Goal: Task Accomplishment & Management: Use online tool/utility

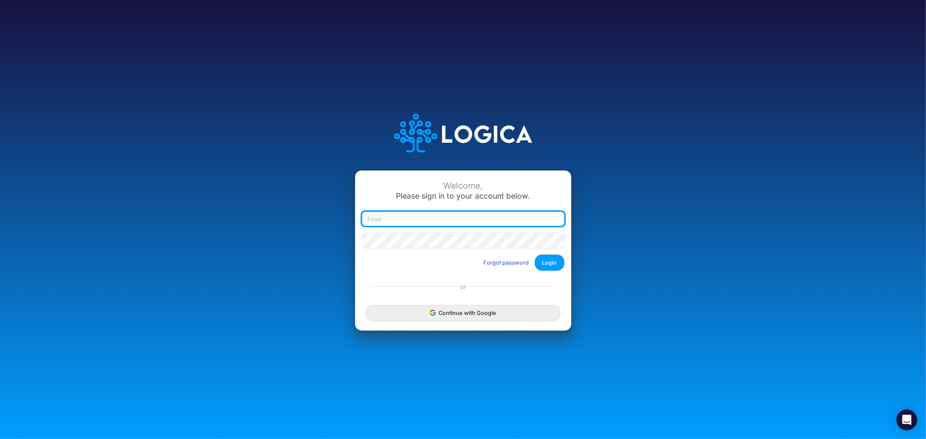
click at [410, 217] on input "email" at bounding box center [463, 219] width 202 height 15
type input "[PERSON_NAME][EMAIL_ADDRESS][PERSON_NAME][DOMAIN_NAME]"
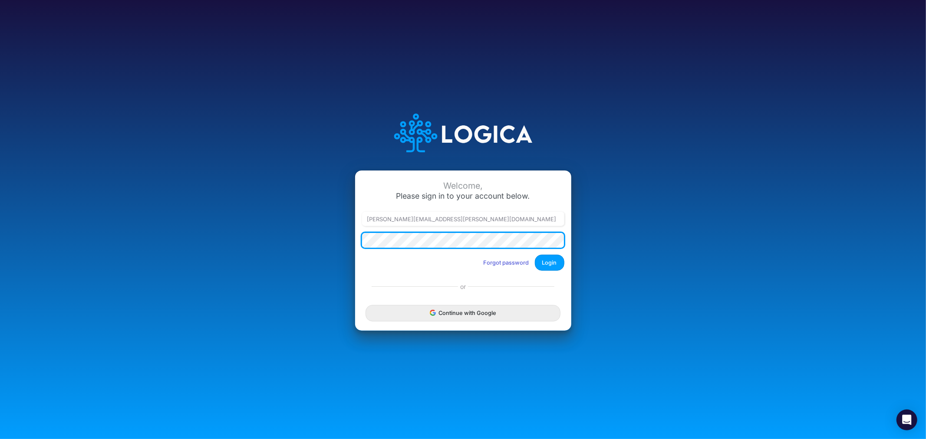
click at [535, 255] on button "Login" at bounding box center [550, 263] width 30 height 16
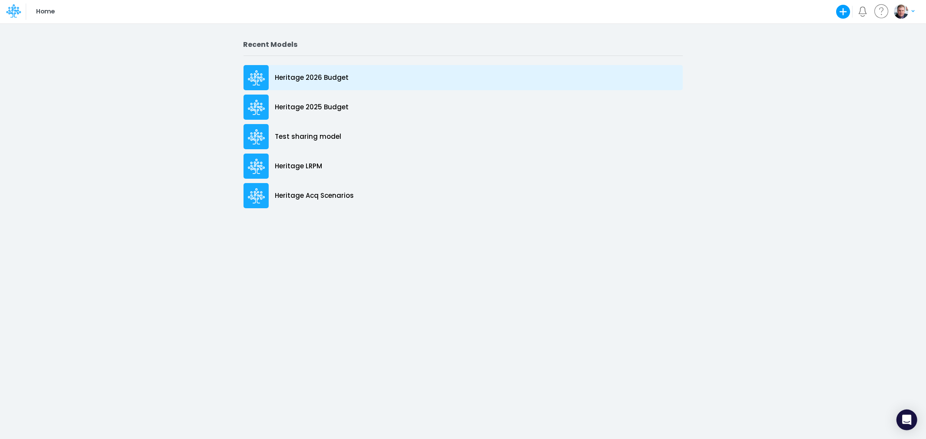
click at [320, 72] on div "Heritage 2026 Budget" at bounding box center [462, 77] width 439 height 25
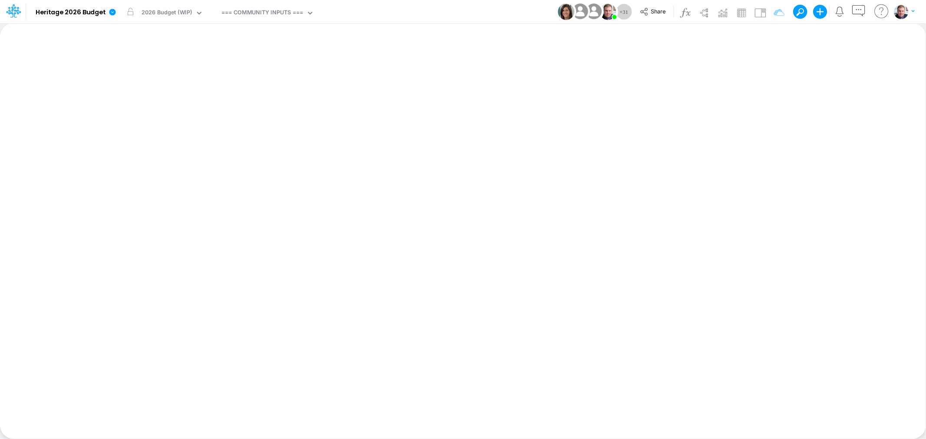
click at [326, 207] on div "Insert new Conditional formatting Paste Cut Copy AutoFill Ready 100% Sum: null …" at bounding box center [462, 231] width 925 height 416
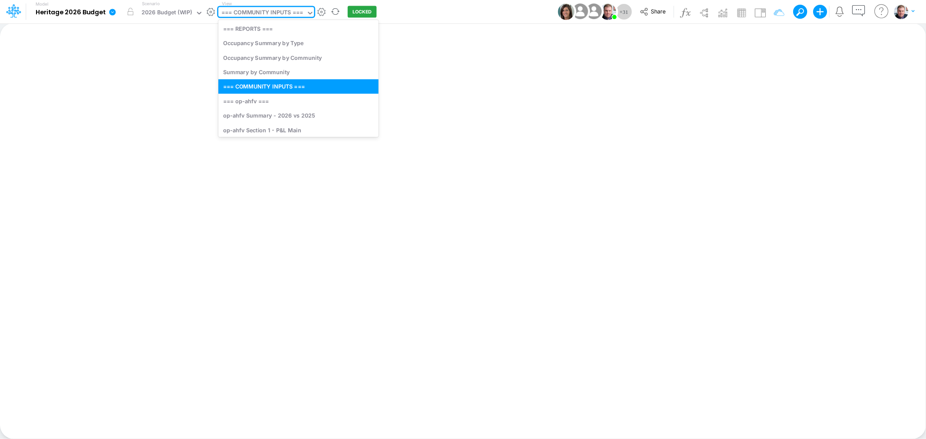
click at [264, 15] on div "=== COMMUNITY INPUTS ===" at bounding box center [262, 13] width 82 height 10
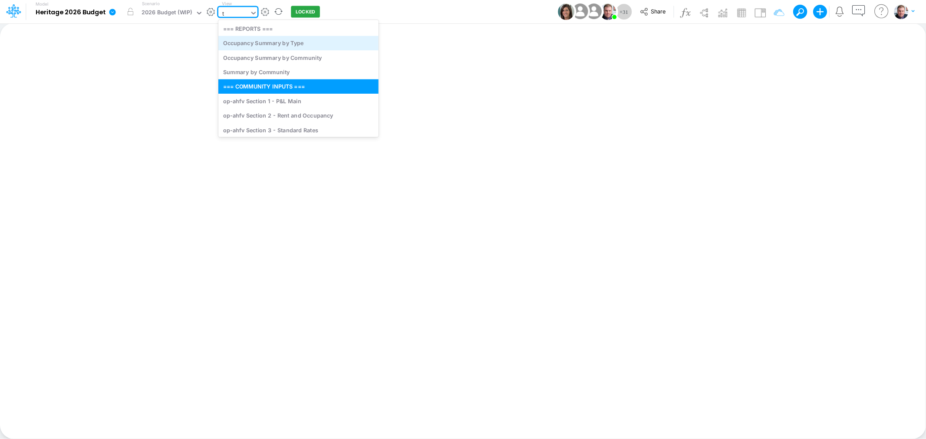
type input "tr"
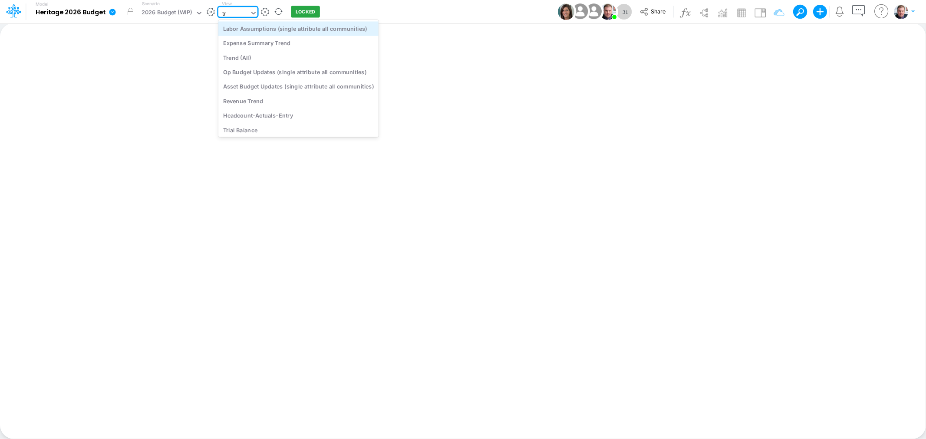
click at [301, 33] on div "Labor Assumptions (single attribute all communities)" at bounding box center [298, 28] width 160 height 14
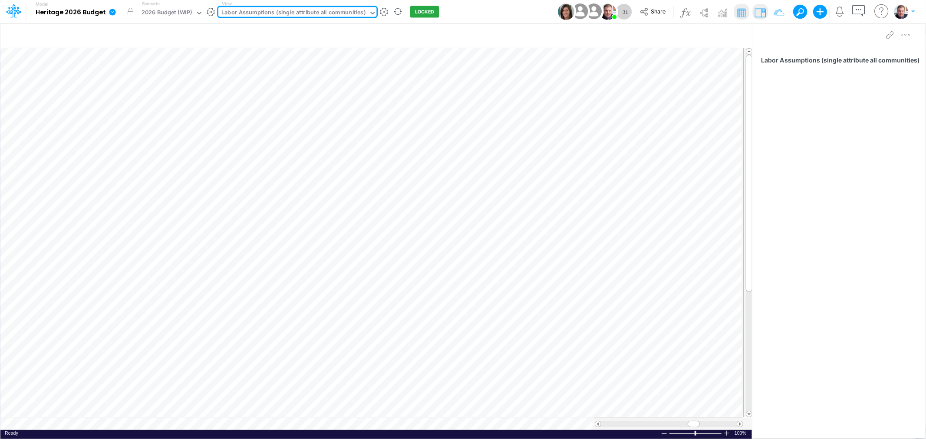
click at [281, 15] on div "Labor Assumptions (single attribute all communities)" at bounding box center [293, 13] width 144 height 10
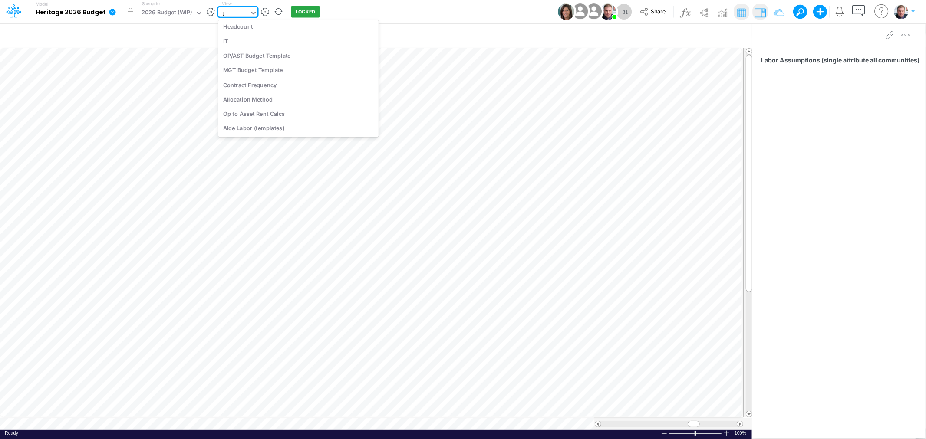
scroll to position [2098, 0]
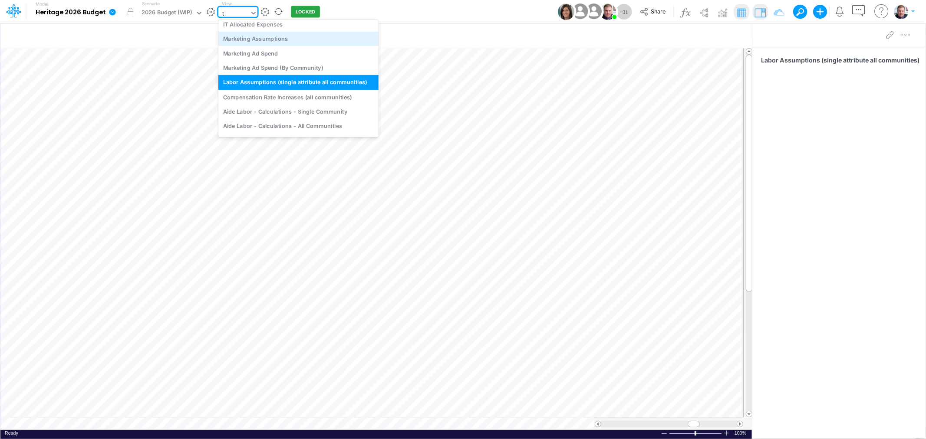
type input "tr"
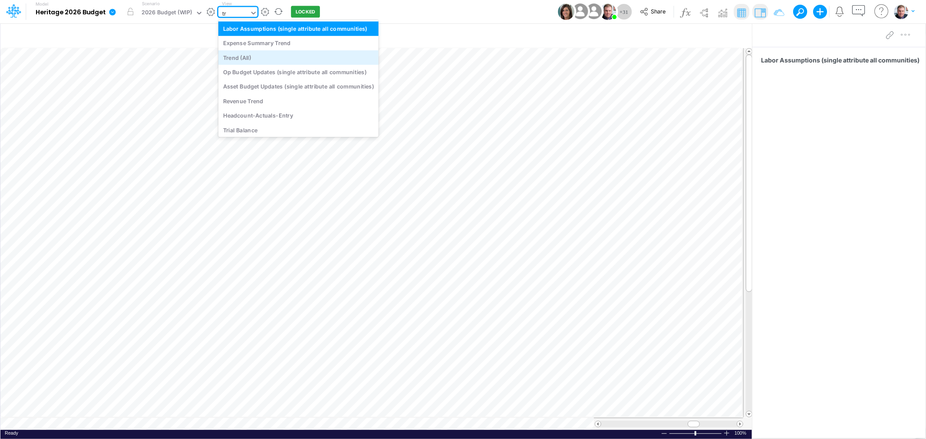
click at [257, 56] on div "Trend (All)" at bounding box center [298, 57] width 160 height 14
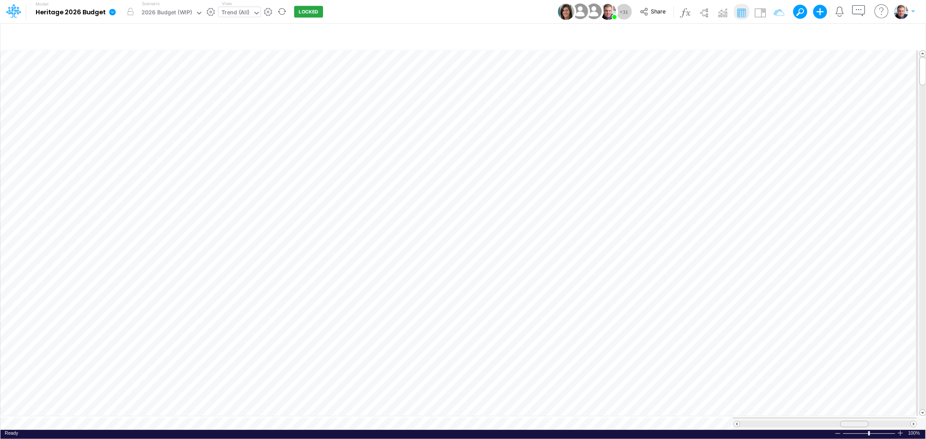
drag, startPoint x: 748, startPoint y: 419, endPoint x: 848, endPoint y: 418, distance: 99.8
click at [848, 421] on div at bounding box center [854, 424] width 29 height 7
click at [237, 14] on div "Trend (All)" at bounding box center [235, 13] width 28 height 10
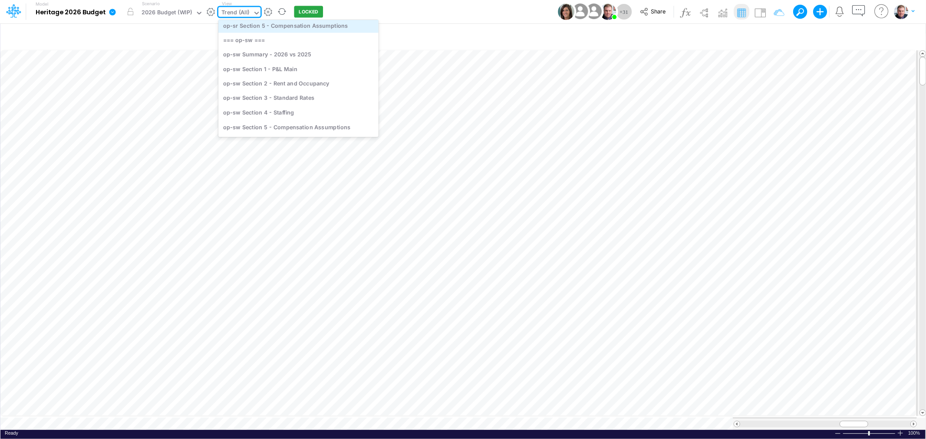
scroll to position [2195, 0]
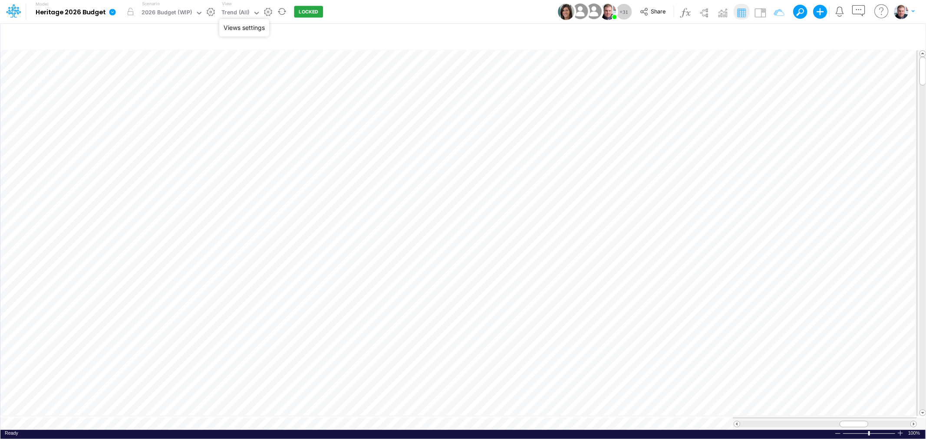
click at [266, 12] on button "button" at bounding box center [267, 11] width 9 height 9
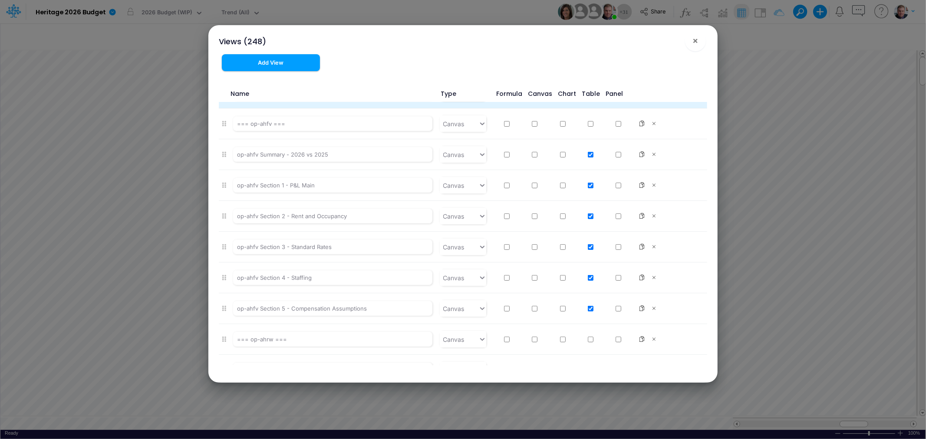
scroll to position [144, 0]
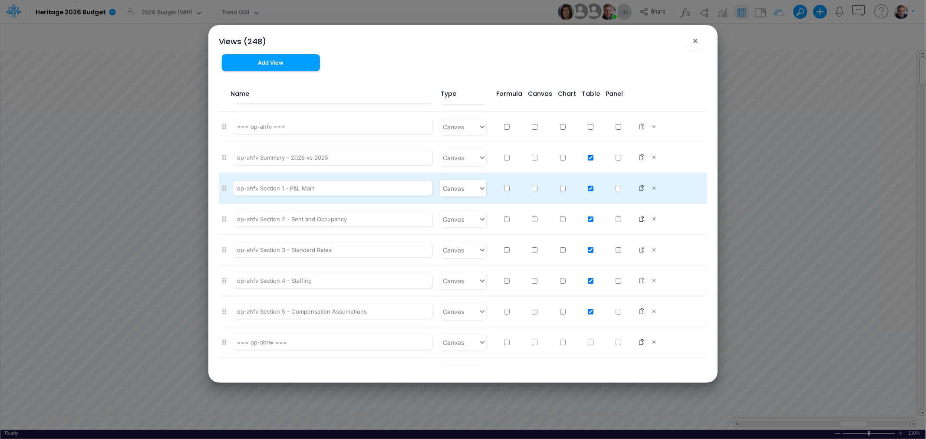
click at [222, 187] on icon at bounding box center [224, 188] width 4 height 6
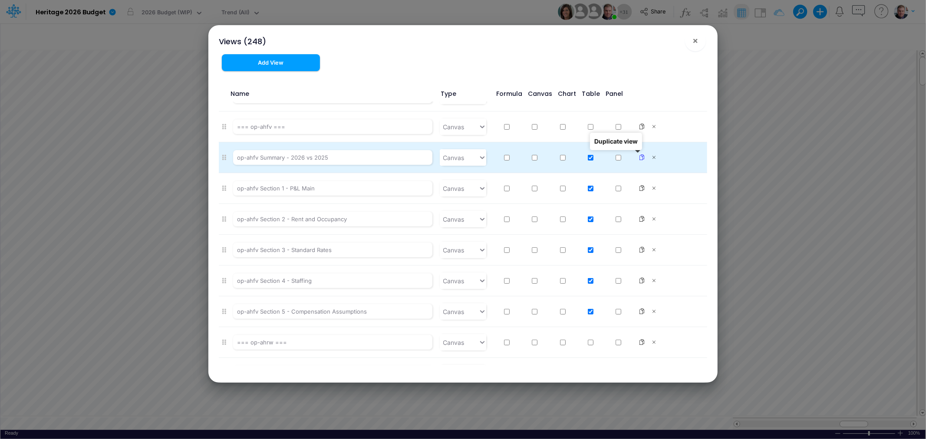
click at [638, 158] on icon at bounding box center [641, 157] width 6 height 6
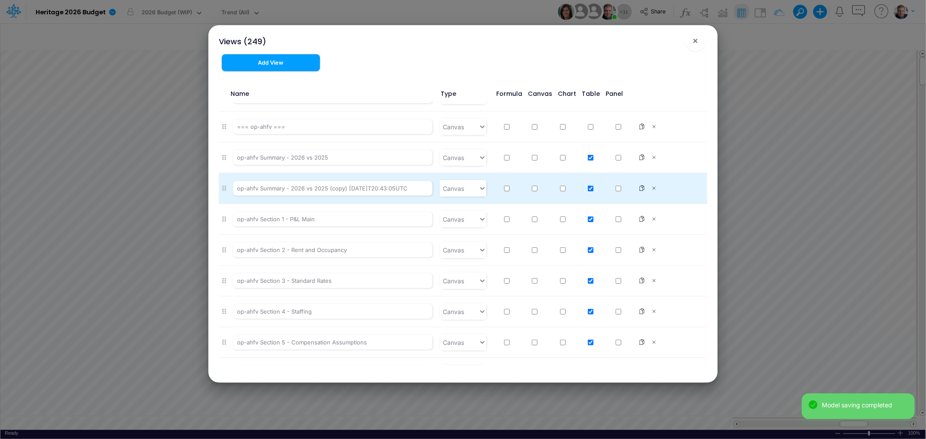
click at [226, 188] on li "op-ahfv Summary - 2026 vs 2025 (copy) 2025-10-08T20:43:05UTC Canvas" at bounding box center [463, 188] width 488 height 31
click at [276, 188] on input "op-ahfv Summary - 2026 vs 2025 (copy) 2025-10-08T20:43:05UTC" at bounding box center [333, 188] width 200 height 15
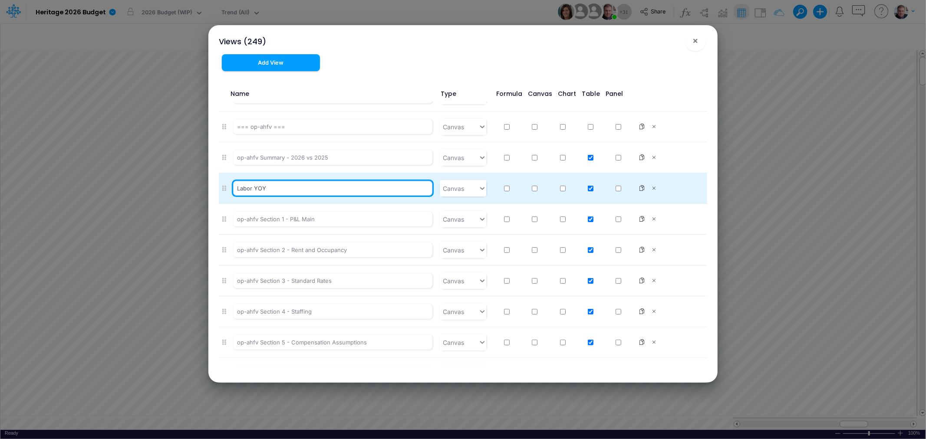
click at [234, 189] on input "Labor YOY" at bounding box center [333, 188] width 200 height 15
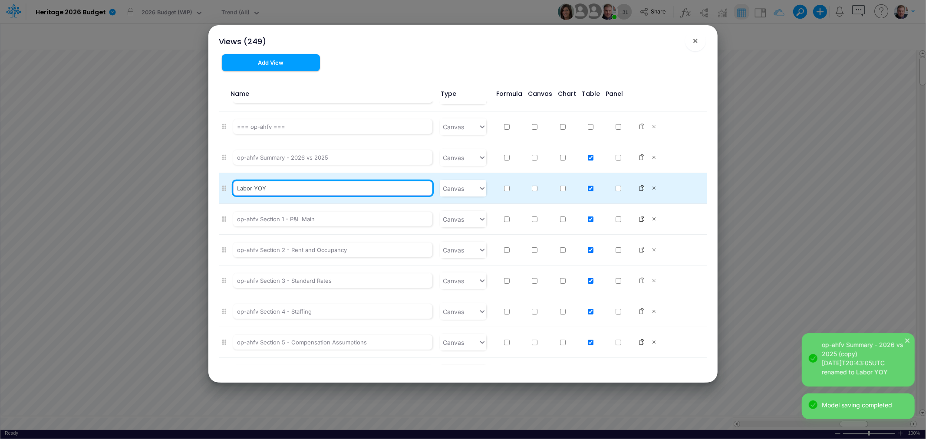
type input "Labor YOY"
click at [225, 181] on li "Labor YOY Canvas" at bounding box center [463, 188] width 488 height 31
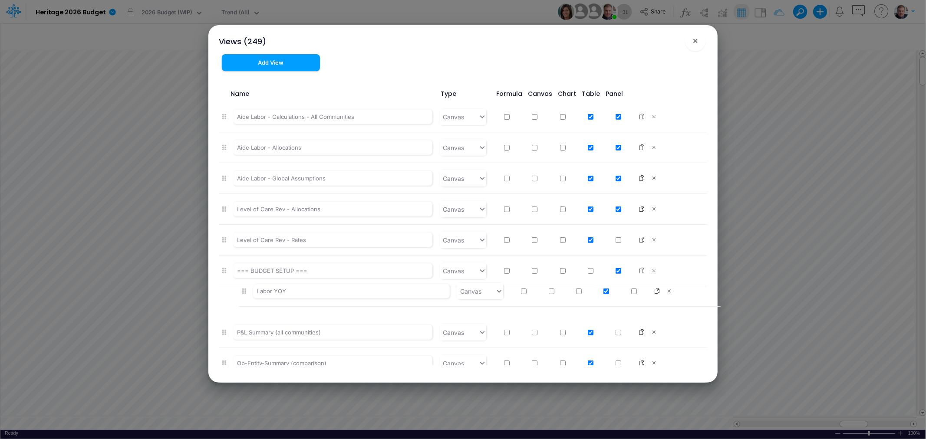
scroll to position [5889, 0]
drag, startPoint x: 223, startPoint y: 187, endPoint x: 230, endPoint y: 272, distance: 85.3
click at [230, 272] on ul "=== REPORTS === Canvas Occupancy Summary by Type Canvas Occupancy Summary by Co…" at bounding box center [463, 233] width 488 height 263
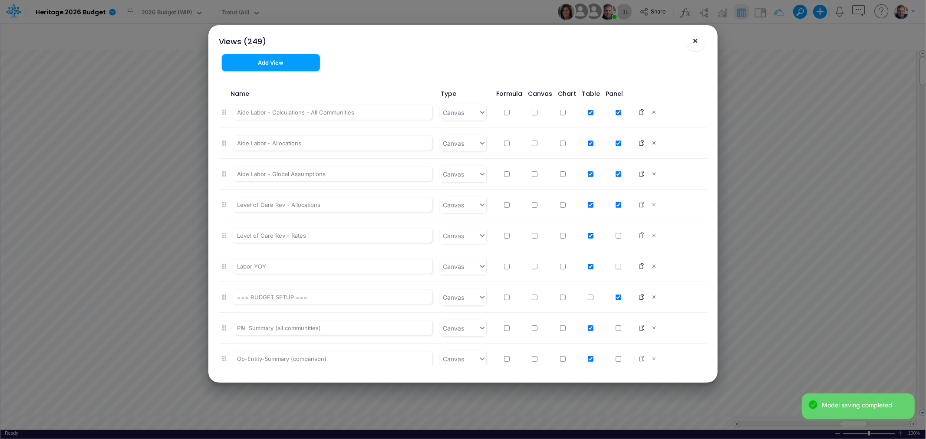
click at [699, 43] on button "×" at bounding box center [695, 40] width 21 height 21
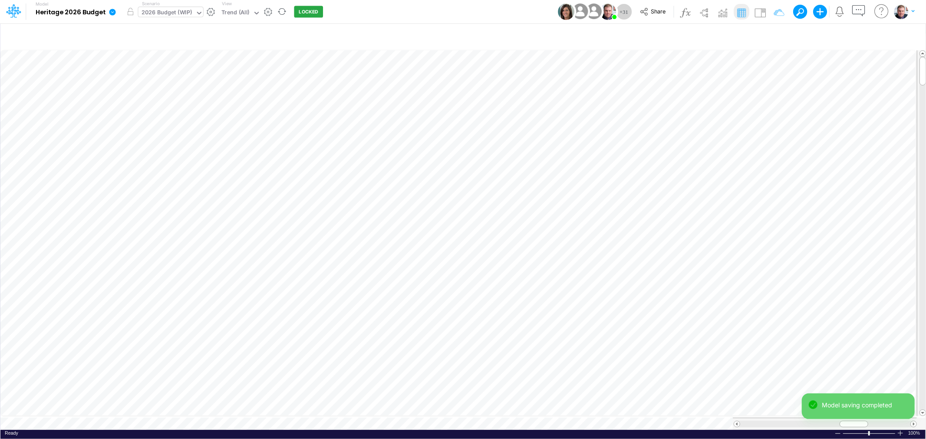
click at [179, 16] on div "2026 Budget (WIP)" at bounding box center [166, 13] width 51 height 10
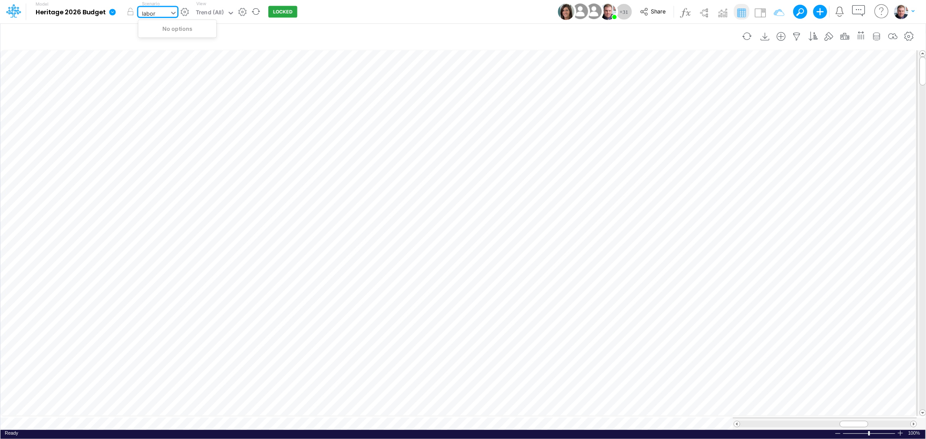
type input "labor"
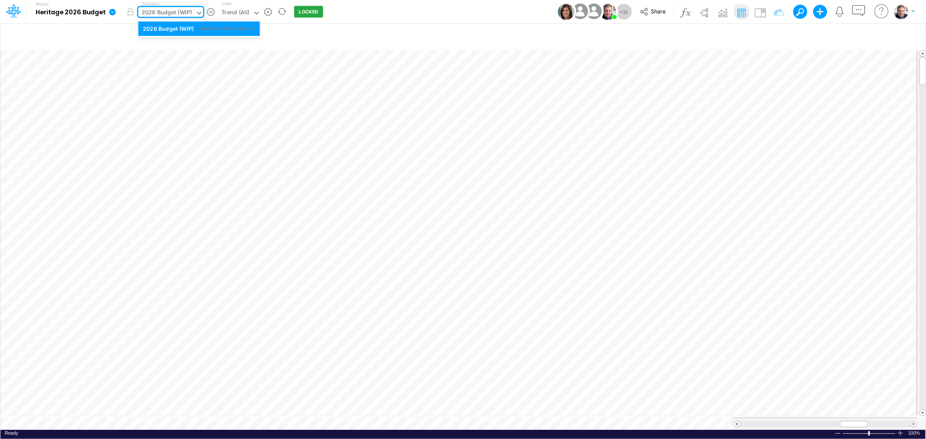
click at [150, 12] on div "2026 Budget (WIP)" at bounding box center [166, 13] width 51 height 10
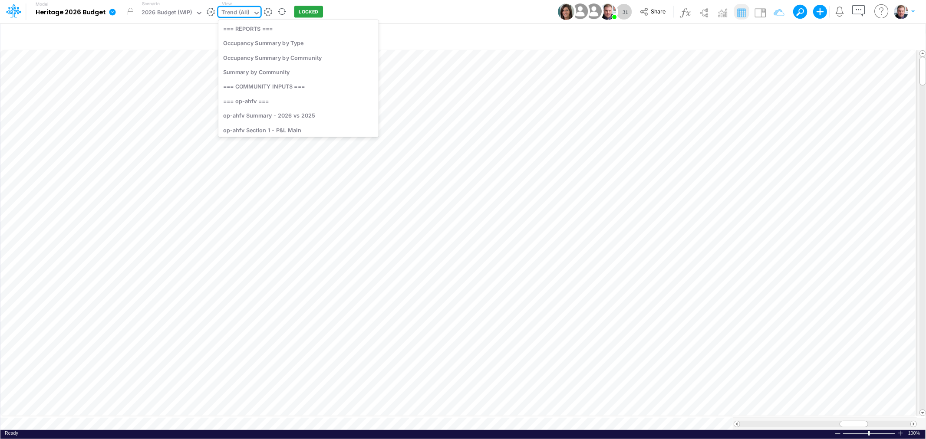
click at [228, 14] on div "Trend (All)" at bounding box center [235, 13] width 28 height 10
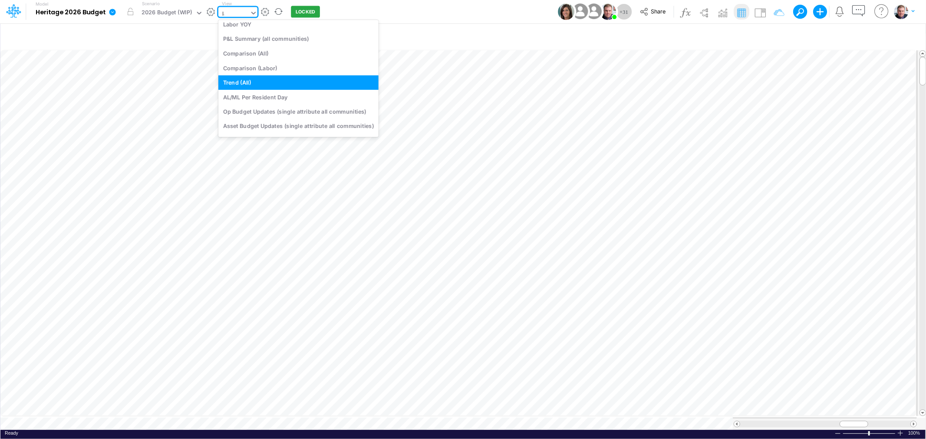
scroll to position [82, 0]
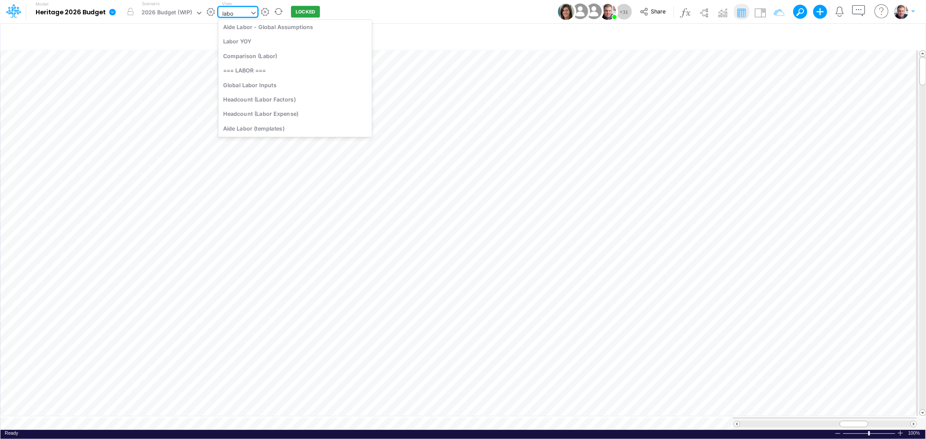
type input "labor"
click at [240, 44] on div "Labor YOY" at bounding box center [295, 41] width 154 height 14
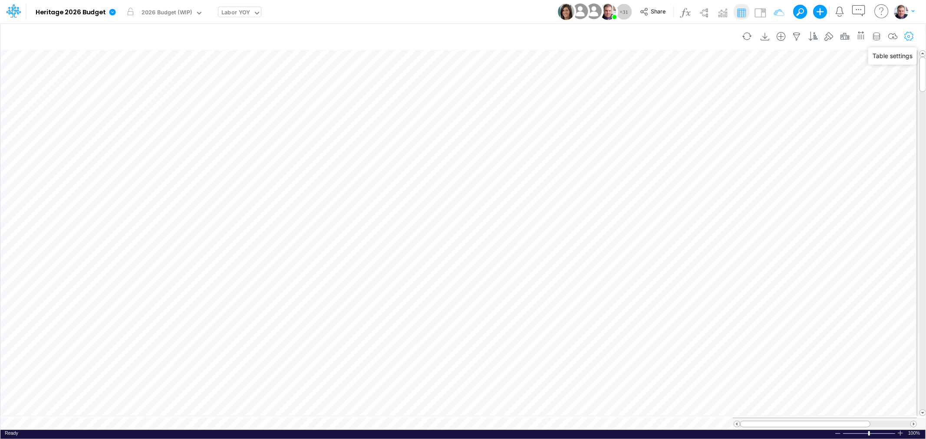
click at [908, 35] on icon "button" at bounding box center [908, 36] width 13 height 9
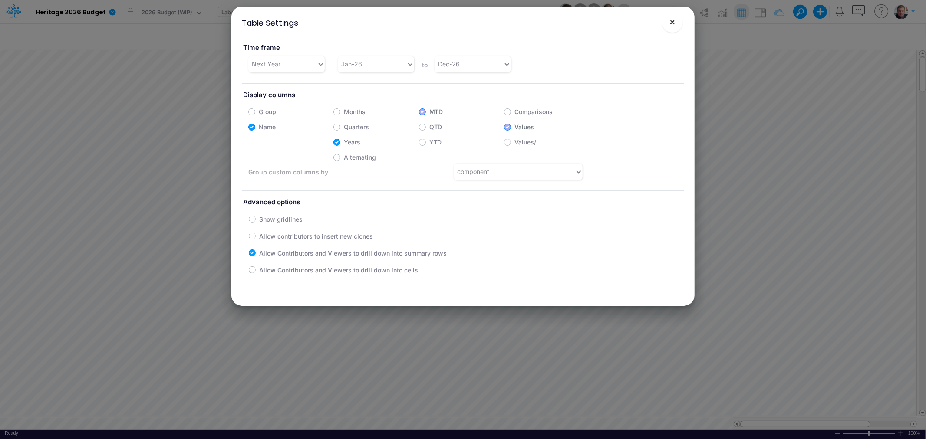
click at [677, 20] on button "×" at bounding box center [672, 22] width 21 height 21
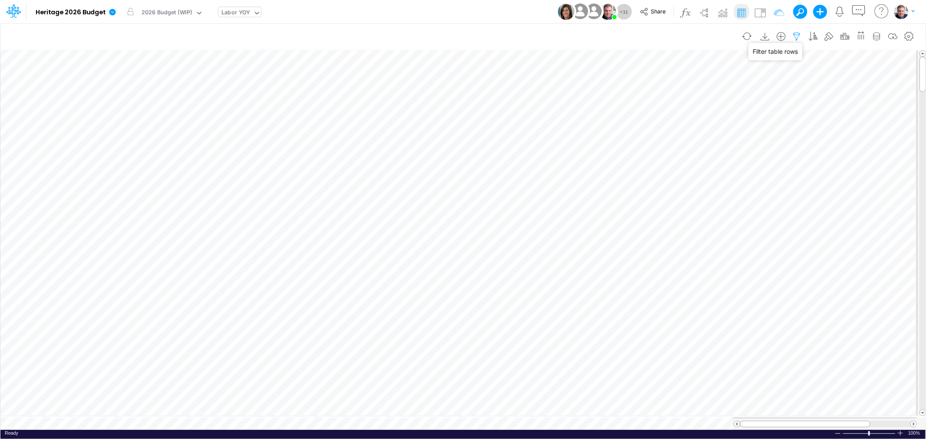
click at [795, 36] on icon "button" at bounding box center [796, 36] width 13 height 9
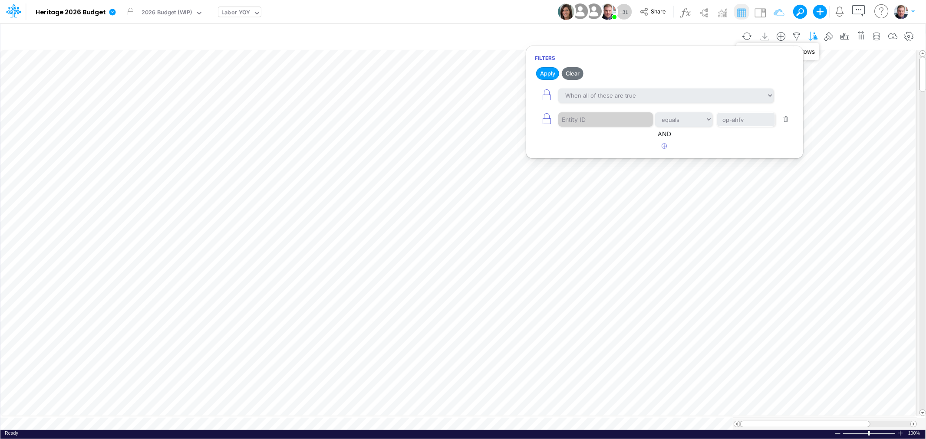
click at [816, 36] on icon "button" at bounding box center [812, 36] width 13 height 9
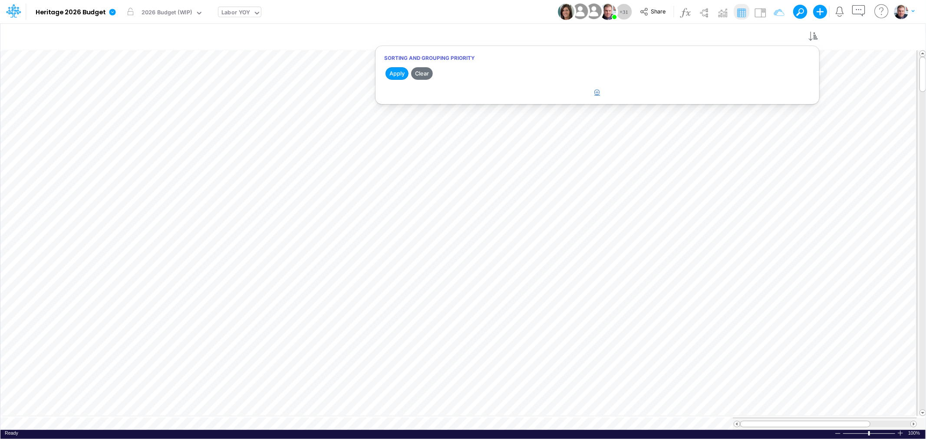
click at [601, 91] on button "button" at bounding box center [596, 92] width 17 height 14
click at [842, 35] on icon "button" at bounding box center [844, 36] width 13 height 9
click at [858, 36] on icon "button" at bounding box center [860, 35] width 9 height 13
click at [878, 36] on icon "button" at bounding box center [876, 36] width 13 height 9
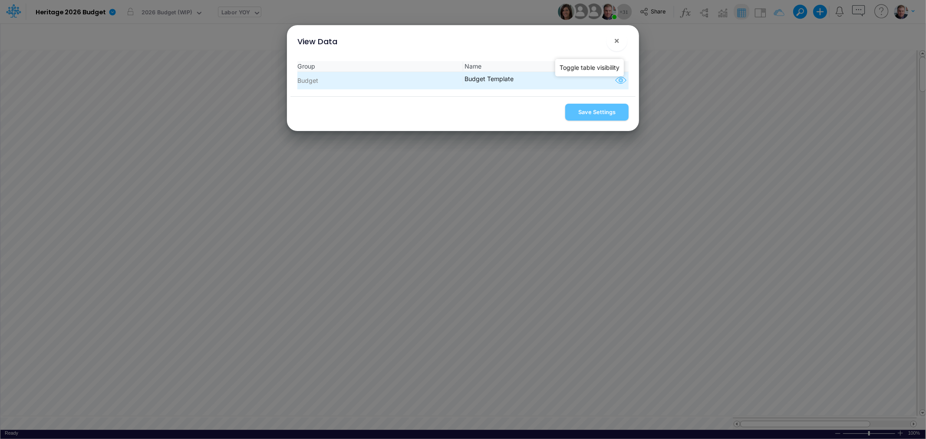
click at [618, 78] on icon "button" at bounding box center [620, 80] width 13 height 11
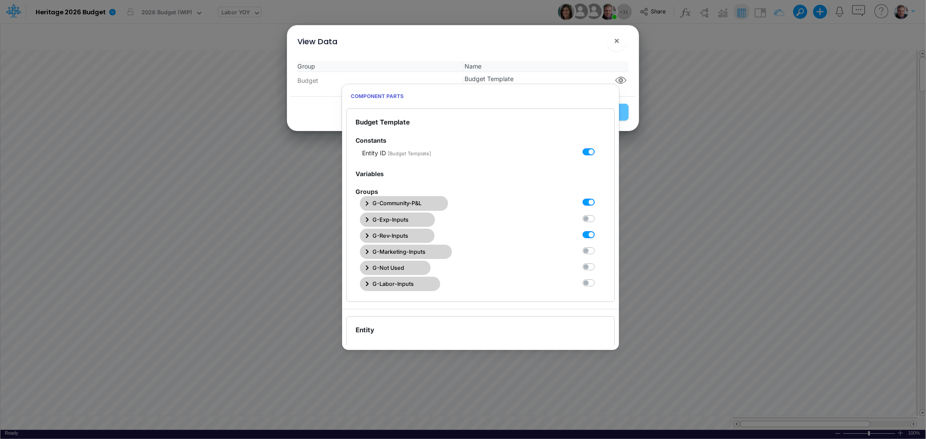
click at [598, 230] on label at bounding box center [598, 230] width 0 height 0
click at [598, 233] on Template2 "checkbox" at bounding box center [601, 233] width 6 height 6
checkbox Template2 "false"
click at [364, 201] on button "G-Community-P&L" at bounding box center [404, 203] width 88 height 14
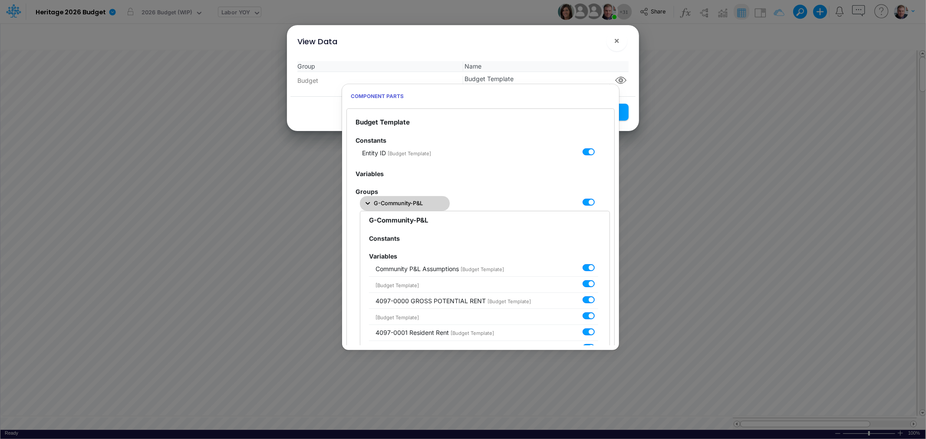
click at [598, 198] on label at bounding box center [598, 198] width 0 height 0
click at [598, 201] on Template0 "checkbox" at bounding box center [601, 201] width 6 height 6
checkbox Template0 "false"
checkbox input "false"
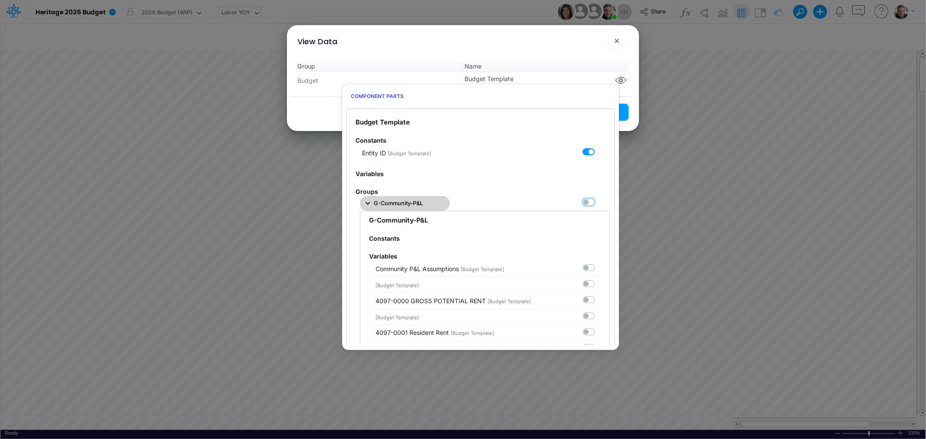
checkbox input "false"
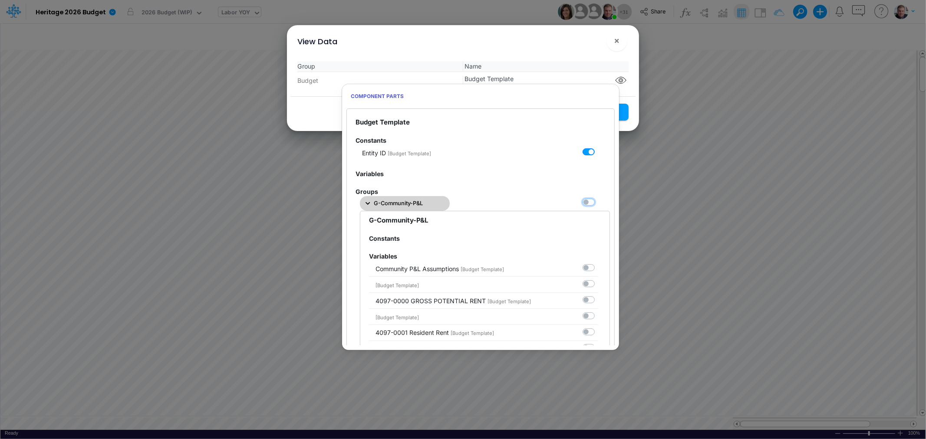
checkbox input "false"
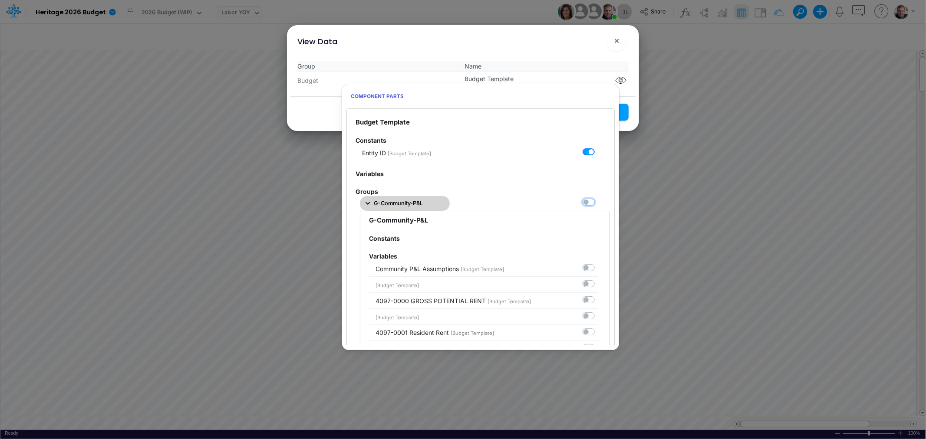
checkbox input "false"
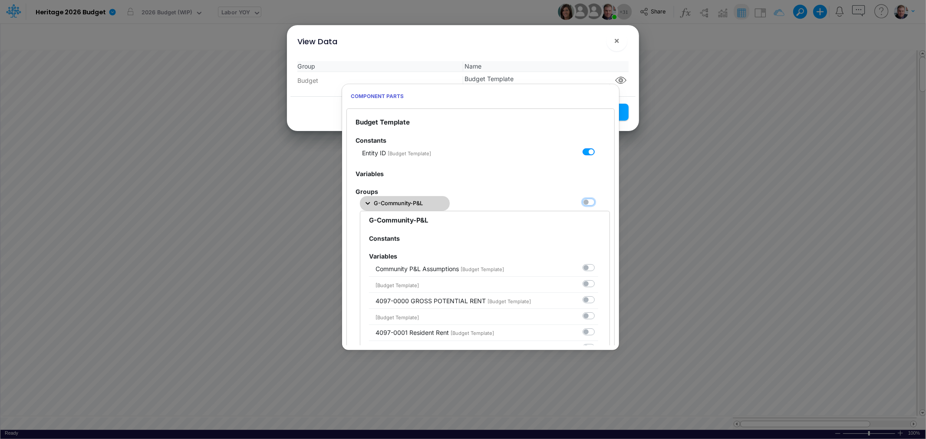
checkbox input "false"
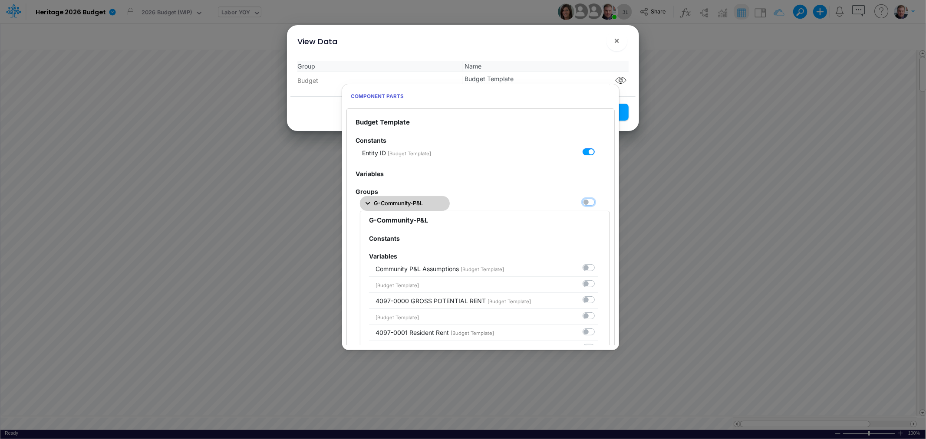
checkbox input "false"
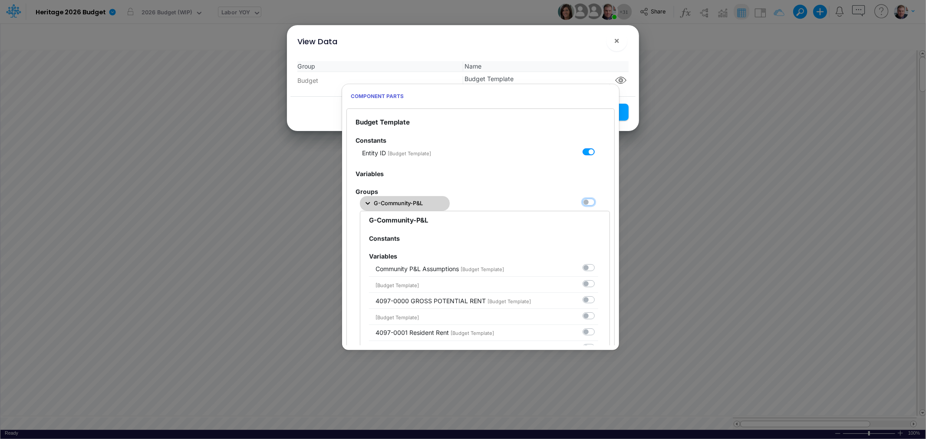
checkbox input "false"
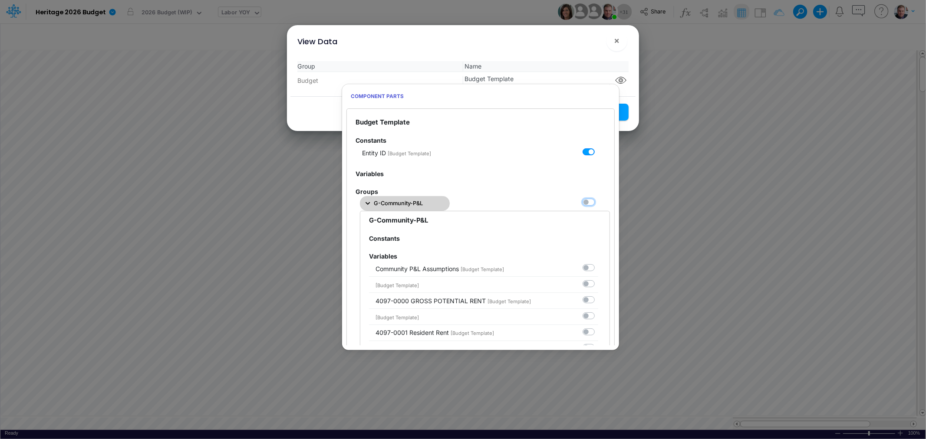
checkbox input "false"
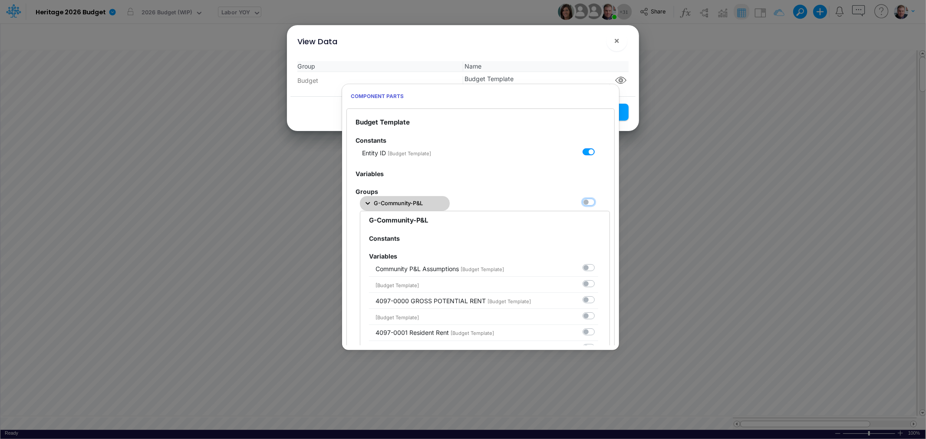
checkbox input "false"
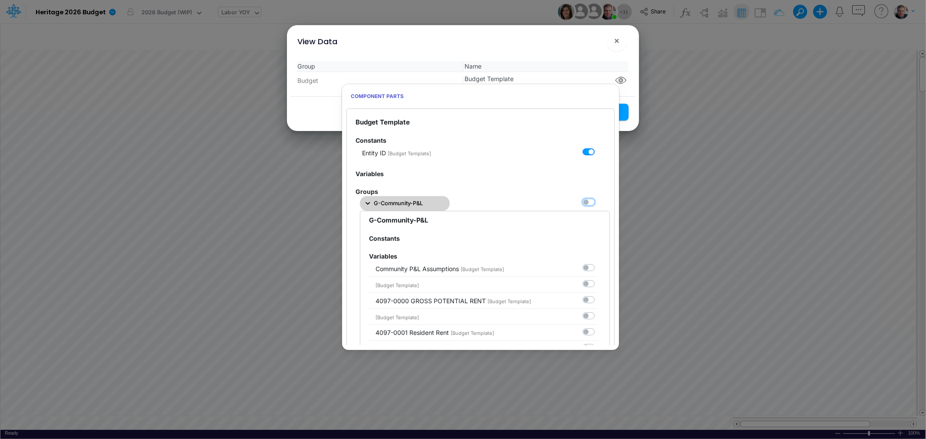
checkbox input "false"
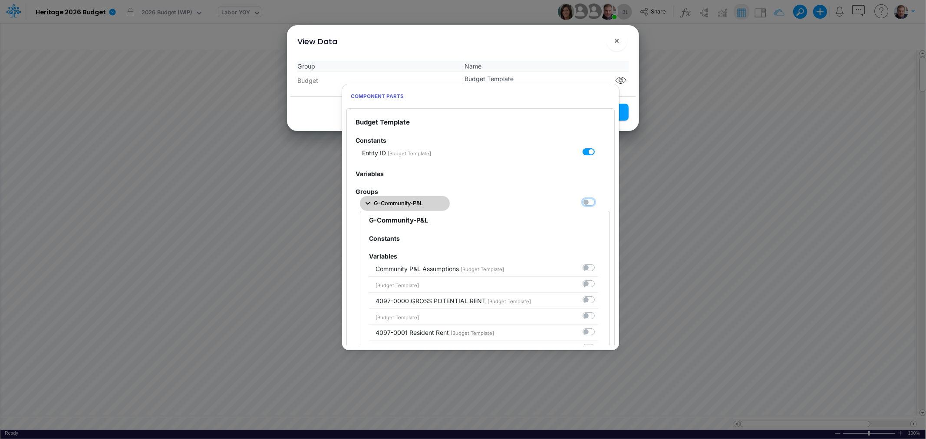
checkbox input "false"
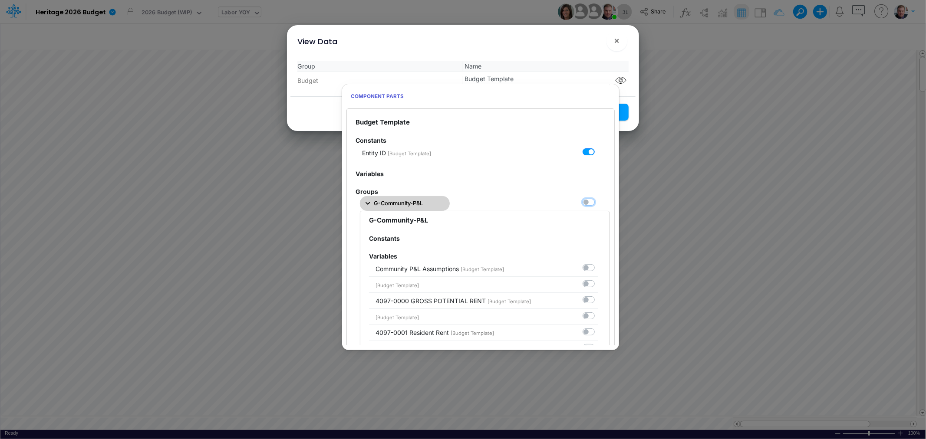
checkbox input "false"
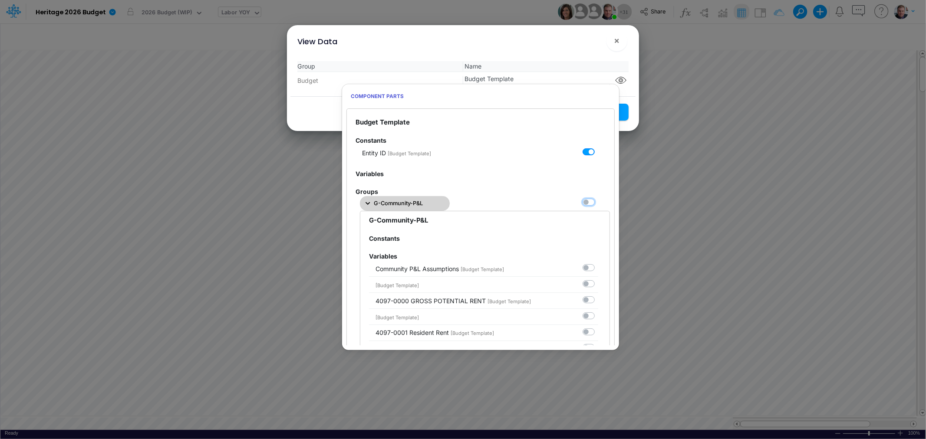
checkbox input "false"
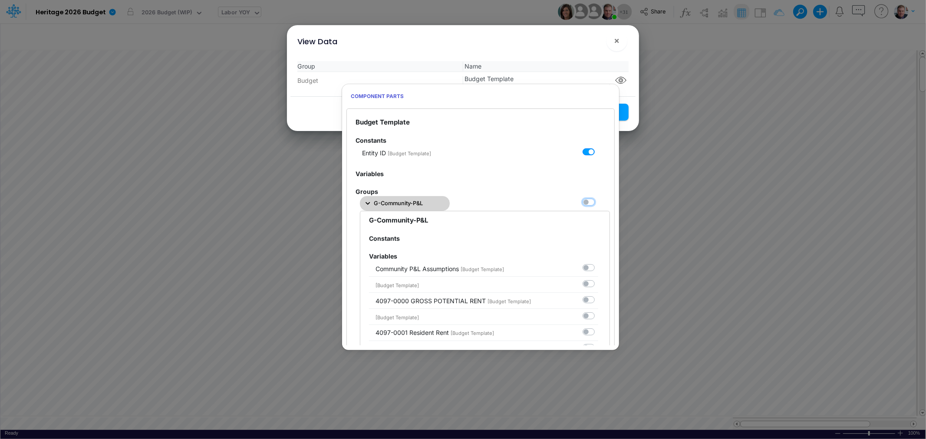
checkbox input "false"
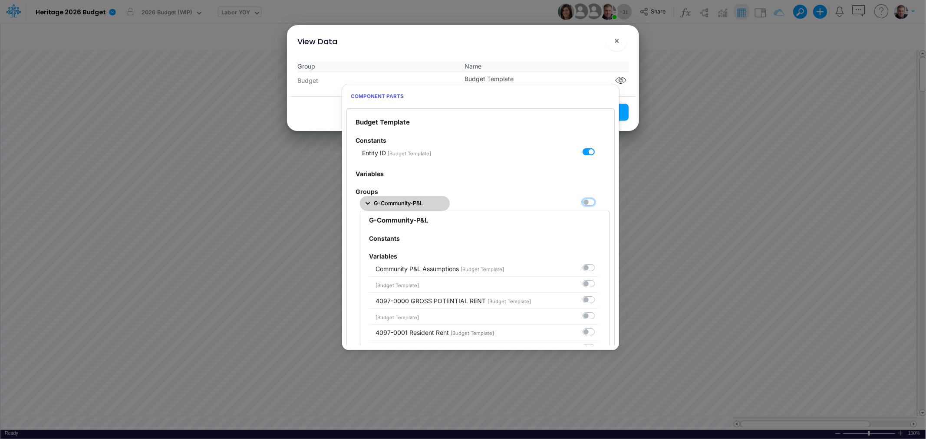
checkbox input "false"
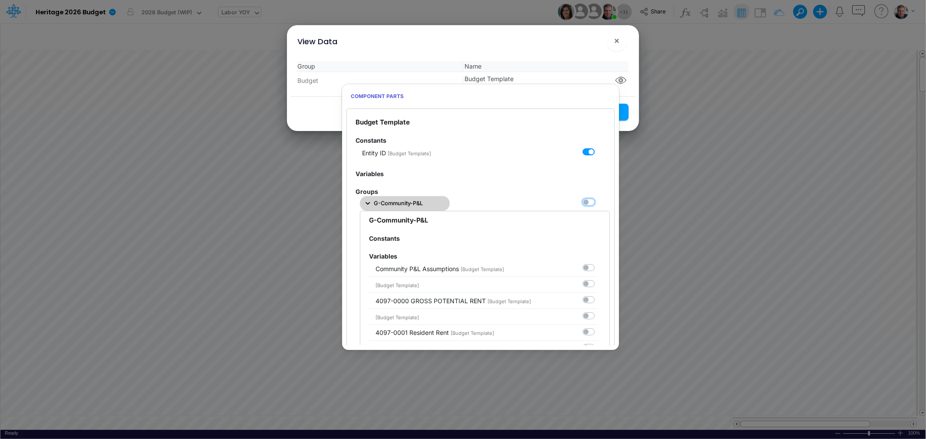
checkbox input "false"
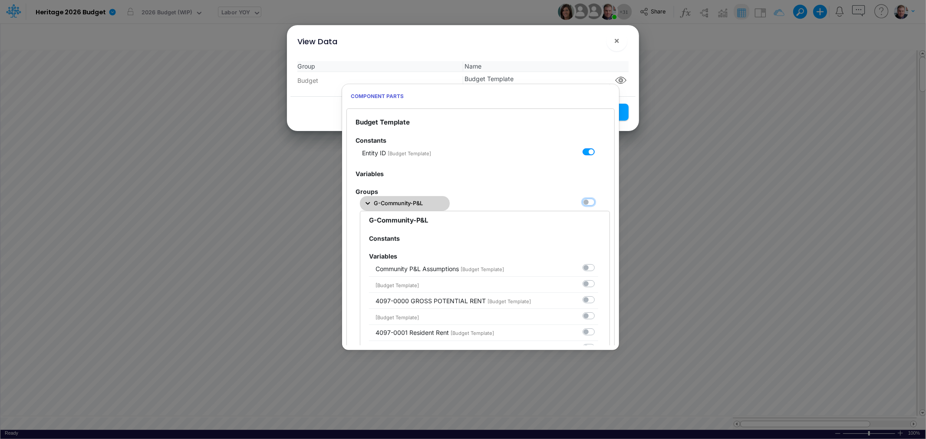
checkbox input "false"
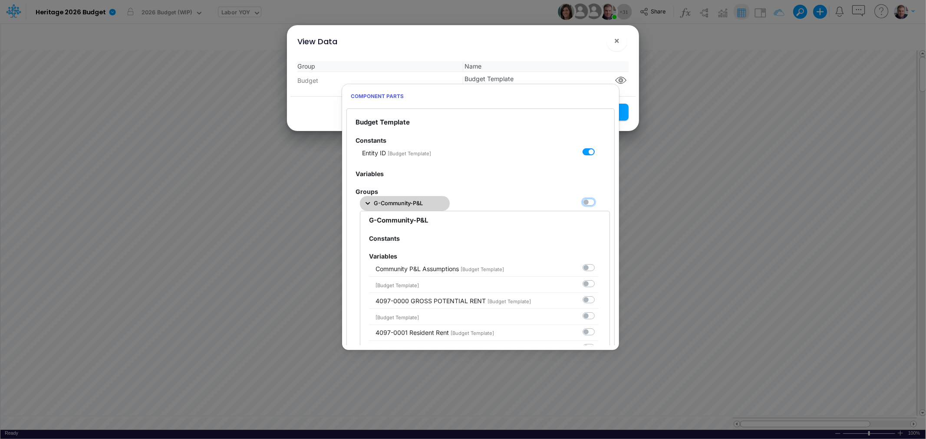
checkbox input "false"
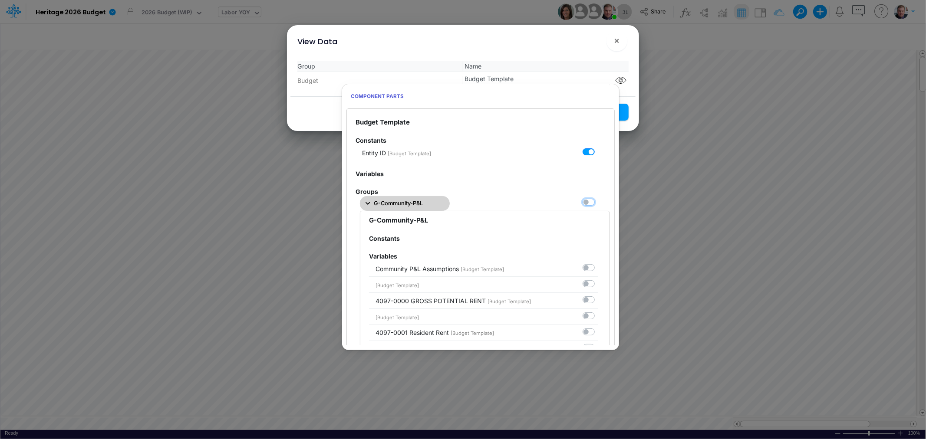
checkbox input "false"
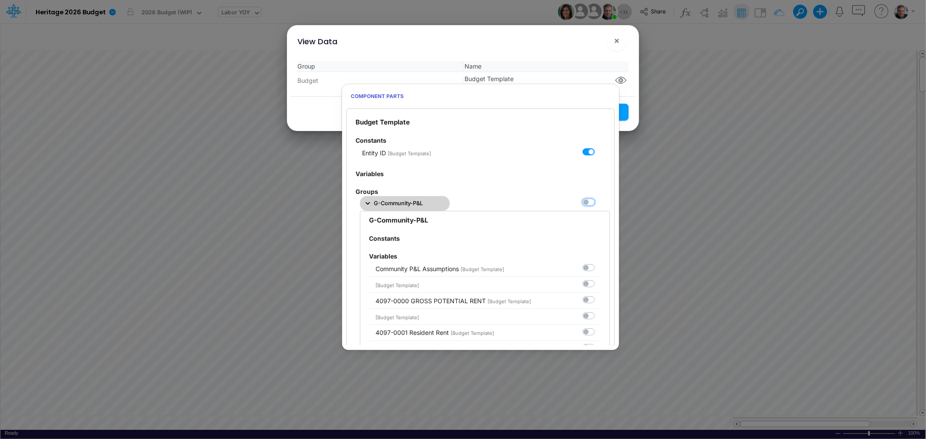
checkbox input "false"
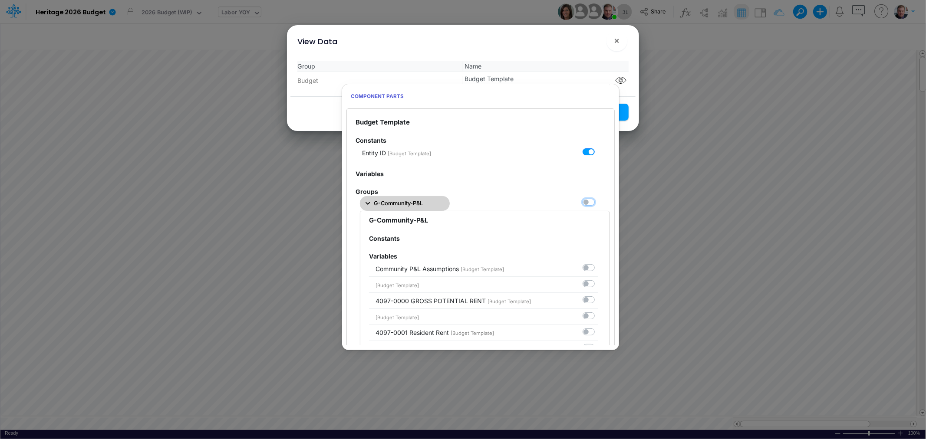
checkbox input "false"
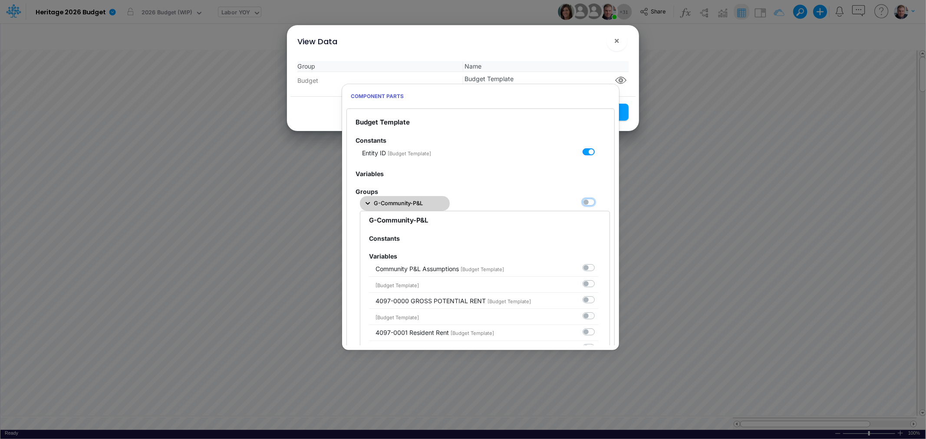
checkbox input "false"
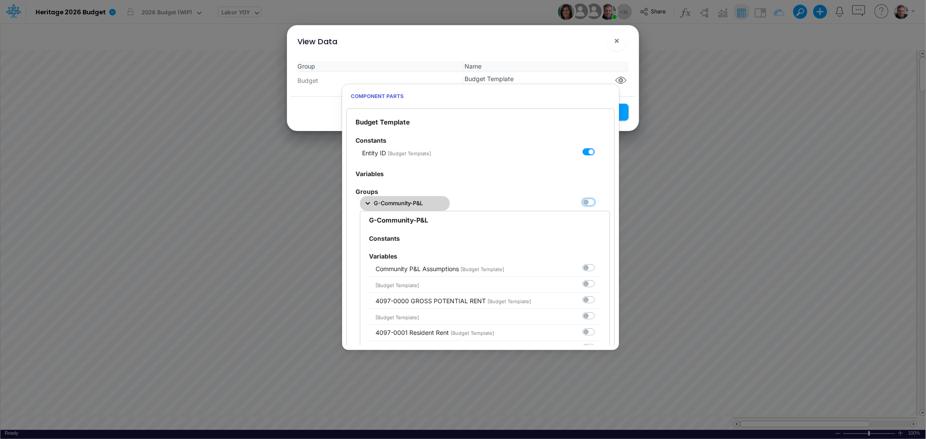
checkbox input "false"
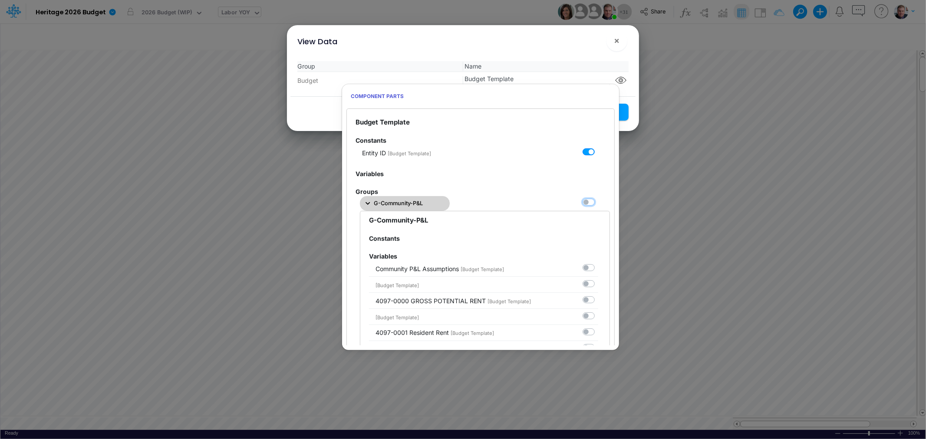
checkbox input "false"
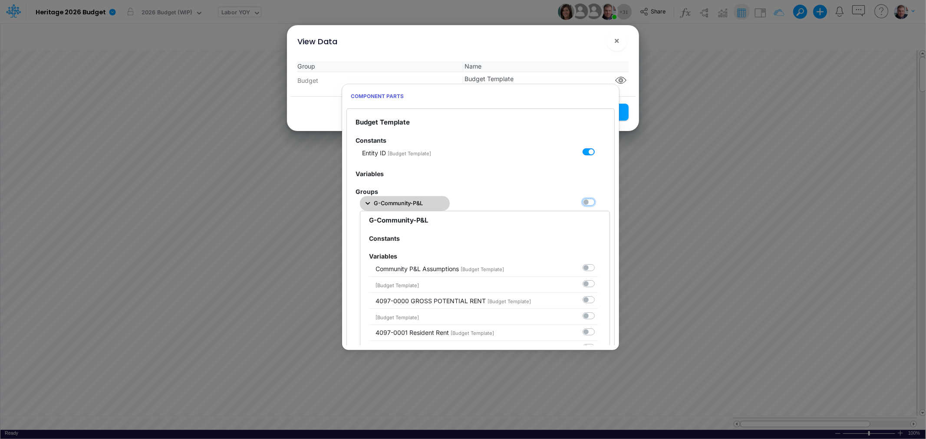
checkbox input "false"
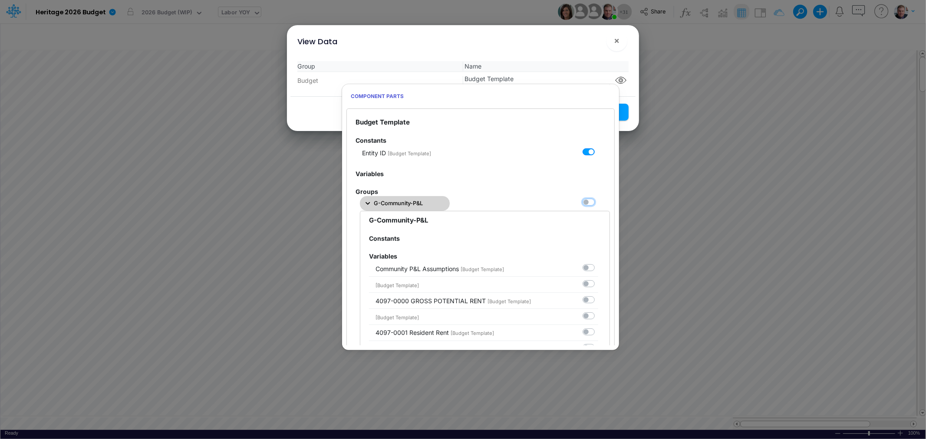
checkbox input "false"
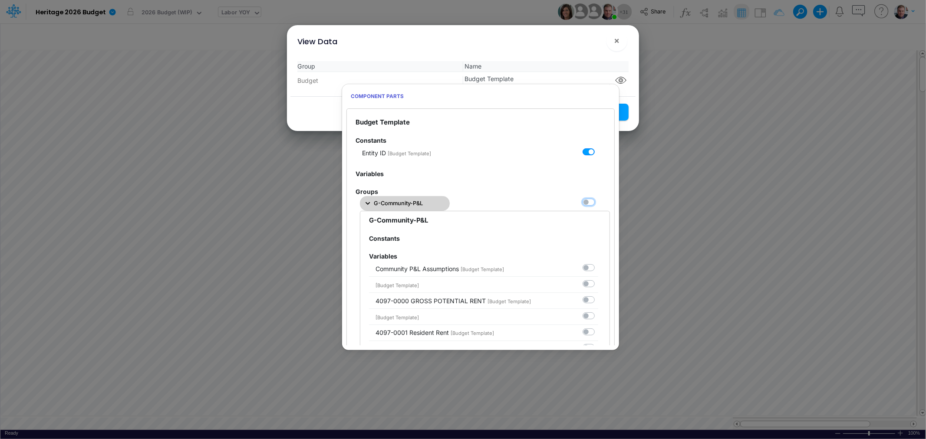
checkbox input "false"
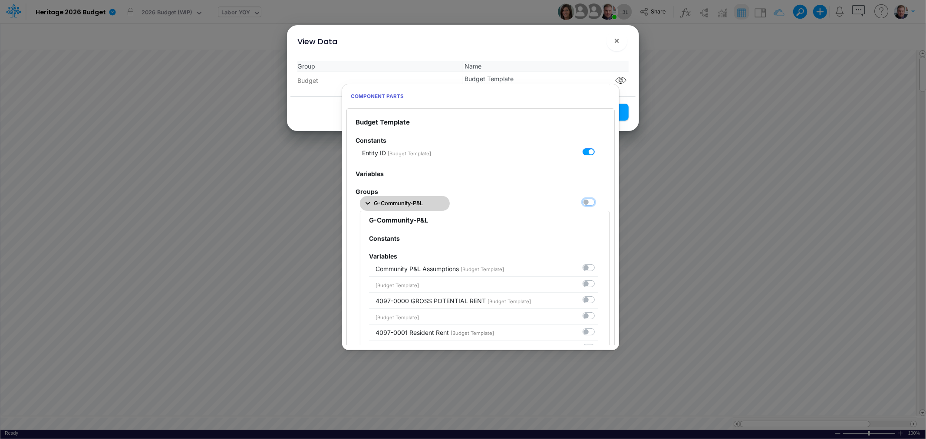
checkbox input "false"
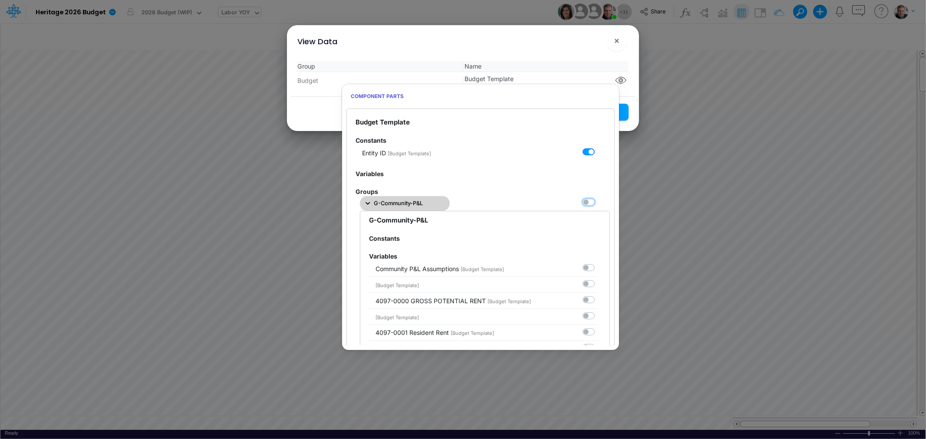
checkbox input "false"
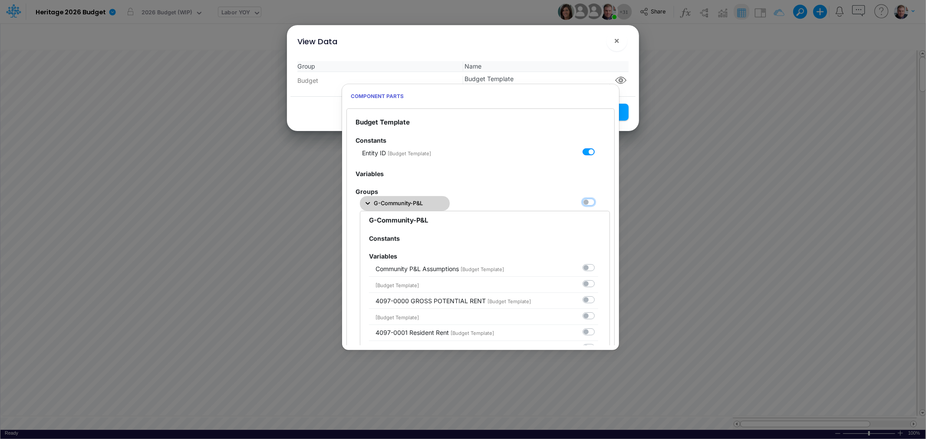
checkbox input "false"
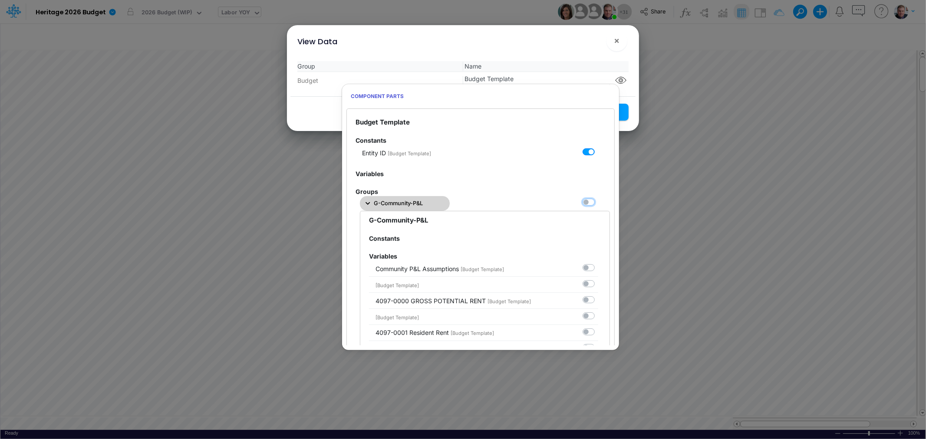
checkbox input "false"
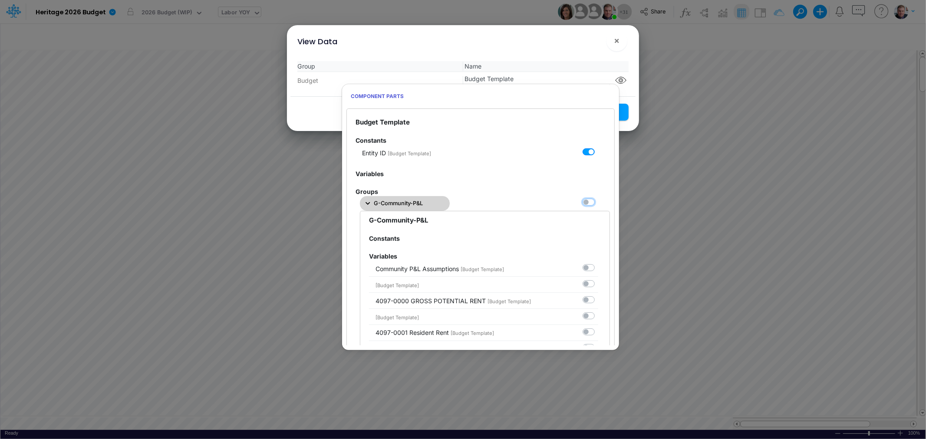
checkbox input "false"
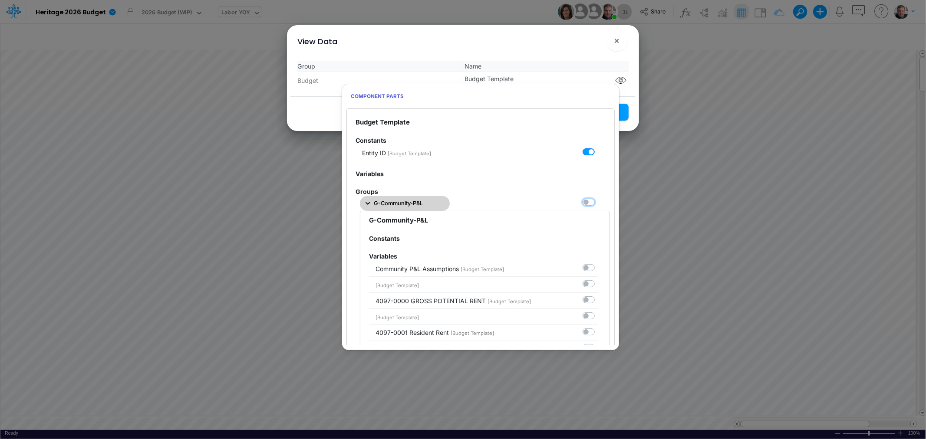
checkbox input "false"
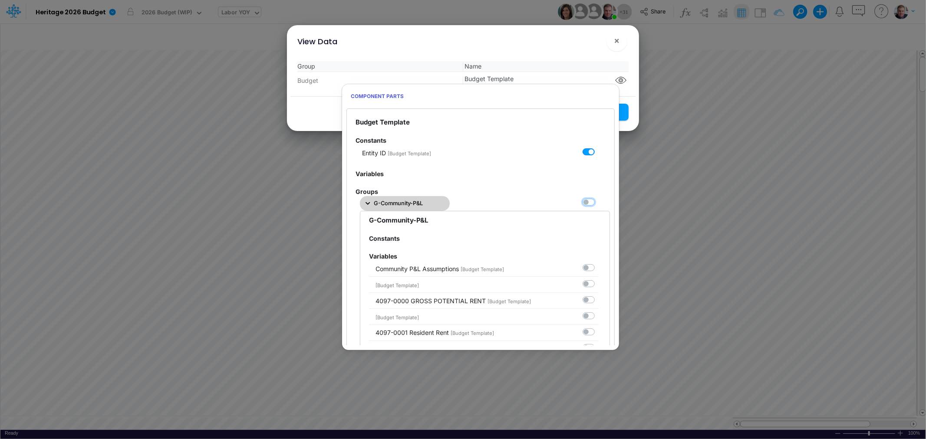
checkbox input "false"
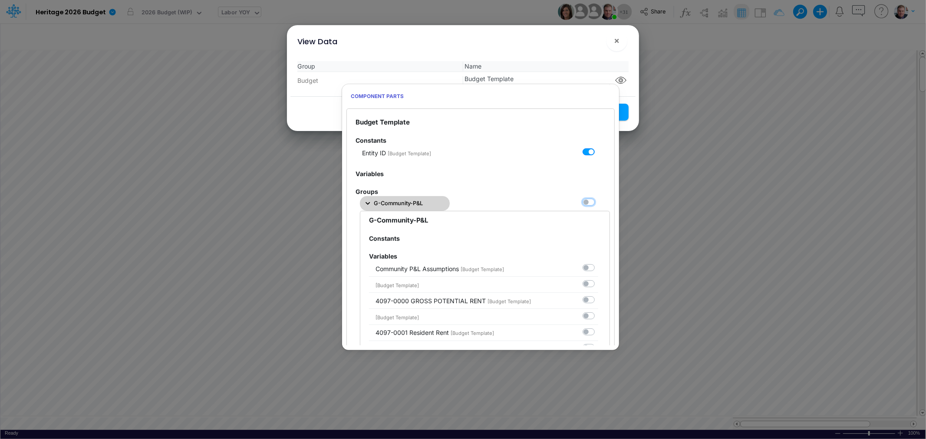
checkbox input "false"
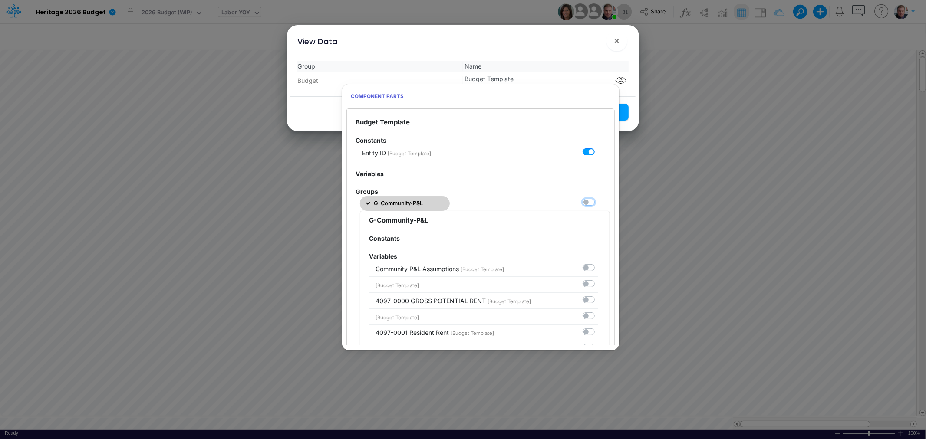
checkbox input "false"
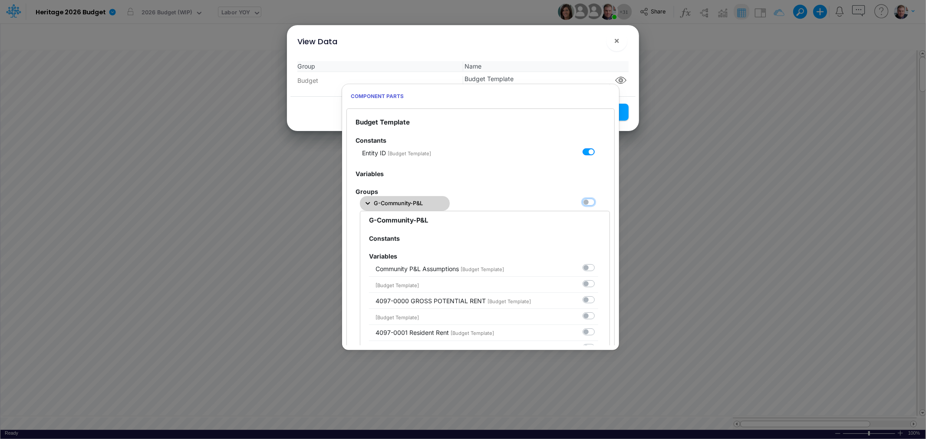
checkbox input "false"
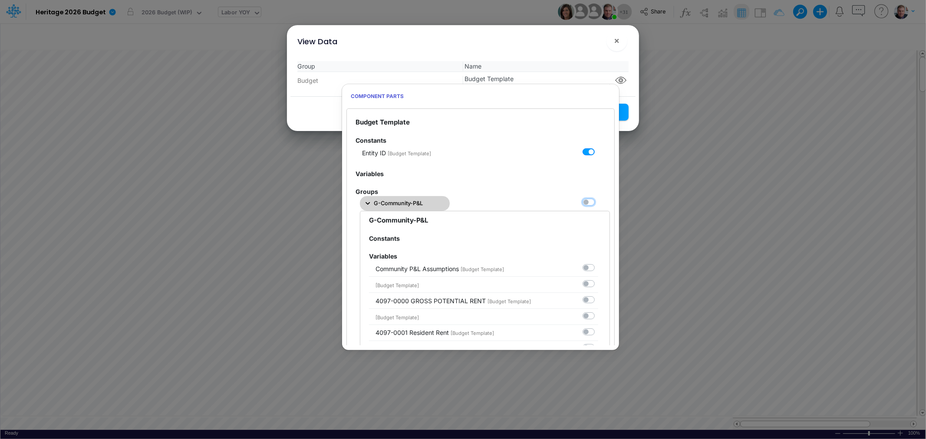
checkbox input "false"
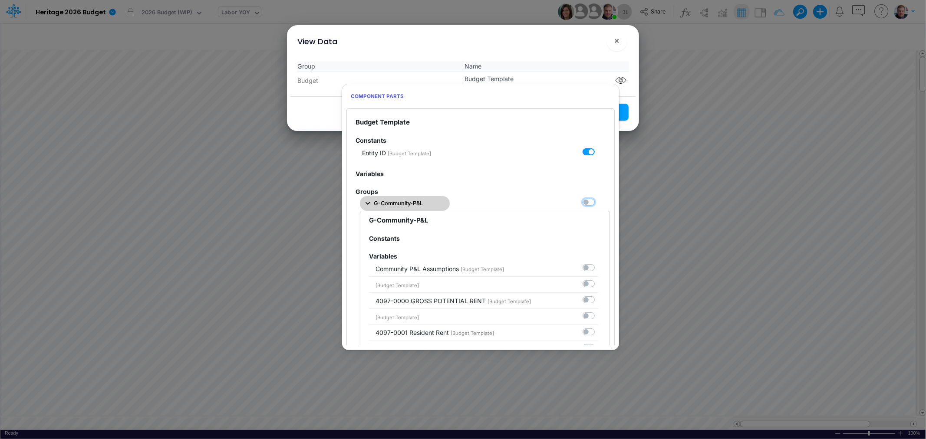
checkbox input "false"
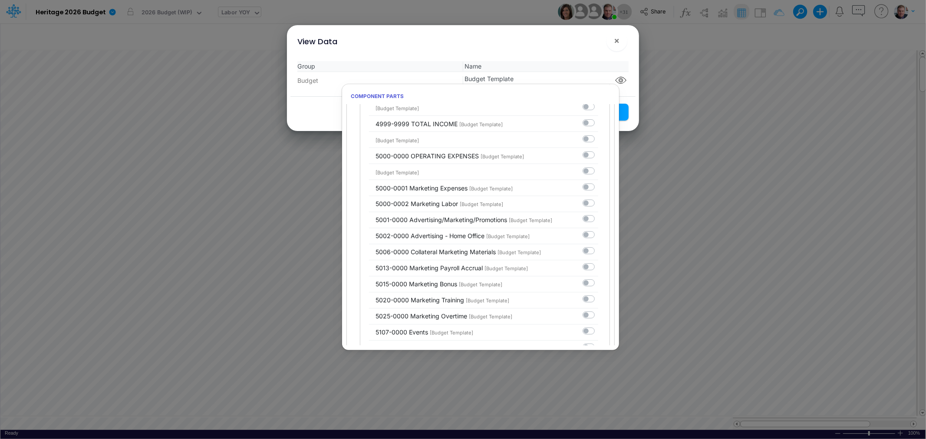
scroll to position [1205, 0]
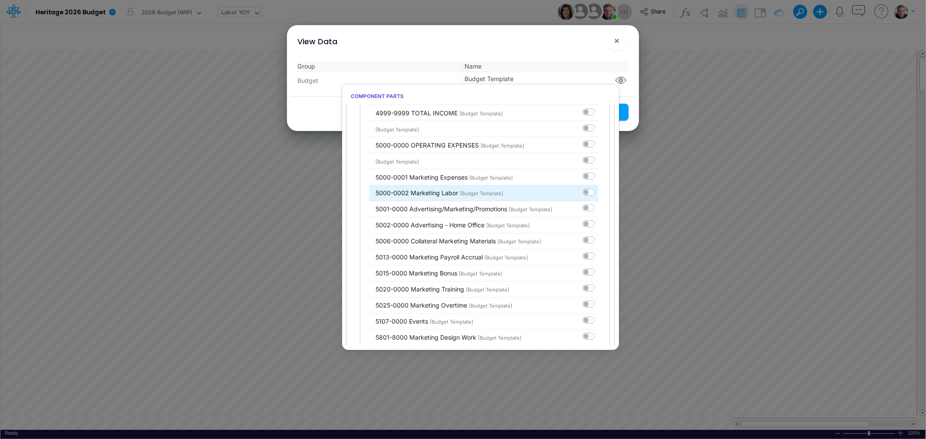
click at [582, 197] on div at bounding box center [590, 191] width 16 height 9
click at [598, 187] on label at bounding box center [598, 187] width 0 height 0
click at [598, 193] on input "checkbox" at bounding box center [601, 190] width 6 height 6
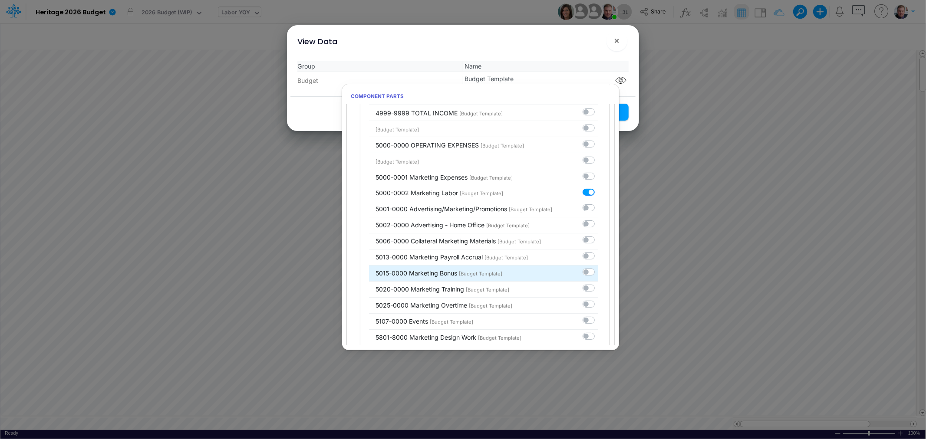
click at [598, 268] on label at bounding box center [598, 268] width 0 height 0
click at [598, 273] on input "checkbox" at bounding box center [601, 271] width 6 height 6
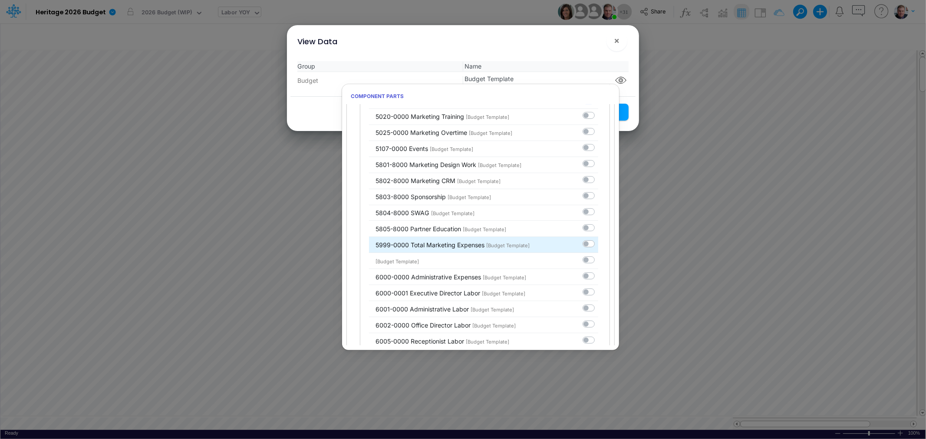
scroll to position [1398, 0]
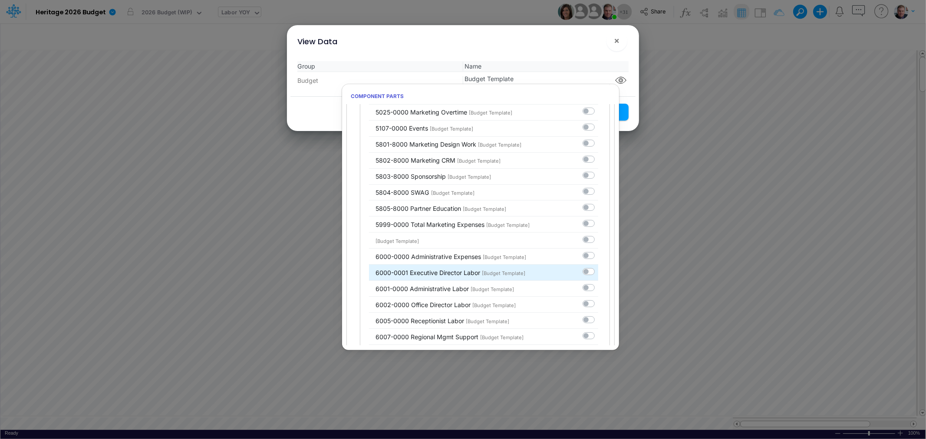
click at [575, 275] on li "6000-0001 Executive Director Labor [Budget Template]" at bounding box center [483, 273] width 229 height 16
click at [598, 267] on label at bounding box center [598, 267] width 0 height 0
click at [598, 272] on input "checkbox" at bounding box center [601, 270] width 6 height 6
click at [598, 267] on label at bounding box center [598, 267] width 0 height 0
click at [598, 272] on input "checkbox" at bounding box center [601, 270] width 6 height 6
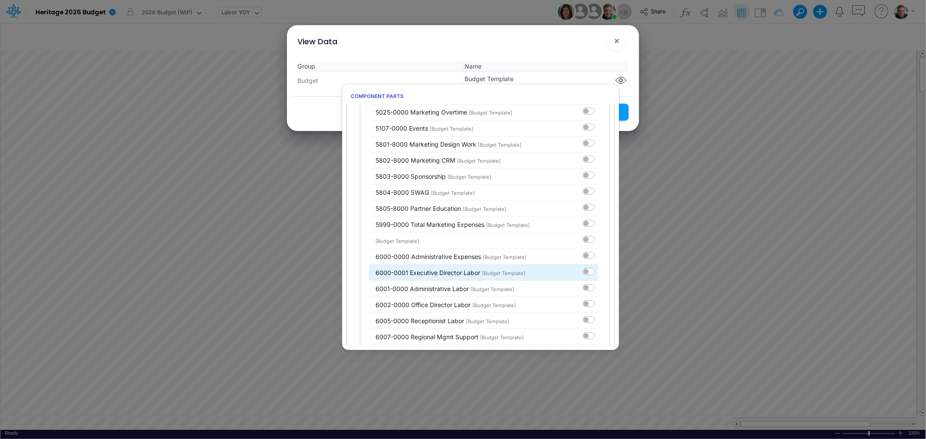
click at [598, 267] on label at bounding box center [598, 267] width 0 height 0
click at [598, 272] on input "checkbox" at bounding box center [601, 270] width 6 height 6
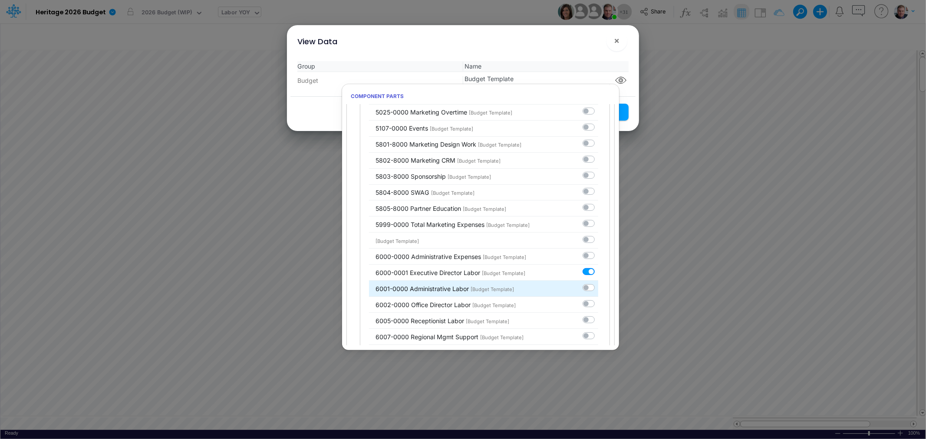
click at [598, 283] on label at bounding box center [598, 283] width 0 height 0
click at [598, 288] on input "checkbox" at bounding box center [601, 286] width 6 height 6
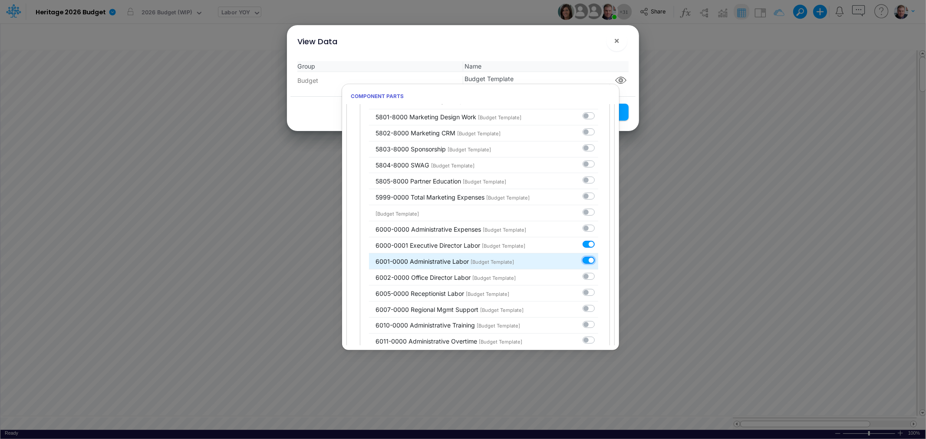
scroll to position [1446, 0]
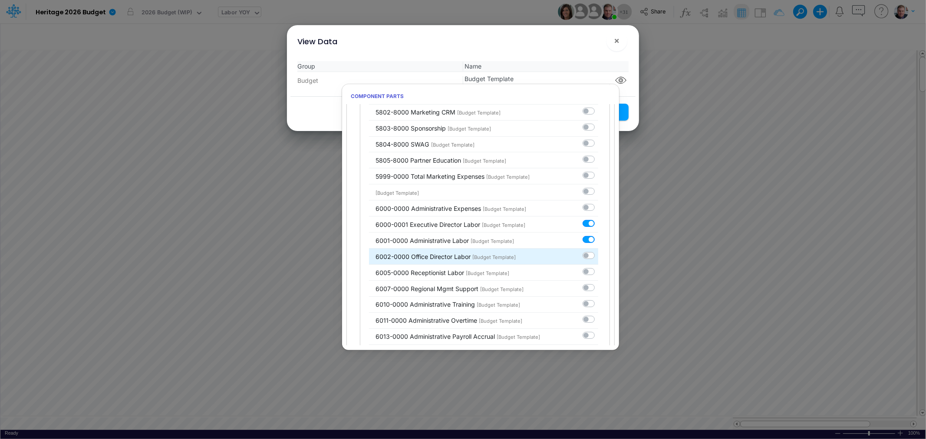
click at [598, 251] on label at bounding box center [598, 251] width 0 height 0
click at [598, 256] on input "checkbox" at bounding box center [601, 254] width 6 height 6
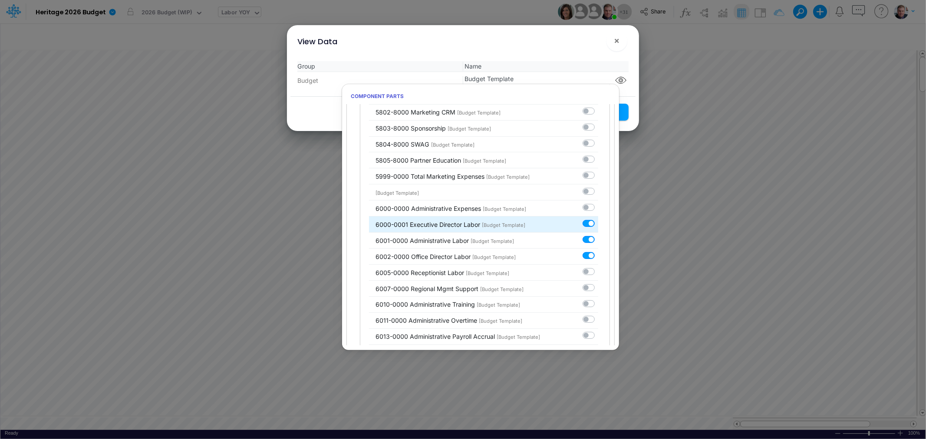
click at [598, 219] on label at bounding box center [598, 219] width 0 height 0
click at [598, 224] on input "checkbox" at bounding box center [601, 222] width 6 height 6
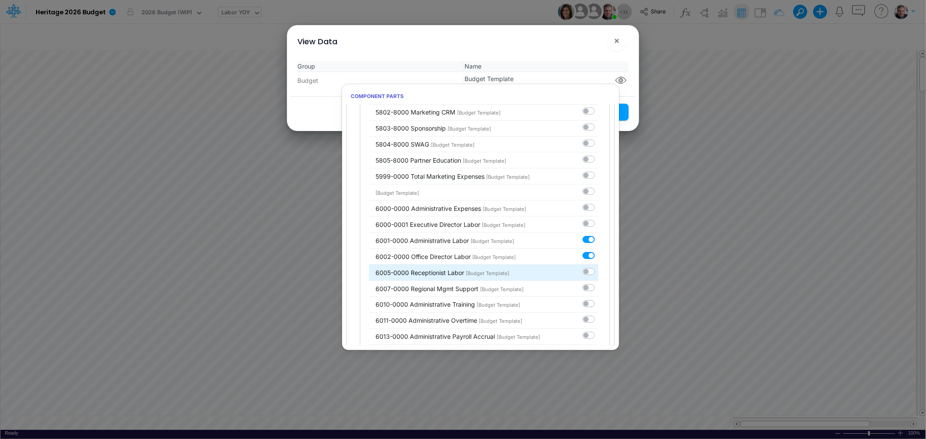
click at [598, 267] on label at bounding box center [598, 267] width 0 height 0
click at [598, 272] on input "checkbox" at bounding box center [601, 270] width 6 height 6
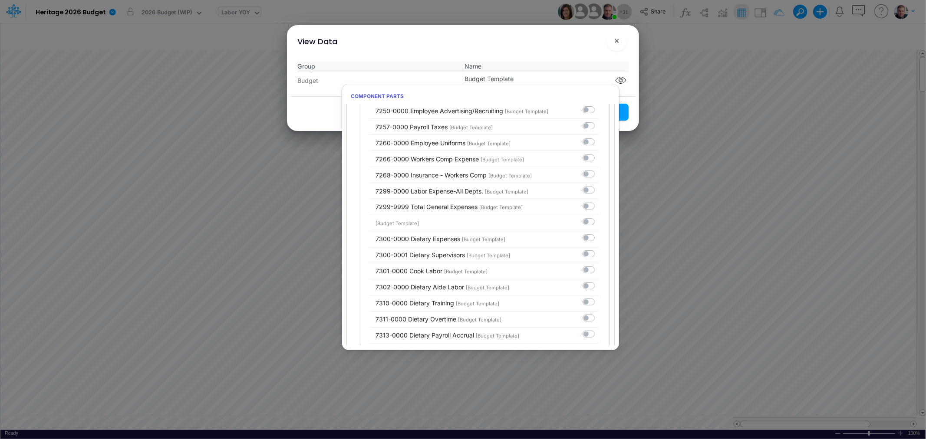
scroll to position [2218, 0]
click at [582, 258] on div at bounding box center [590, 253] width 16 height 9
click at [598, 249] on label at bounding box center [598, 249] width 0 height 0
click at [598, 255] on input "checkbox" at bounding box center [601, 252] width 6 height 6
click at [598, 265] on label at bounding box center [598, 265] width 0 height 0
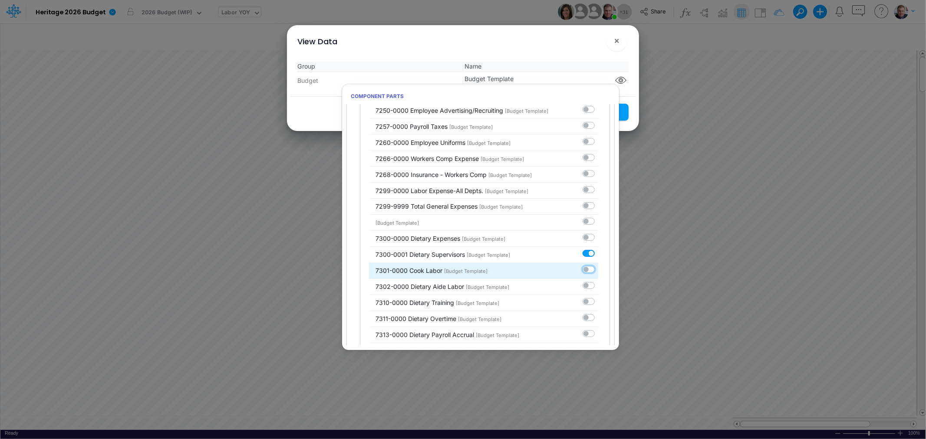
click at [598, 271] on input "checkbox" at bounding box center [601, 268] width 6 height 6
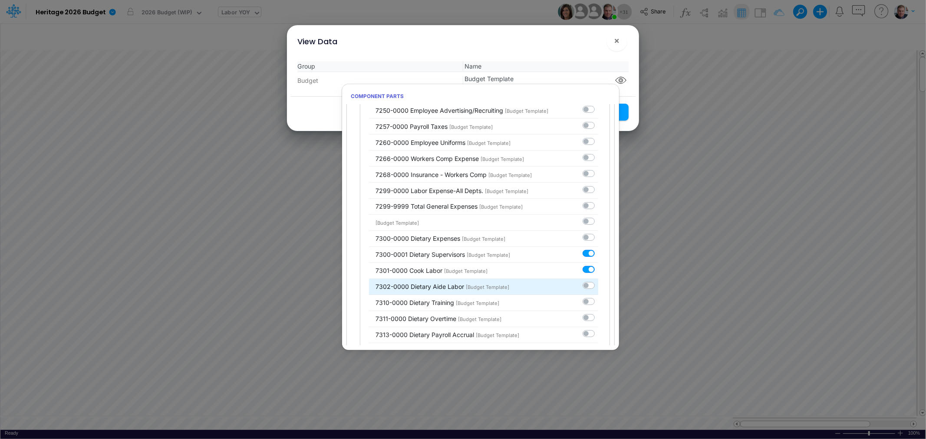
click at [598, 281] on label at bounding box center [598, 281] width 0 height 0
click at [598, 287] on input "checkbox" at bounding box center [601, 284] width 6 height 6
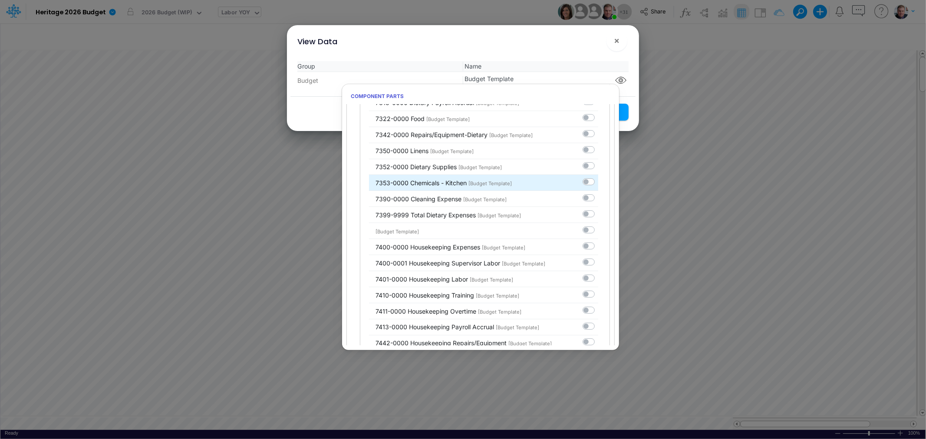
scroll to position [2458, 0]
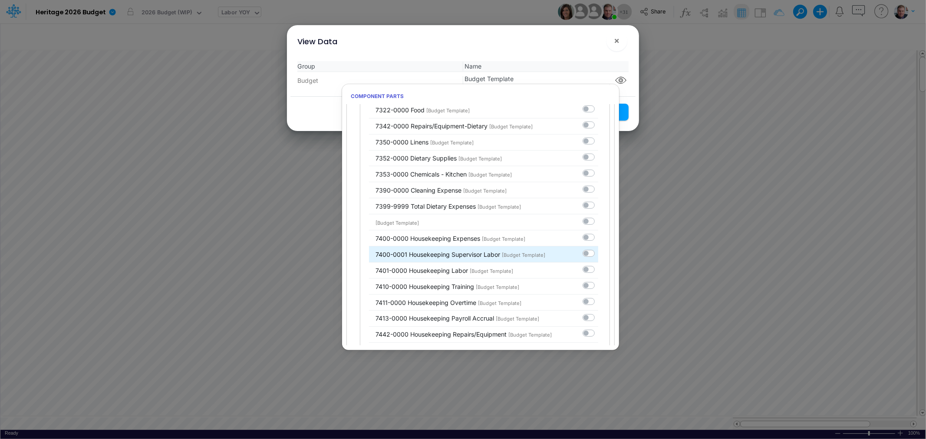
click at [598, 249] on label at bounding box center [598, 249] width 0 height 0
click at [598, 254] on input "checkbox" at bounding box center [601, 252] width 6 height 6
click at [585, 279] on li "7401-0000 Housekeeping Labor [Budget Template]" at bounding box center [483, 271] width 229 height 16
click at [598, 265] on label at bounding box center [598, 265] width 0 height 0
click at [598, 270] on input "checkbox" at bounding box center [601, 268] width 6 height 6
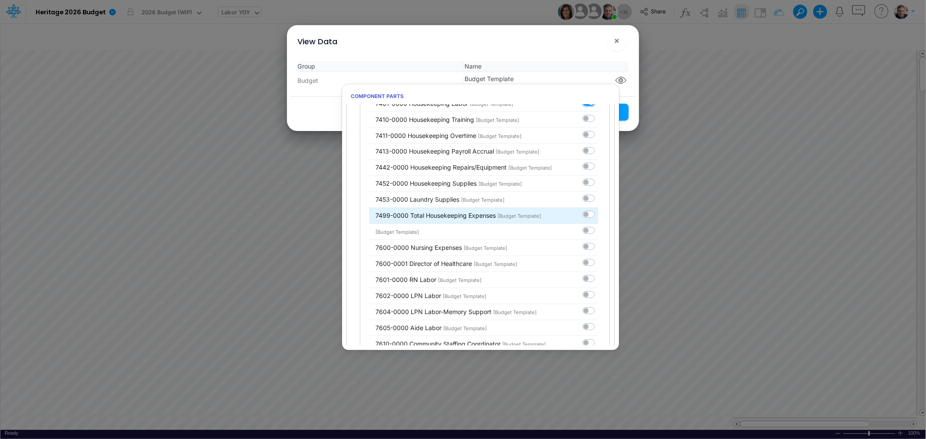
scroll to position [2652, 0]
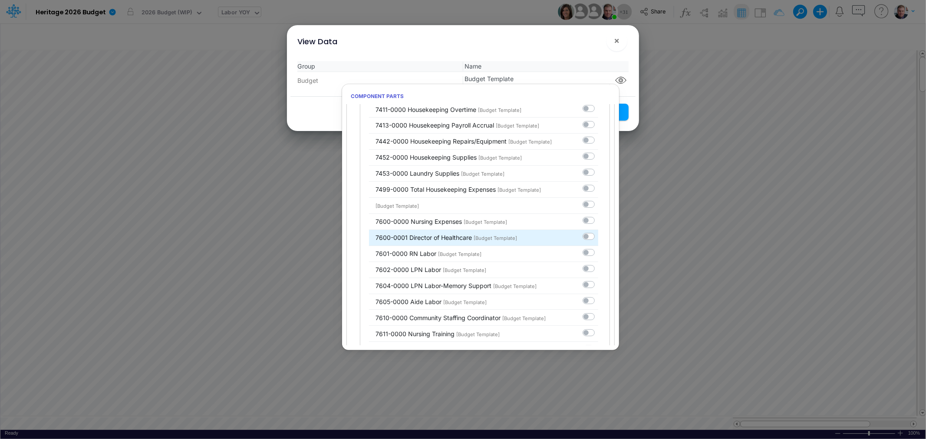
click at [598, 232] on label at bounding box center [598, 232] width 0 height 0
click at [598, 238] on input "checkbox" at bounding box center [601, 235] width 6 height 6
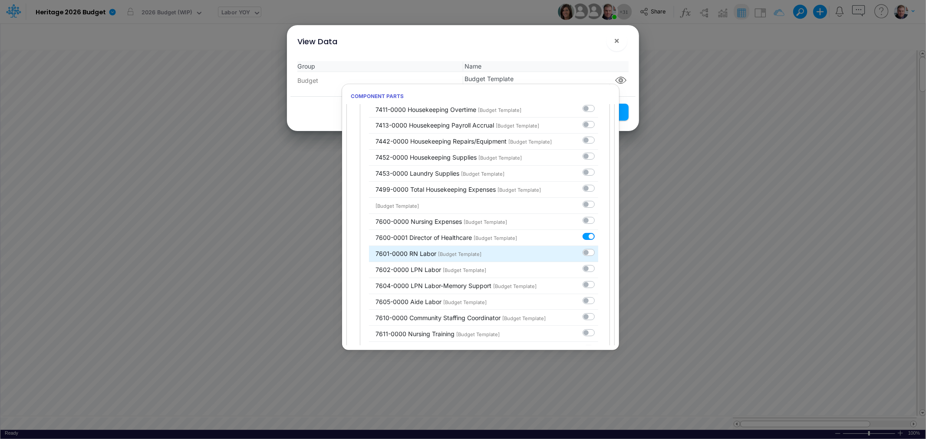
click at [584, 257] on div at bounding box center [590, 252] width 16 height 9
click at [598, 248] on label at bounding box center [598, 248] width 0 height 0
click at [598, 254] on input "checkbox" at bounding box center [601, 251] width 6 height 6
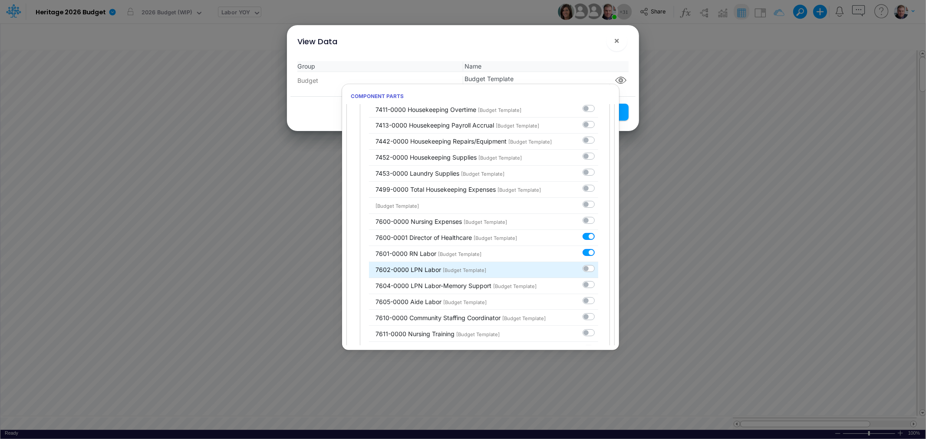
click at [598, 264] on label at bounding box center [598, 264] width 0 height 0
click at [598, 270] on input "checkbox" at bounding box center [601, 267] width 6 height 6
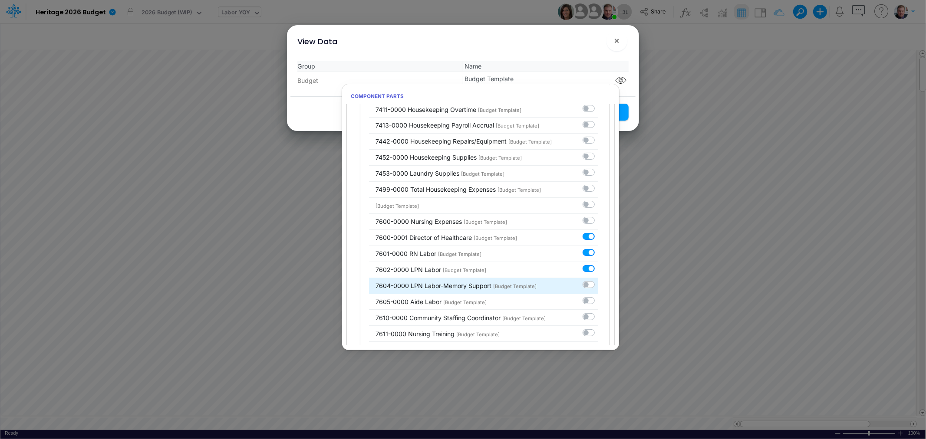
click at [598, 280] on label at bounding box center [598, 280] width 0 height 0
click at [598, 286] on input "checkbox" at bounding box center [601, 283] width 6 height 6
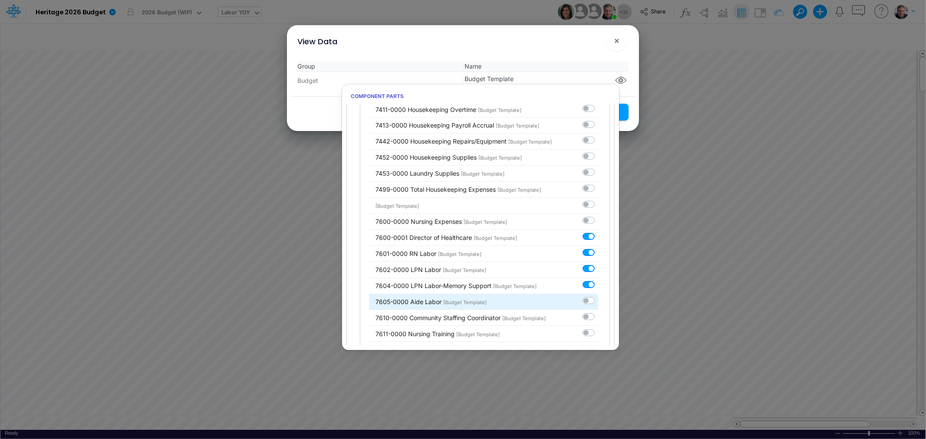
click at [598, 296] on label at bounding box center [598, 296] width 0 height 0
click at [598, 302] on input "checkbox" at bounding box center [601, 299] width 6 height 6
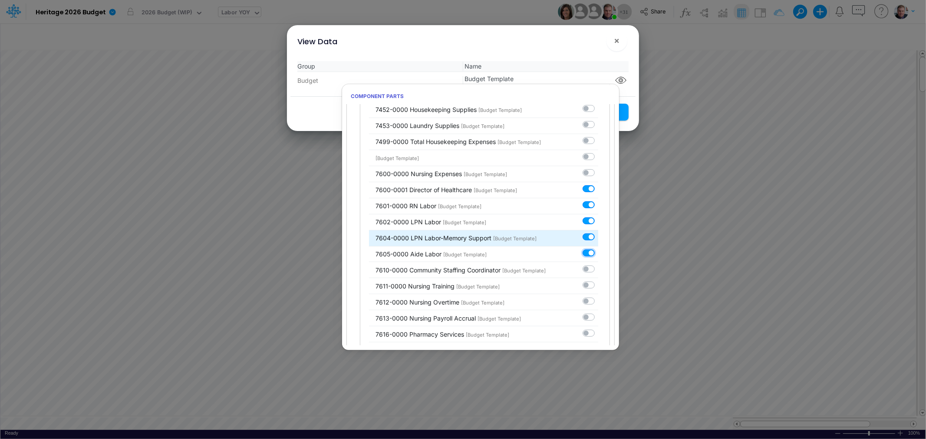
scroll to position [2700, 0]
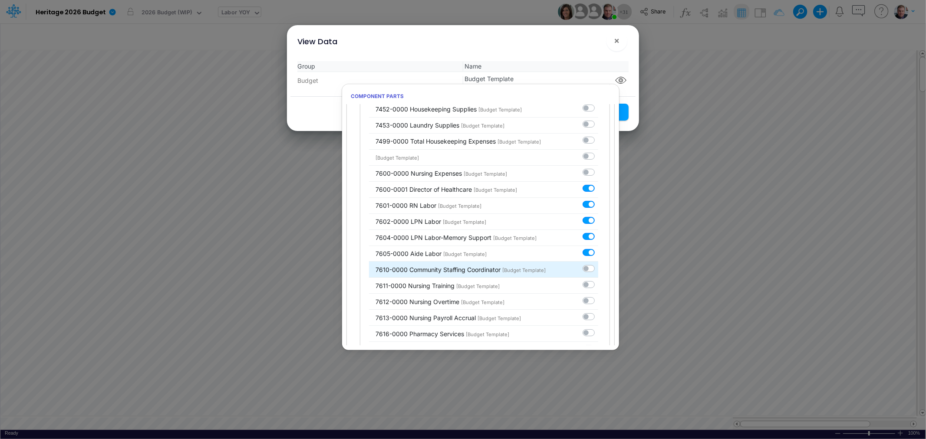
click at [598, 264] on label at bounding box center [598, 264] width 0 height 0
click at [598, 269] on input "checkbox" at bounding box center [601, 267] width 6 height 6
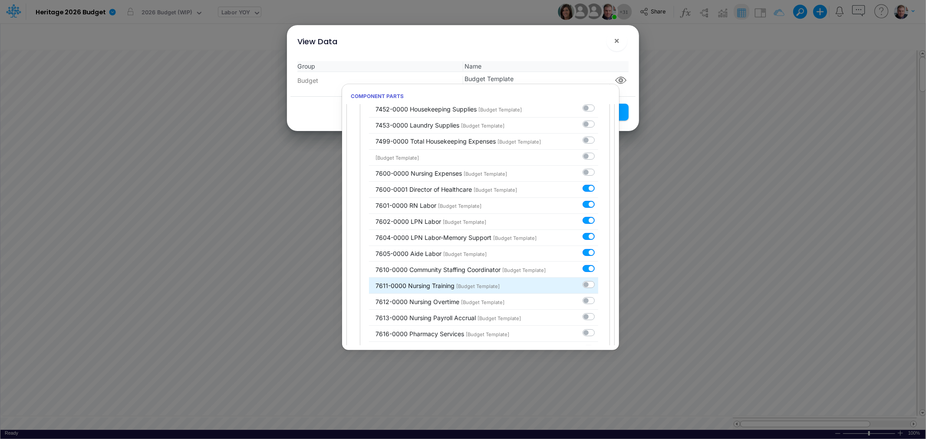
click at [598, 280] on label at bounding box center [598, 280] width 0 height 0
click at [598, 286] on input "checkbox" at bounding box center [601, 283] width 6 height 6
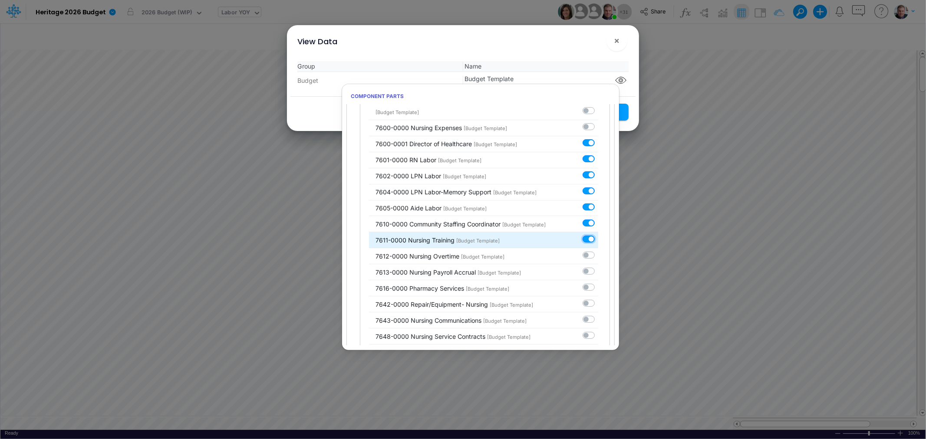
scroll to position [2748, 0]
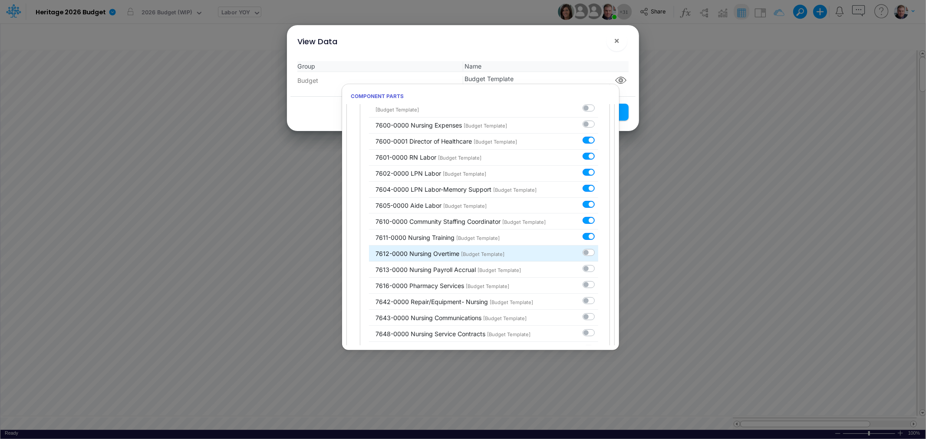
click at [598, 248] on label at bounding box center [598, 248] width 0 height 0
click at [598, 253] on input "checkbox" at bounding box center [601, 251] width 6 height 6
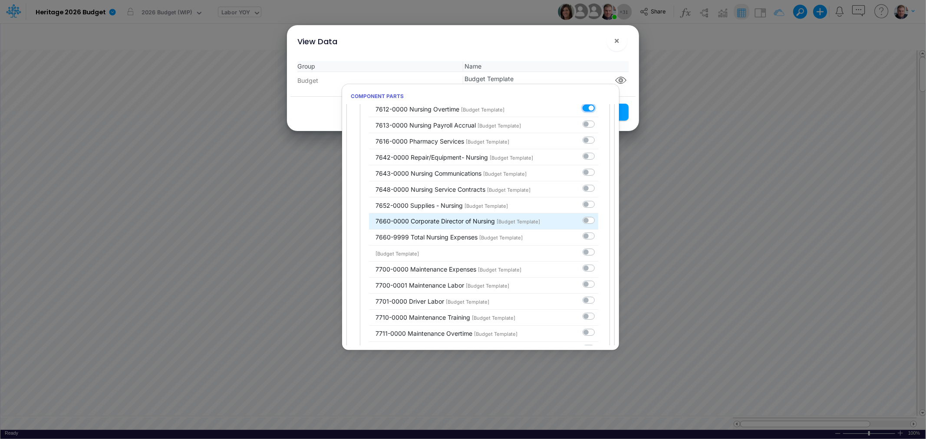
scroll to position [2941, 0]
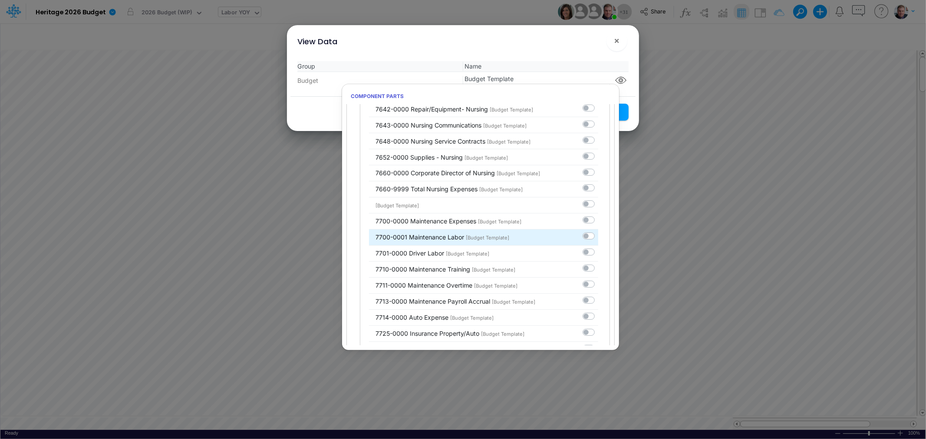
click at [598, 232] on label at bounding box center [598, 232] width 0 height 0
click at [598, 237] on input "checkbox" at bounding box center [601, 235] width 6 height 6
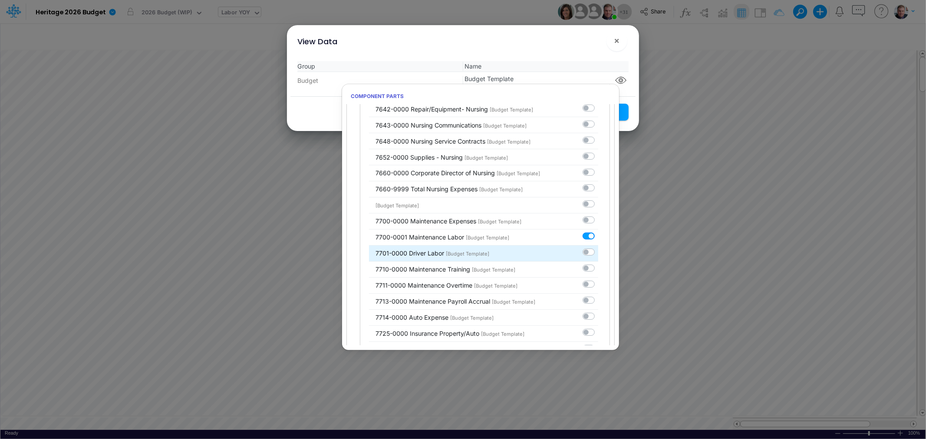
click at [598, 248] on label at bounding box center [598, 248] width 0 height 0
click at [598, 253] on input "checkbox" at bounding box center [601, 251] width 6 height 6
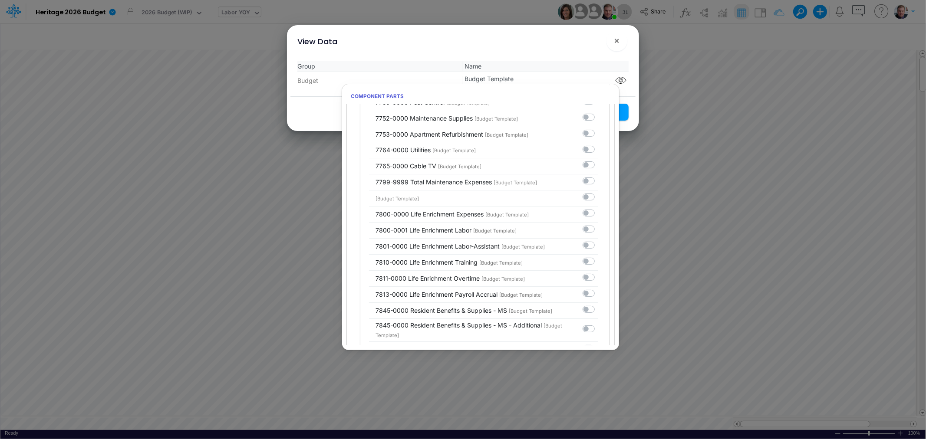
scroll to position [3326, 0]
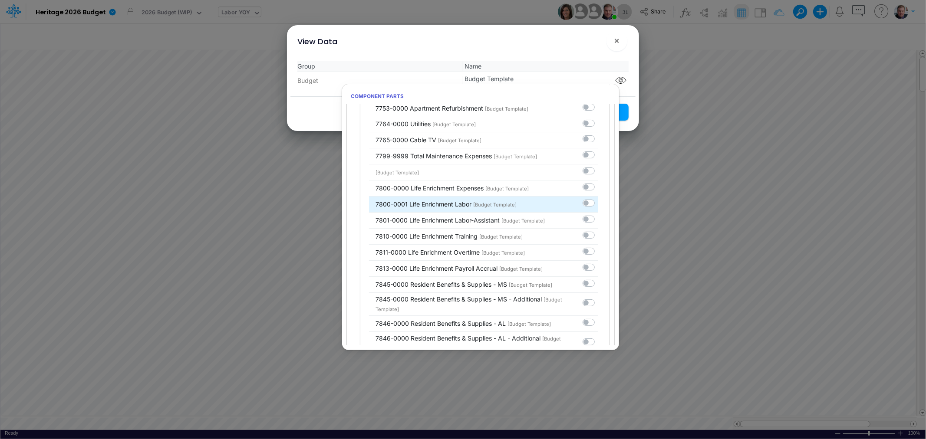
click at [598, 199] on label at bounding box center [598, 199] width 0 height 0
click at [598, 204] on input "checkbox" at bounding box center [601, 202] width 6 height 6
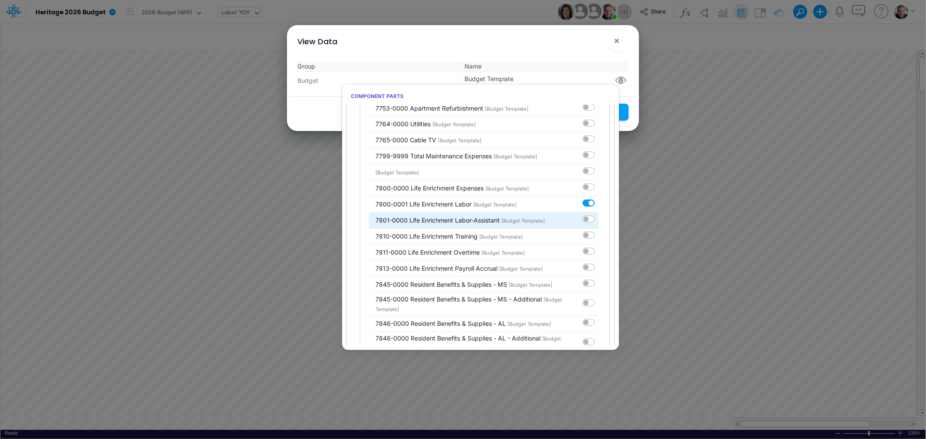
click at [598, 215] on label at bounding box center [598, 215] width 0 height 0
click at [598, 220] on input "checkbox" at bounding box center [601, 218] width 6 height 6
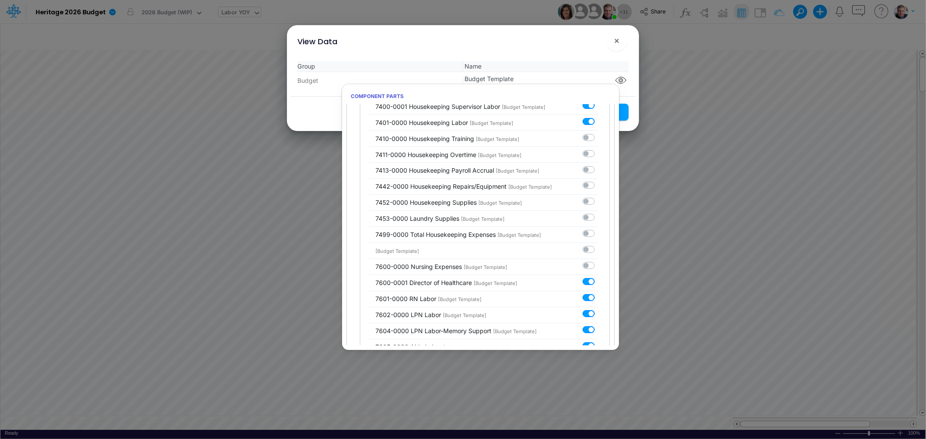
scroll to position [2603, 0]
click at [623, 114] on button "Save Settings" at bounding box center [596, 112] width 63 height 17
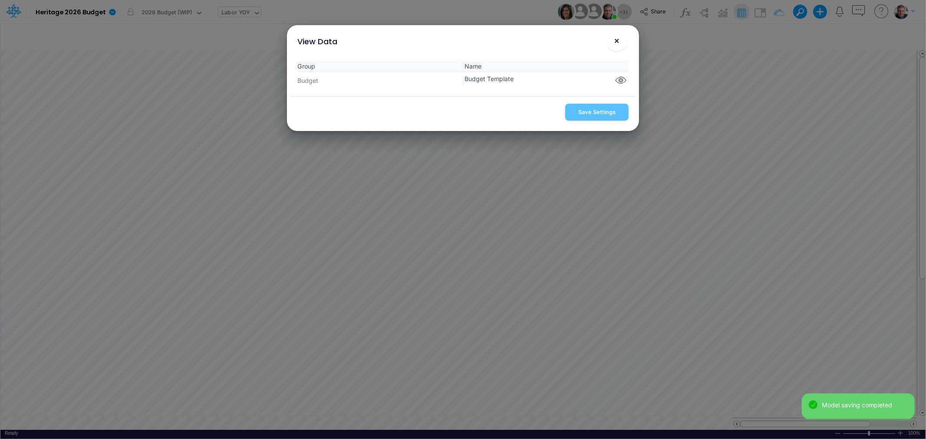
click at [618, 42] on span "×" at bounding box center [617, 40] width 6 height 10
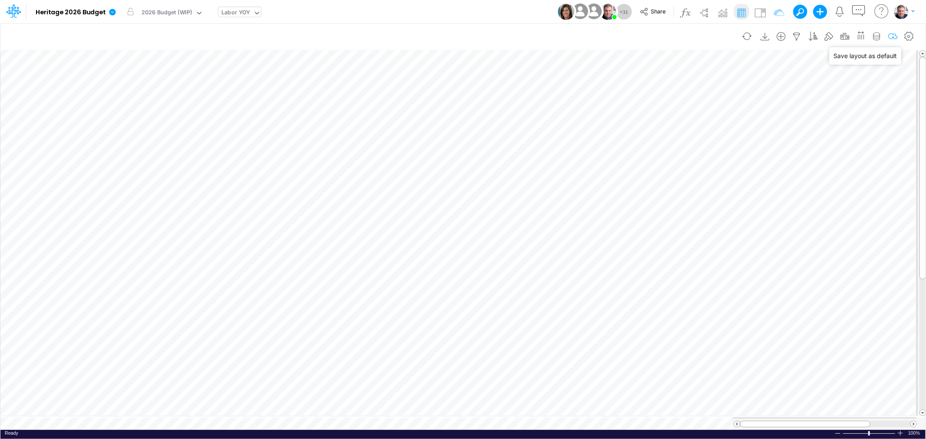
click at [894, 37] on icon "button" at bounding box center [892, 36] width 13 height 9
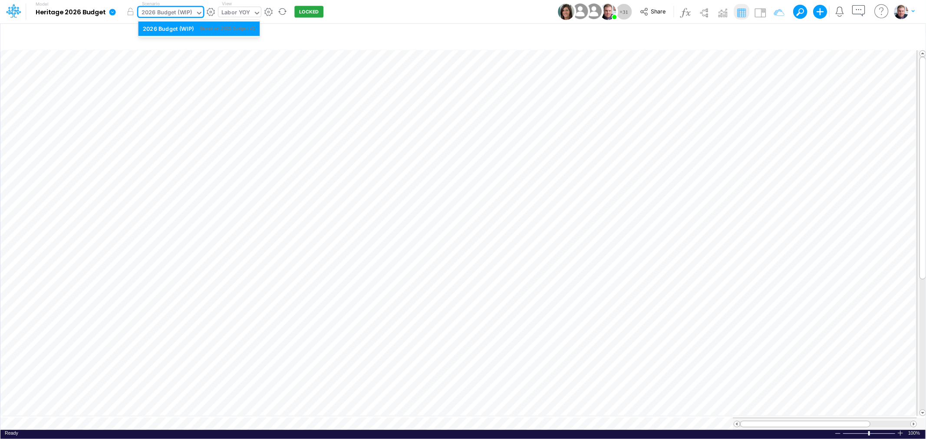
click at [181, 14] on div "2026 Budget (WIP)" at bounding box center [166, 13] width 51 height 10
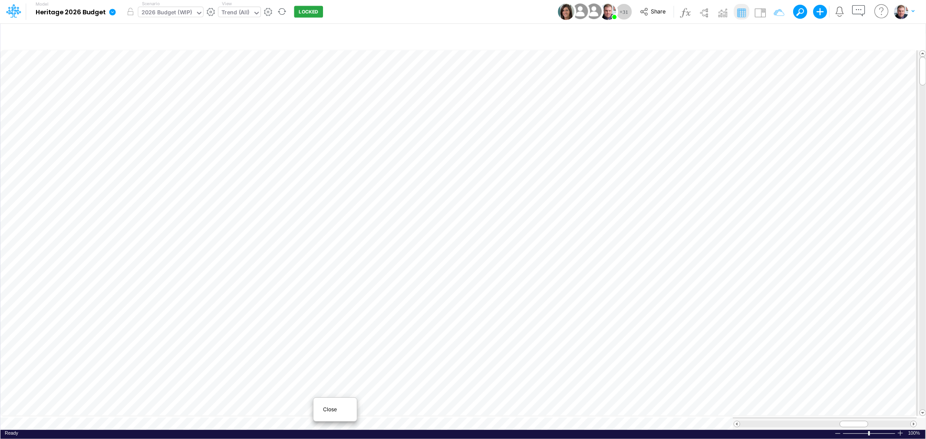
click at [323, 411] on span "Close" at bounding box center [335, 410] width 24 height 8
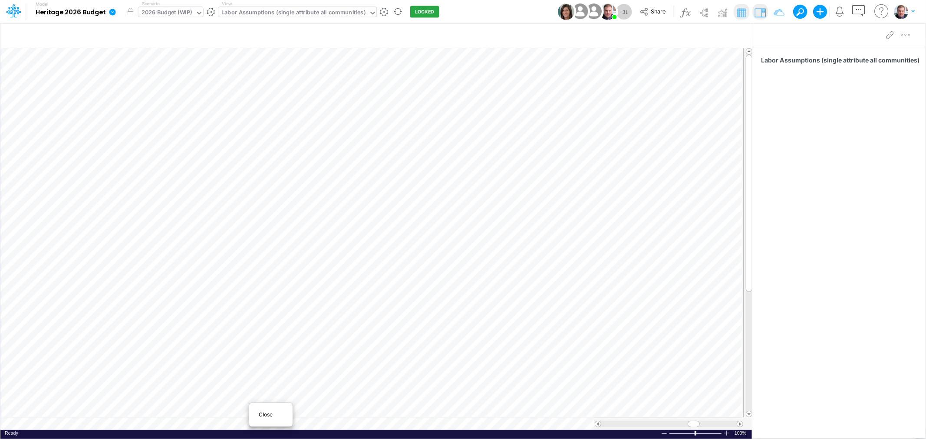
click at [264, 416] on span "Close" at bounding box center [271, 415] width 24 height 8
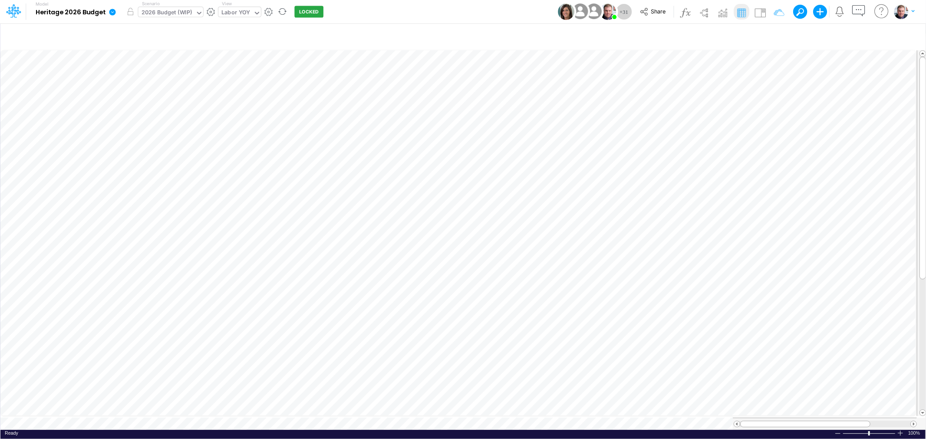
click at [227, 10] on div "Labor YOY" at bounding box center [235, 13] width 29 height 10
click at [276, 44] on div "Headcount Summary" at bounding box center [276, 43] width 117 height 14
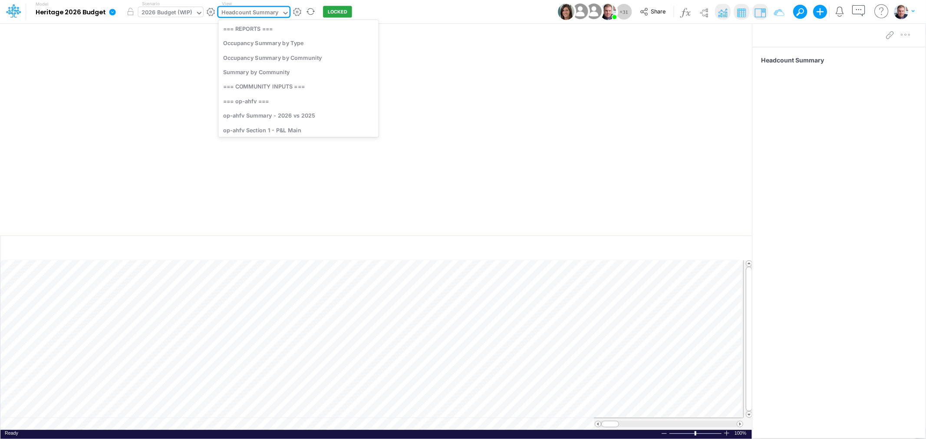
click at [282, 11] on icon at bounding box center [286, 13] width 8 height 8
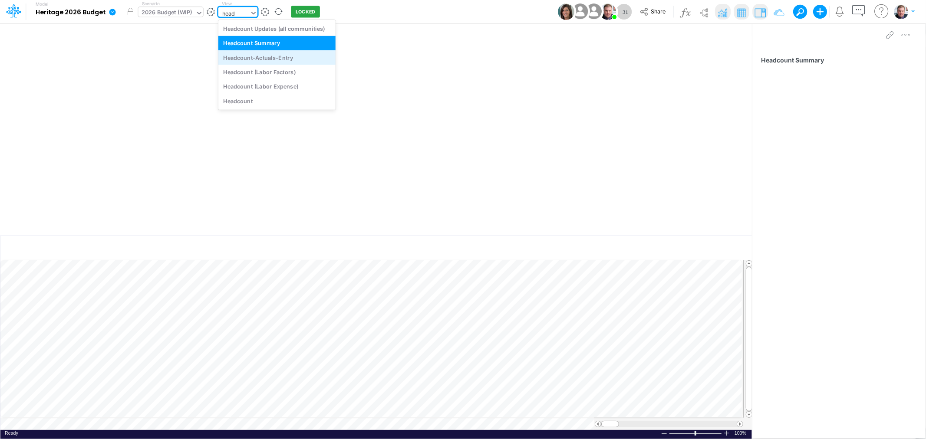
click at [284, 57] on div "Headcount-Actuals-Entry" at bounding box center [276, 57] width 117 height 14
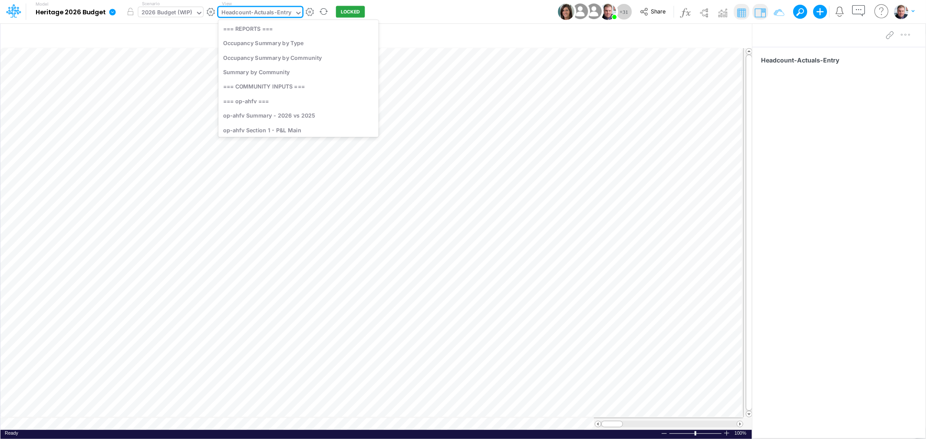
click at [254, 11] on div "Headcount-Actuals-Entry" at bounding box center [256, 13] width 70 height 10
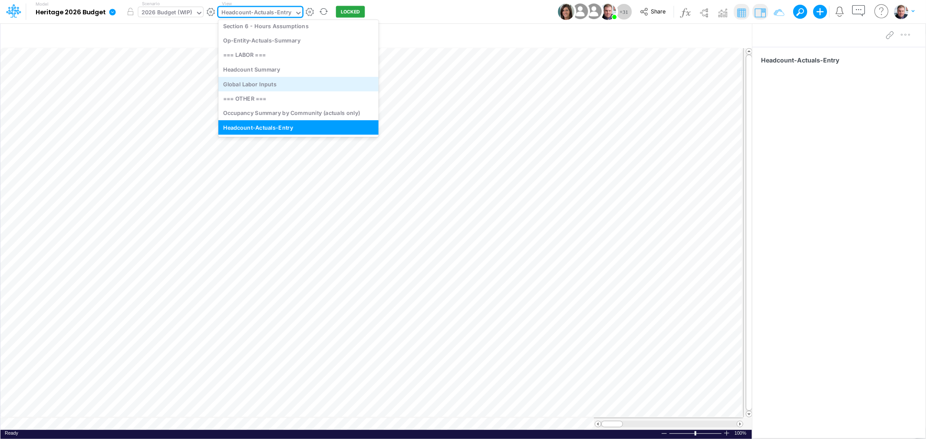
click at [255, 77] on div "Global Labor Inputs" at bounding box center [298, 84] width 160 height 14
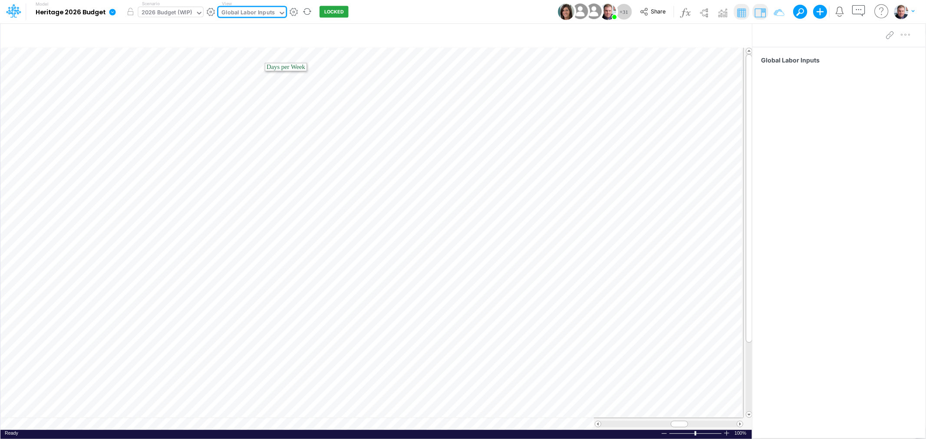
click at [258, 15] on div "Global Labor Inputs" at bounding box center [247, 13] width 53 height 10
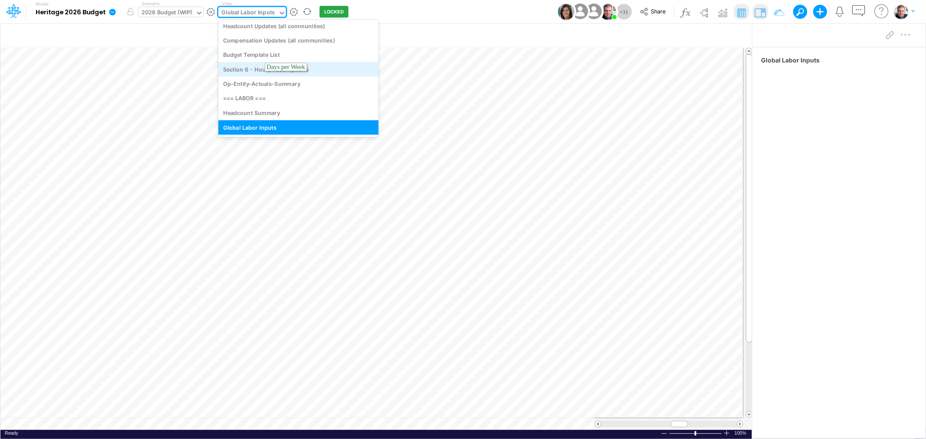
click at [253, 64] on div "Section 6 - Hours Assumptions" at bounding box center [298, 69] width 160 height 14
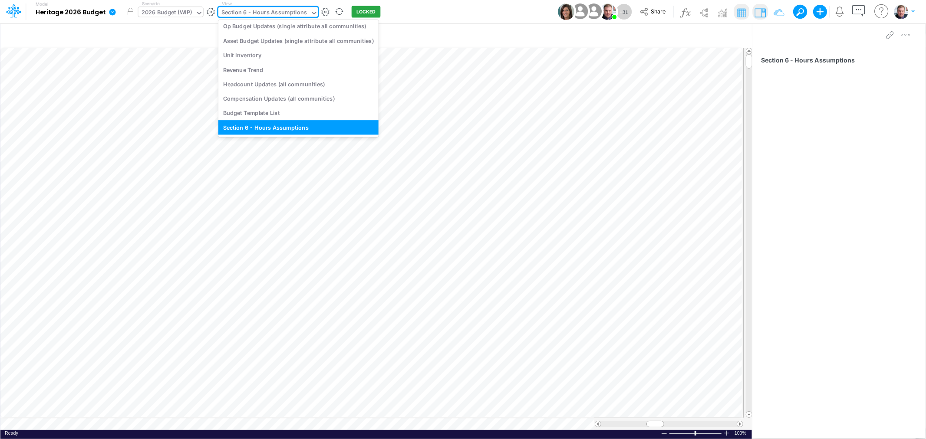
click at [247, 14] on div "Section 6 - Hours Assumptions" at bounding box center [263, 13] width 85 height 10
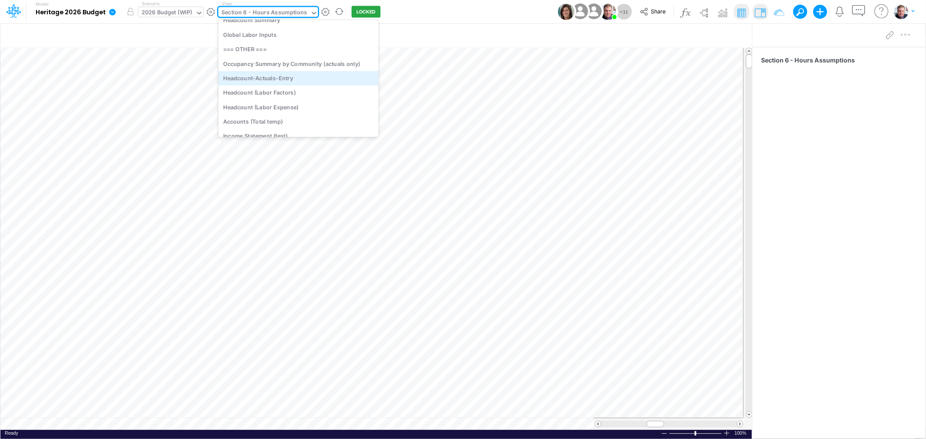
scroll to position [3529, 0]
click at [286, 84] on div "Headcount (Labor Expense)" at bounding box center [298, 84] width 160 height 14
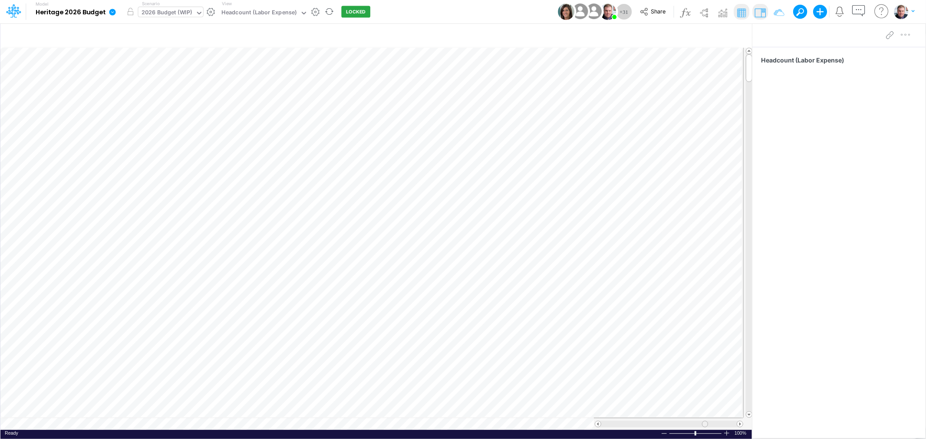
drag, startPoint x: 688, startPoint y: 424, endPoint x: 707, endPoint y: 424, distance: 19.5
click at [707, 424] on div at bounding box center [705, 424] width 6 height 7
click at [267, 16] on div "Headcount (Labor Expense)" at bounding box center [258, 13] width 75 height 10
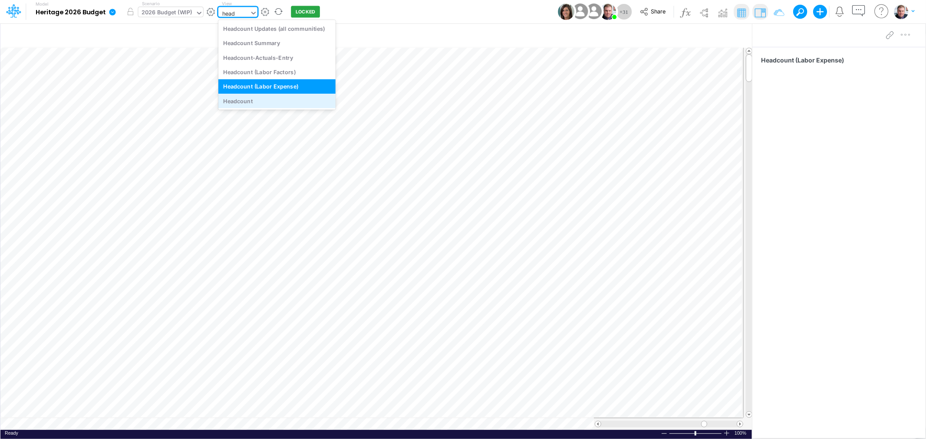
click at [257, 102] on div "Headcount" at bounding box center [276, 101] width 117 height 14
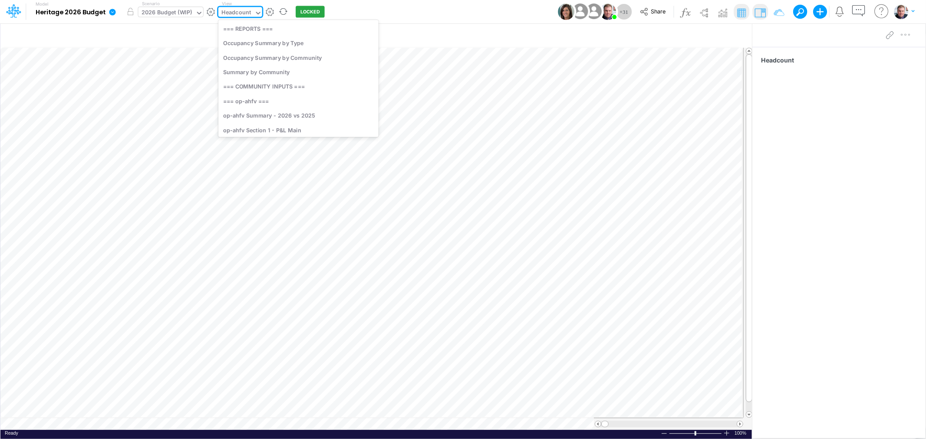
click at [243, 13] on div "Headcount" at bounding box center [236, 13] width 30 height 10
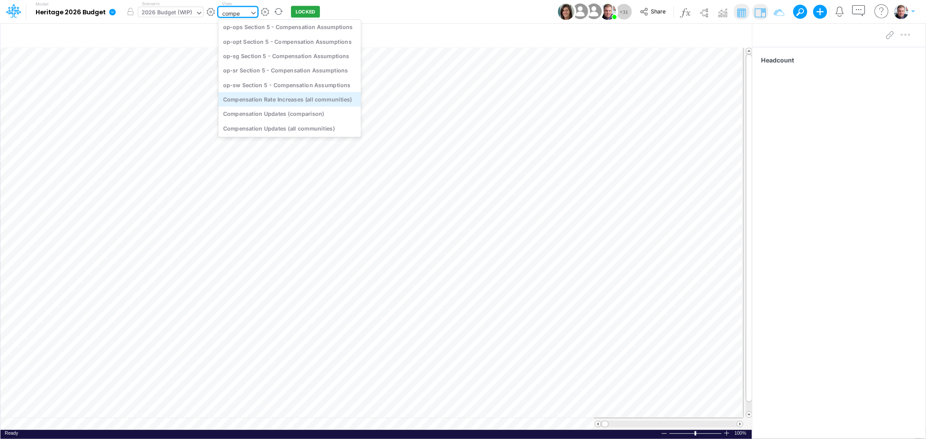
click at [279, 101] on div "Compensation Rate Increases (all communities)" at bounding box center [289, 99] width 142 height 14
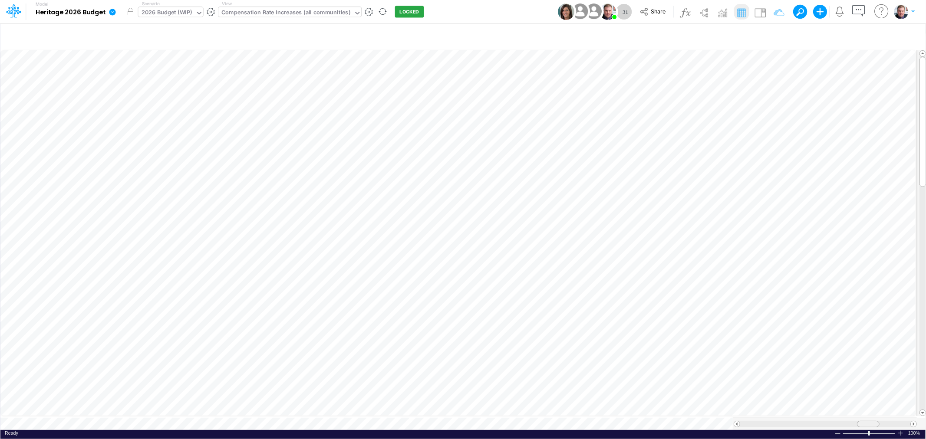
click at [870, 412] on table at bounding box center [463, 239] width 926 height 381
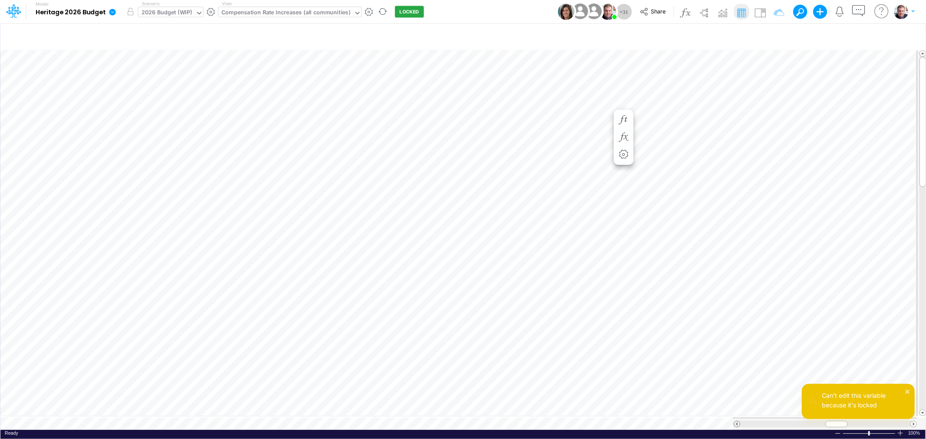
click at [736, 421] on span at bounding box center [737, 424] width 6 height 6
drag, startPoint x: 515, startPoint y: 104, endPoint x: 525, endPoint y: 103, distance: 10.0
click at [525, 103] on div "3.%" at bounding box center [492, 105] width 69 height 8
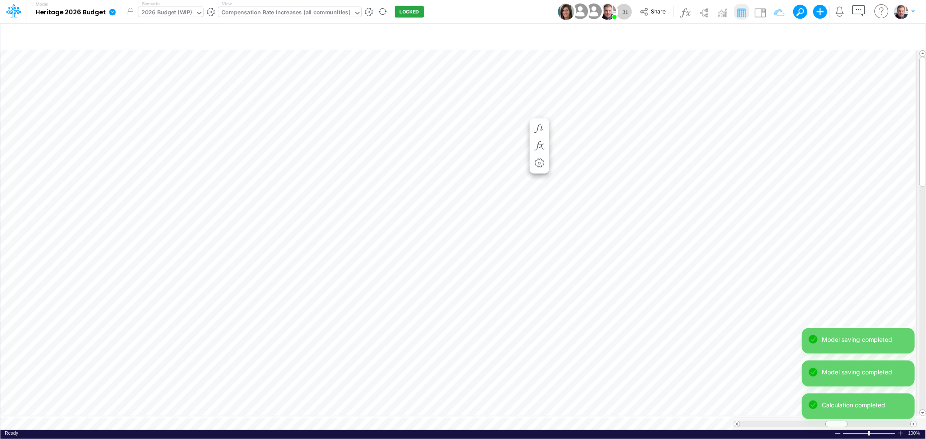
scroll to position [0, 0]
click at [272, 8] on div "Compensation Rate Increases (all communities)" at bounding box center [285, 13] width 129 height 10
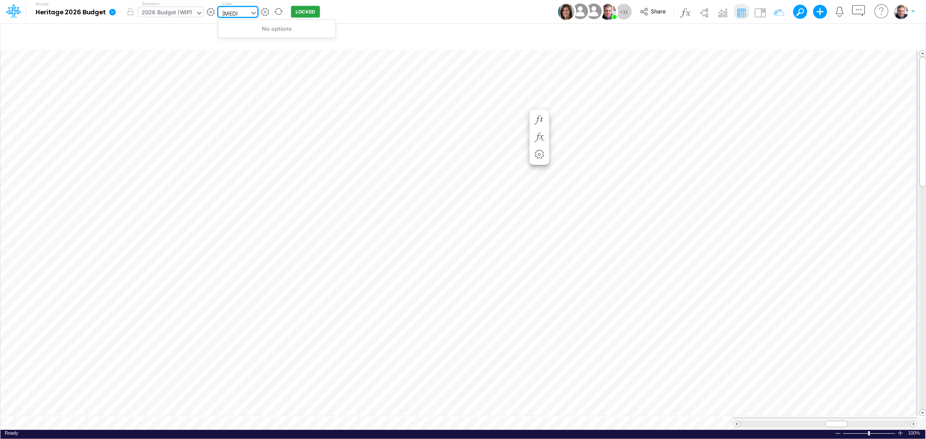
scroll to position [0, 0]
drag, startPoint x: 246, startPoint y: 13, endPoint x: 219, endPoint y: 10, distance: 27.9
click at [219, 10] on div "Compensation Rate Increases (all communities)" at bounding box center [285, 13] width 135 height 13
click at [224, 10] on div "Compensation Rate Increases (all communities)" at bounding box center [285, 13] width 129 height 10
click at [289, 114] on div "op-ahfv Section 5 - Compensation Assumptions" at bounding box center [288, 115] width 141 height 14
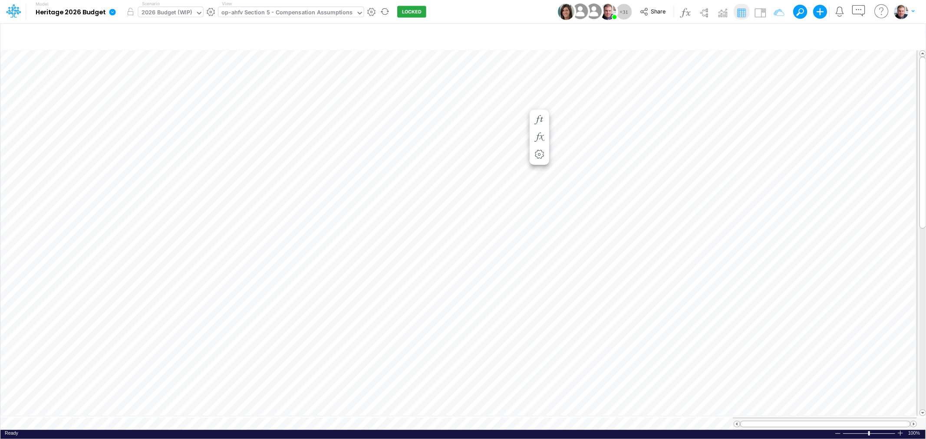
click at [299, 13] on div "op-ahfv Section 5 - Compensation Assumptions" at bounding box center [286, 13] width 131 height 10
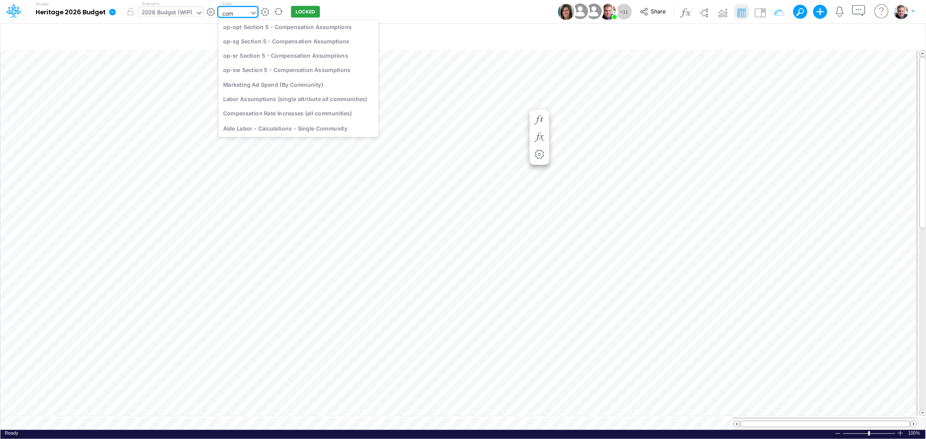
scroll to position [327, 0]
click at [306, 98] on div "Compensation Rate Increases (all communities)" at bounding box center [298, 96] width 160 height 14
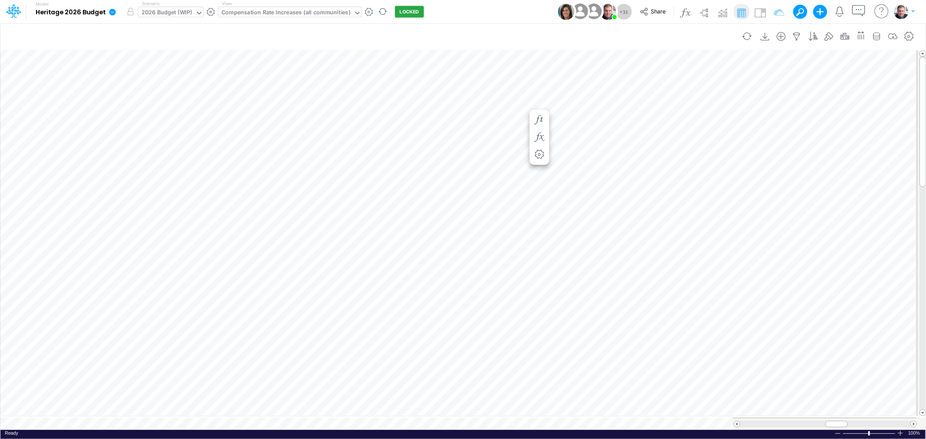
scroll to position [0, 0]
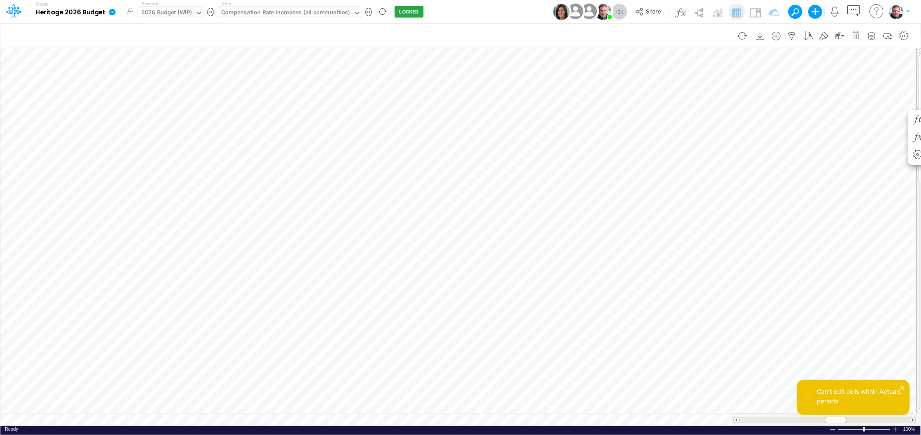
scroll to position [0, 3]
click at [752, 14] on img at bounding box center [755, 13] width 14 height 14
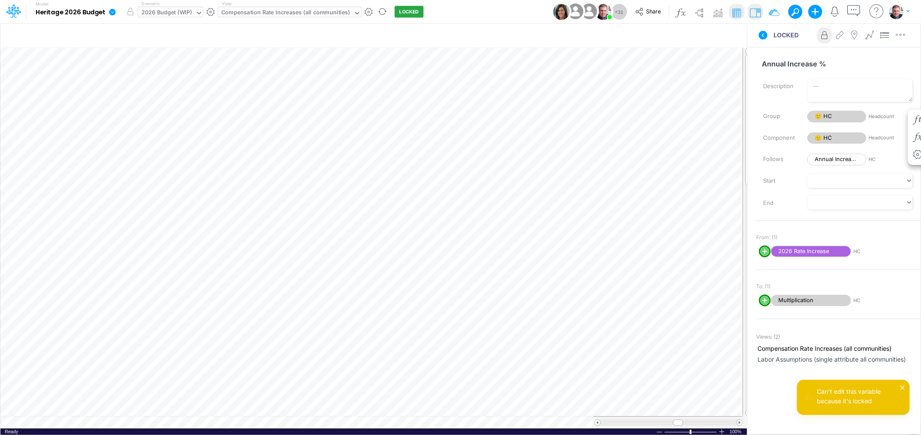
click at [830, 36] on icon at bounding box center [824, 35] width 13 height 9
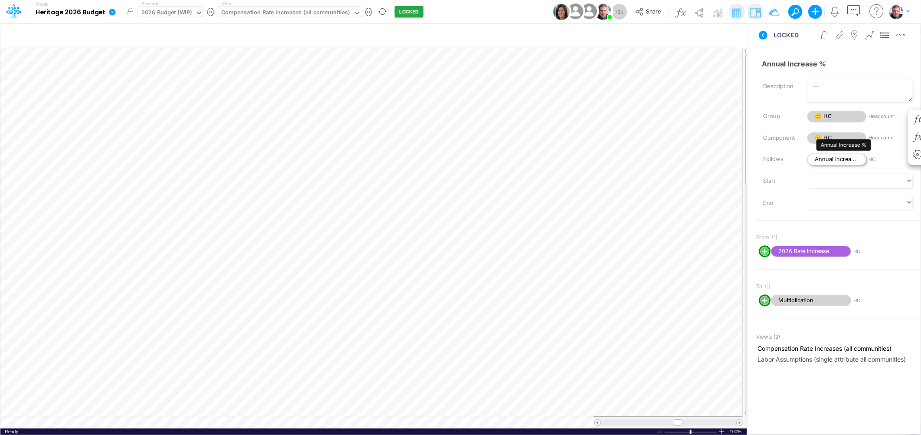
click at [843, 159] on span "Annual Increase %" at bounding box center [836, 160] width 59 height 12
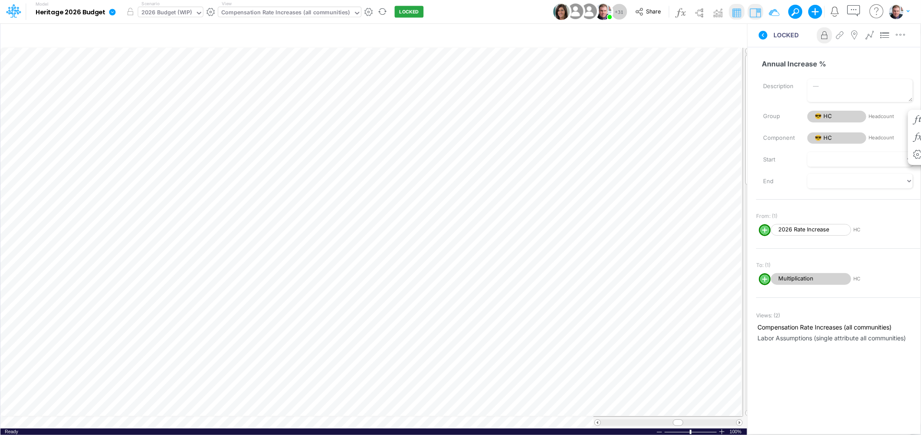
click at [827, 38] on icon at bounding box center [824, 35] width 13 height 9
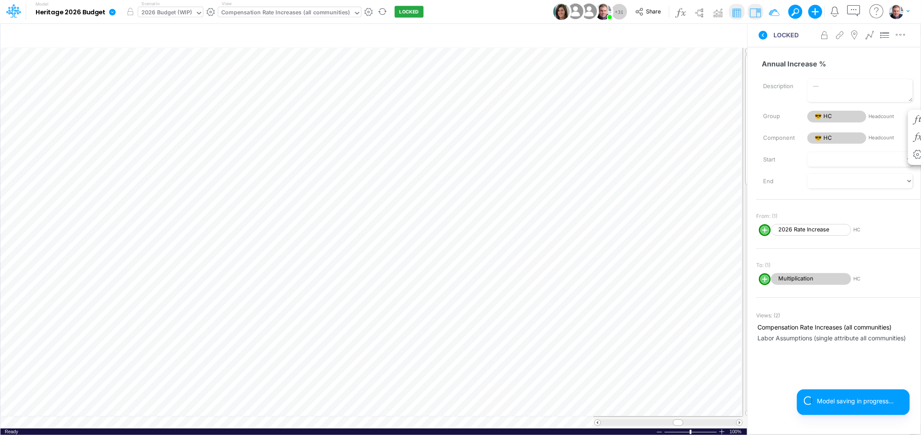
click at [475, 13] on div "Model Heritage 2026 Budget Edit model settings Duplicate Import QuickBooks Quic…" at bounding box center [460, 11] width 829 height 23
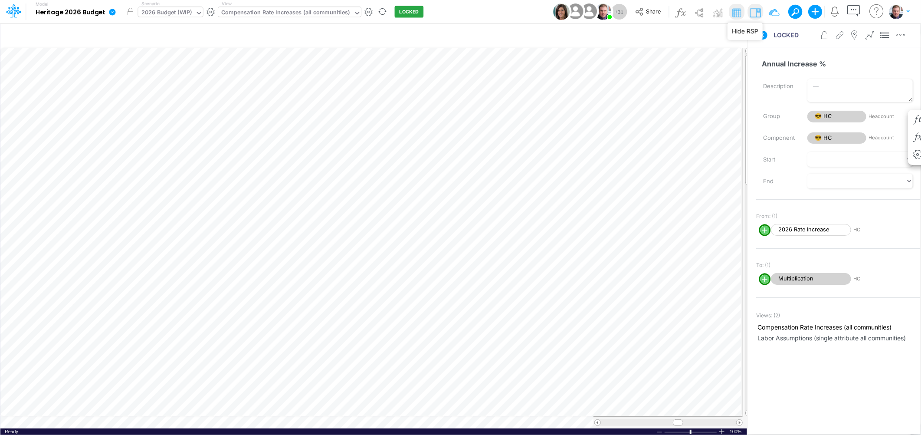
click at [757, 7] on img at bounding box center [755, 13] width 14 height 14
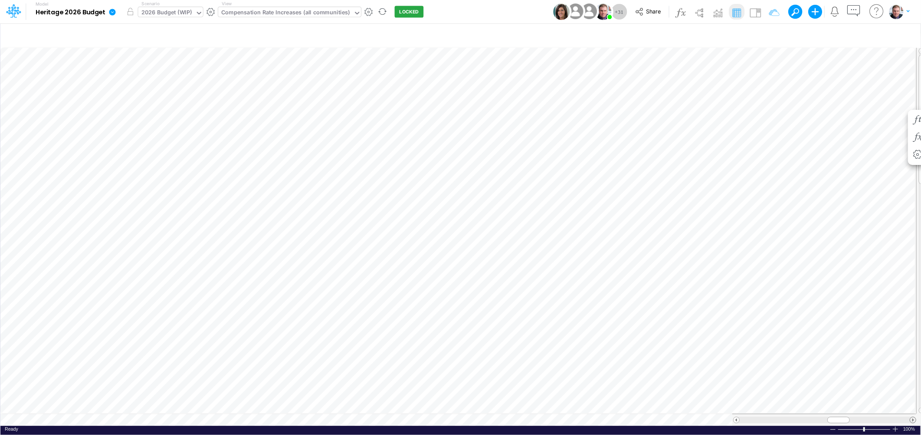
click at [914, 418] on span at bounding box center [913, 420] width 6 height 6
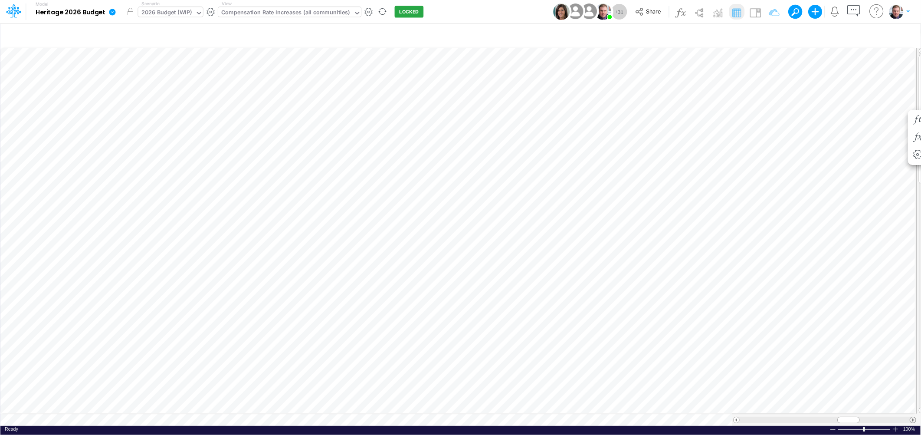
click at [914, 418] on span at bounding box center [913, 420] width 6 height 6
drag, startPoint x: 914, startPoint y: 418, endPoint x: 903, endPoint y: 104, distance: 313.9
click at [903, 104] on div "0 %" at bounding box center [885, 104] width 42 height 8
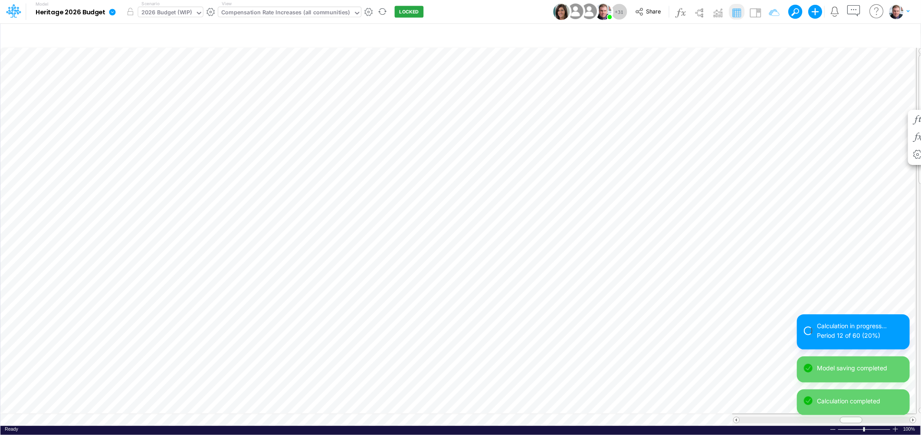
scroll to position [0, 0]
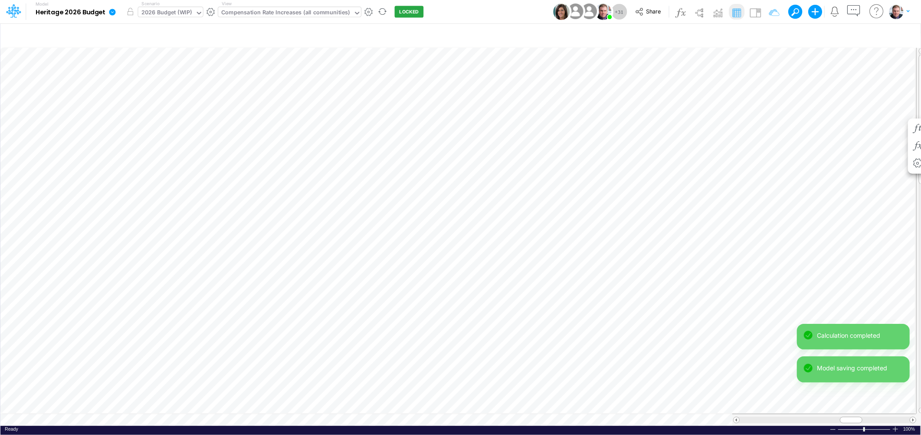
scroll to position [0, 0]
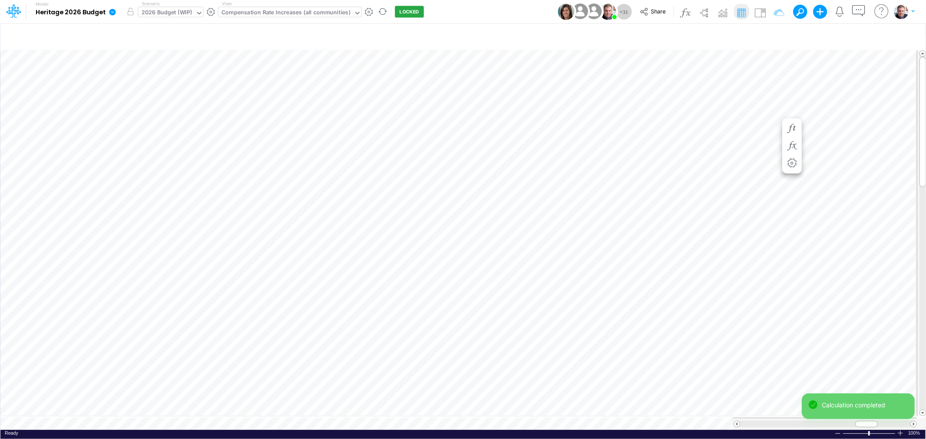
scroll to position [0, 0]
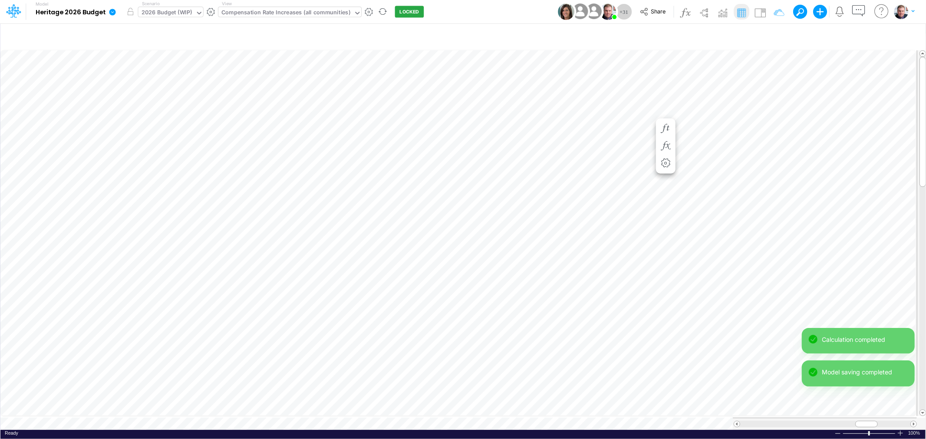
scroll to position [0, 0]
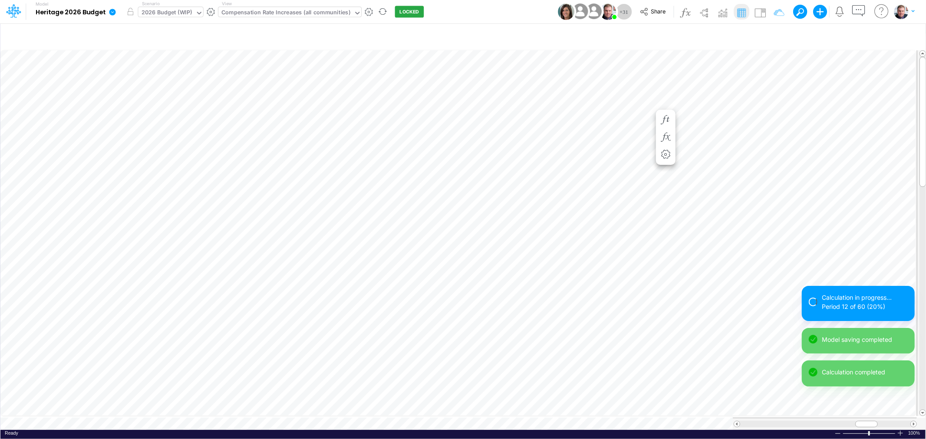
scroll to position [0, 0]
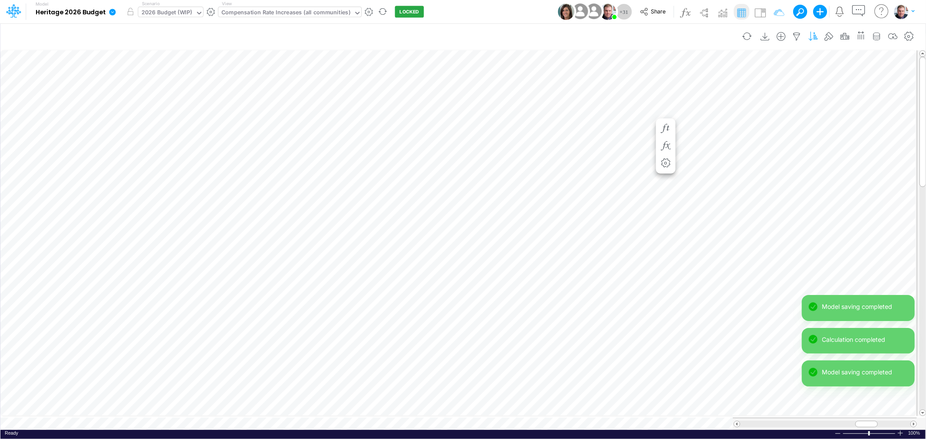
scroll to position [0, 0]
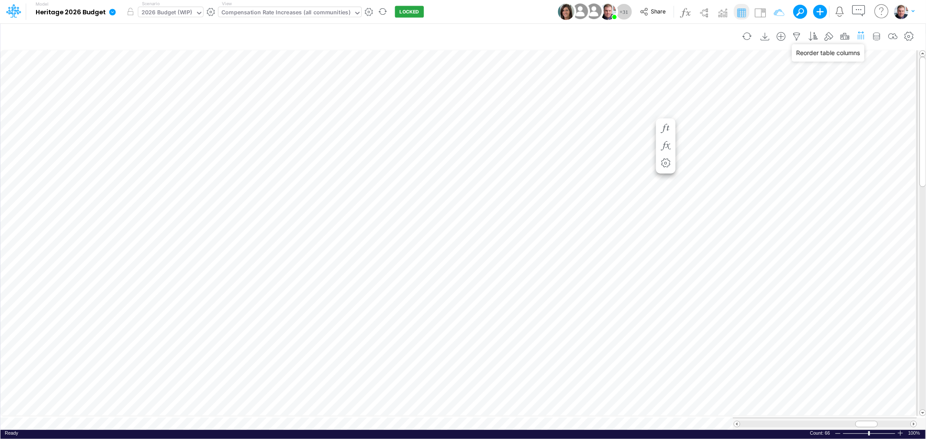
click at [860, 35] on icon "button" at bounding box center [860, 35] width 9 height 13
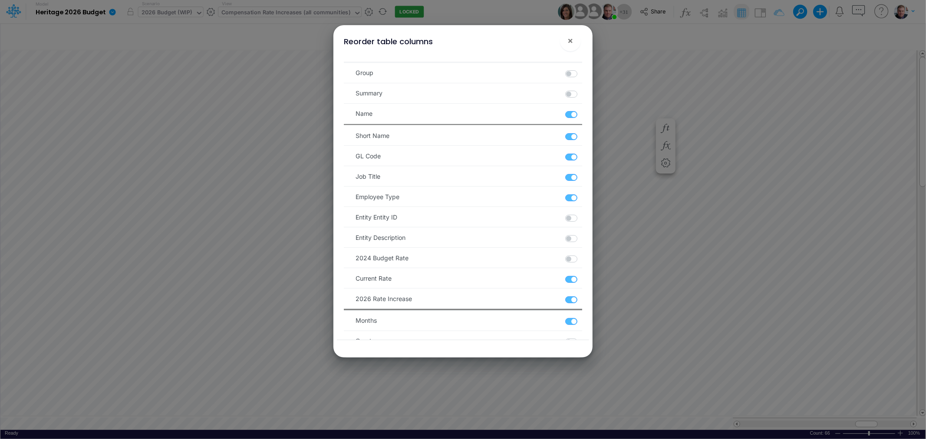
click at [813, 25] on div "Reorder table columns × Group Summary Name Short Name GL Code Job Title Employe…" at bounding box center [463, 219] width 926 height 439
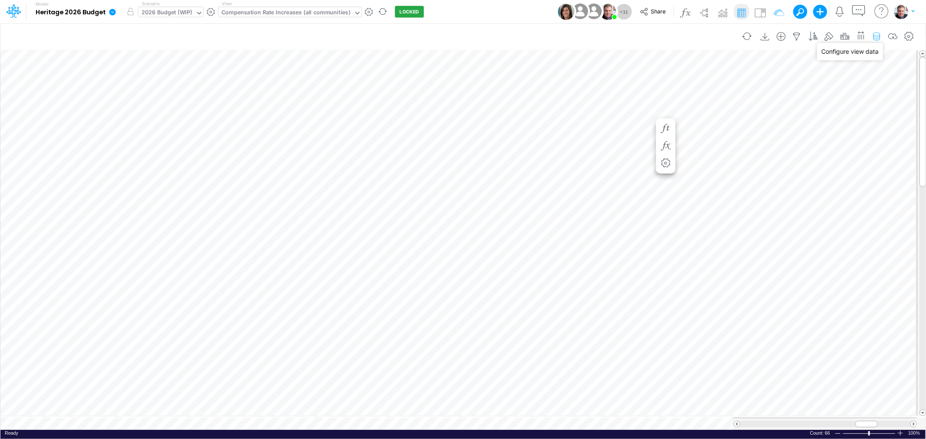
click at [878, 36] on icon "button" at bounding box center [876, 36] width 13 height 9
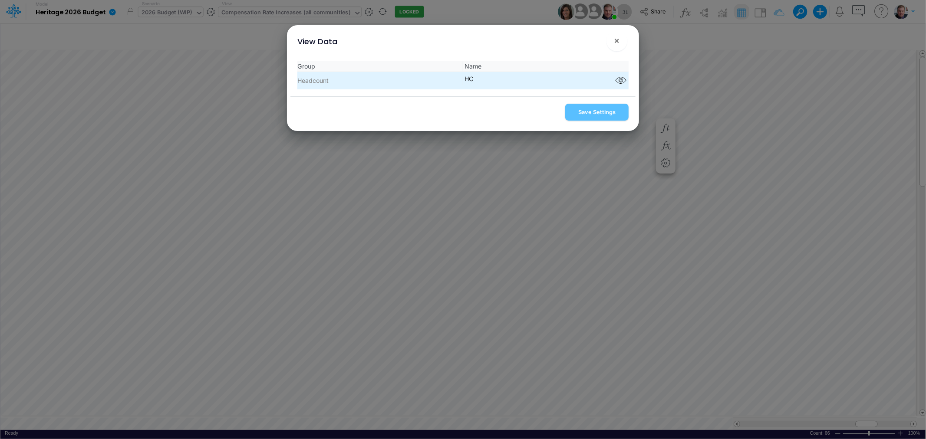
click at [601, 79] on span "HC Component parts" at bounding box center [545, 80] width 165 height 13
click at [615, 80] on icon "button" at bounding box center [620, 80] width 13 height 11
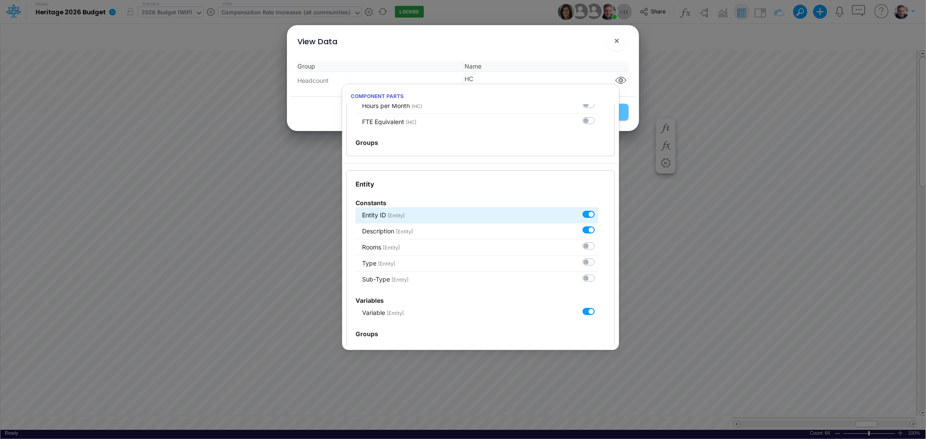
scroll to position [385, 0]
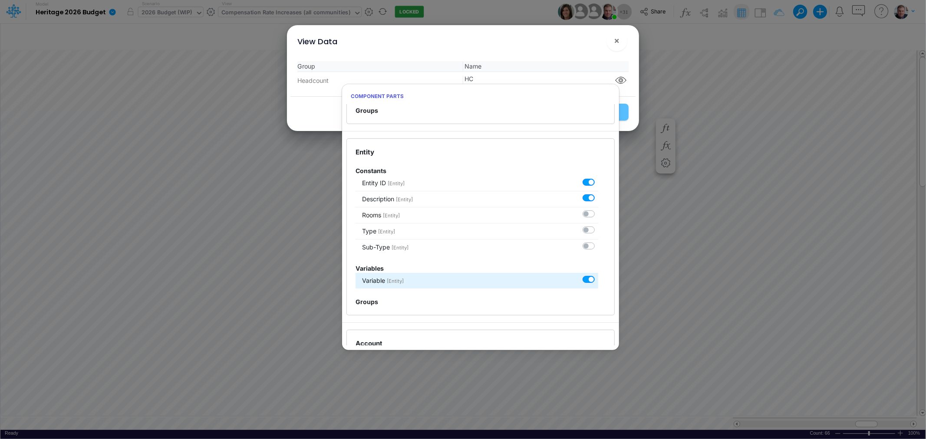
click at [545, 277] on li "Variable [Entity]" at bounding box center [476, 281] width 243 height 16
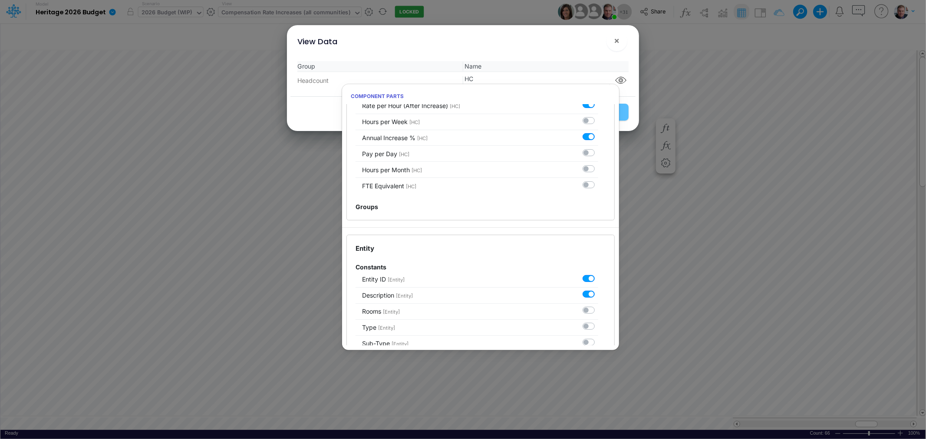
scroll to position [0, 0]
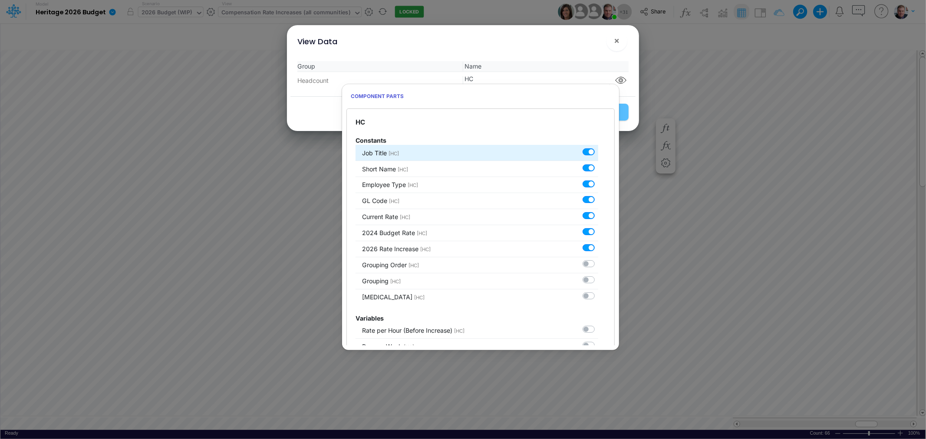
click at [546, 148] on li "Job Title [HC]" at bounding box center [476, 153] width 243 height 16
click at [398, 148] on span "Job Title [HC]" at bounding box center [380, 152] width 37 height 9
click at [617, 39] on span "×" at bounding box center [617, 40] width 6 height 10
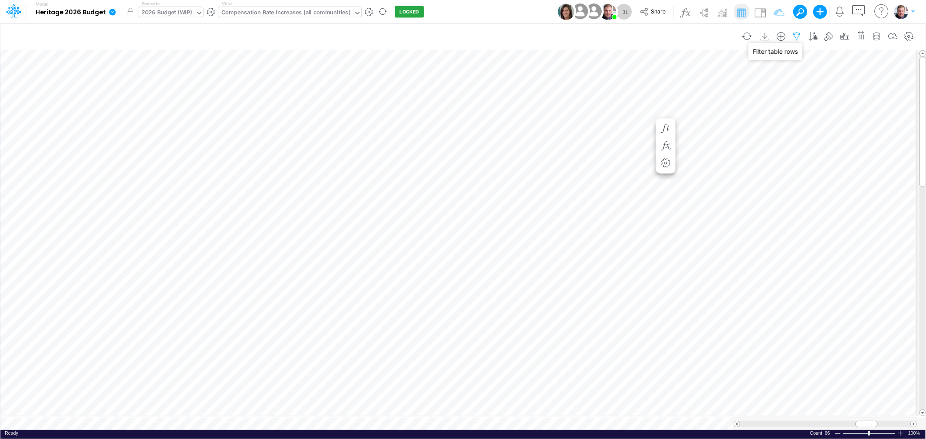
click at [792, 33] on icon "button" at bounding box center [796, 36] width 13 height 9
click at [633, 146] on div "Entity Entity ID" at bounding box center [599, 143] width 82 height 15
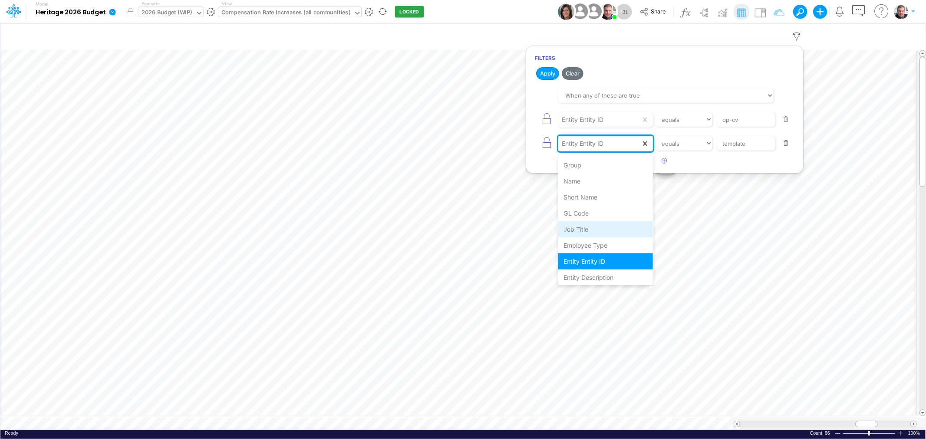
click at [602, 232] on div "Job Title" at bounding box center [605, 229] width 94 height 16
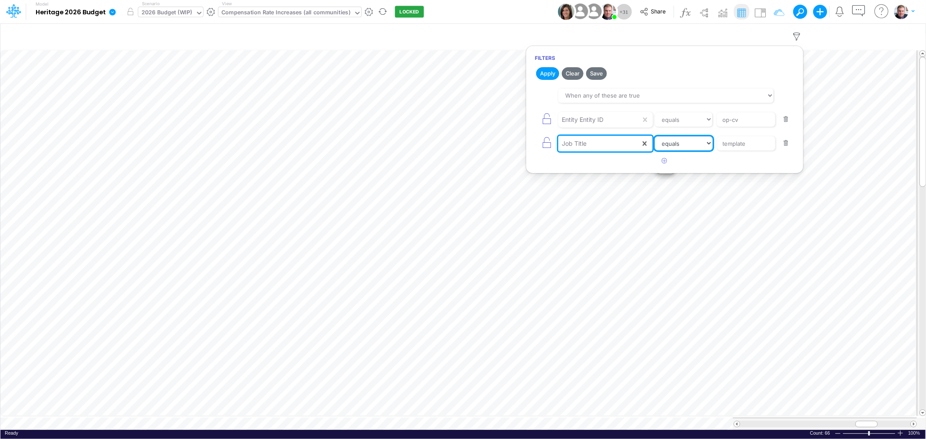
click at [677, 141] on select "equals not equal starts with ends with contains" at bounding box center [683, 143] width 58 height 15
click at [655, 136] on select "equals not equal starts with ends with contains" at bounding box center [684, 143] width 58 height 15
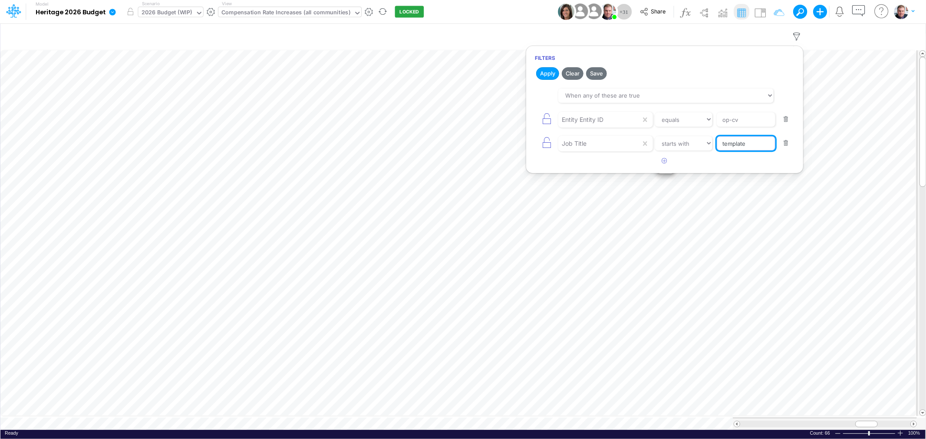
drag, startPoint x: 748, startPoint y: 148, endPoint x: 713, endPoint y: 145, distance: 34.8
click at [713, 145] on div "Job Title equals not equal starts with ends with contains template" at bounding box center [664, 144] width 259 height 20
click at [558, 72] on button "Apply" at bounding box center [547, 73] width 23 height 13
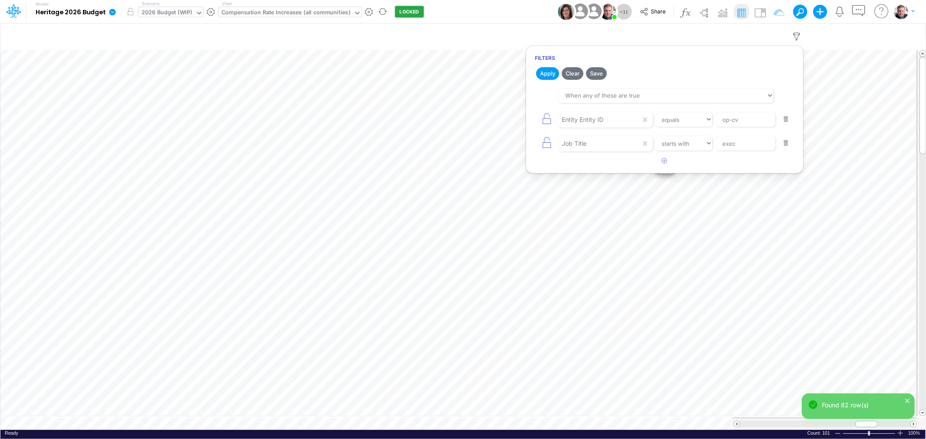
click at [515, 11] on div "Model Heritage 2026 Budget Edit model settings Duplicate Import QuickBooks Quic…" at bounding box center [462, 11] width 833 height 23
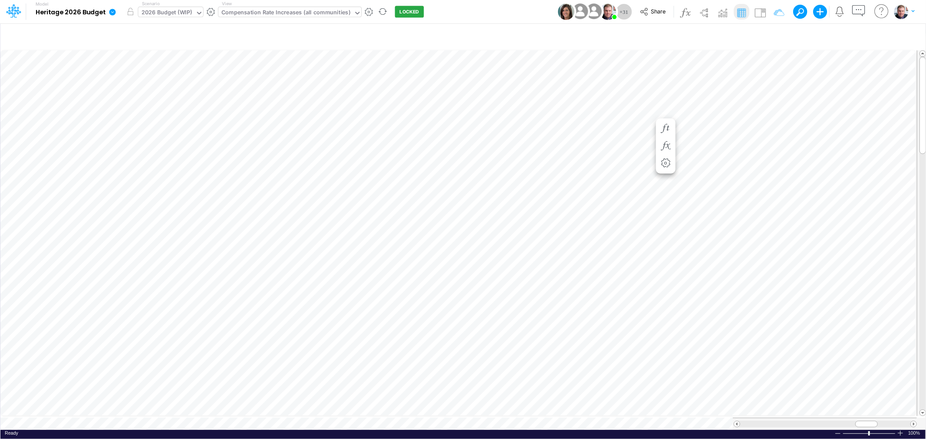
scroll to position [0, 0]
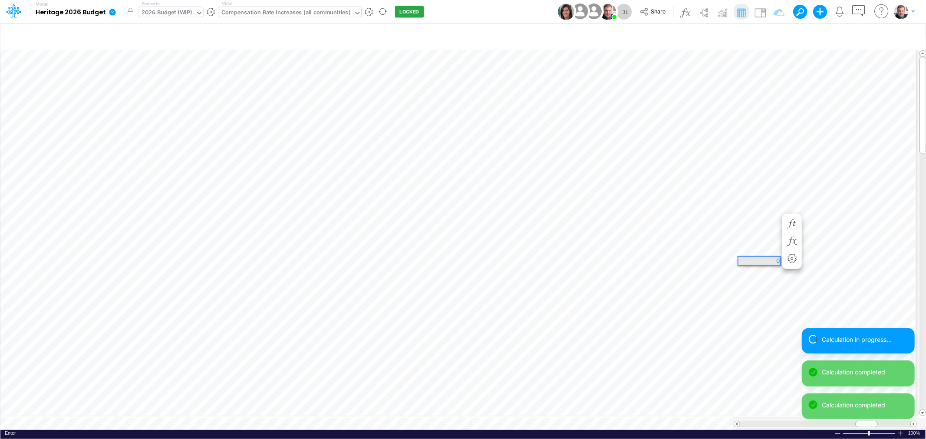
click at [764, 279] on div "Paste Cut Copy AutoFill 0" at bounding box center [462, 239] width 925 height 381
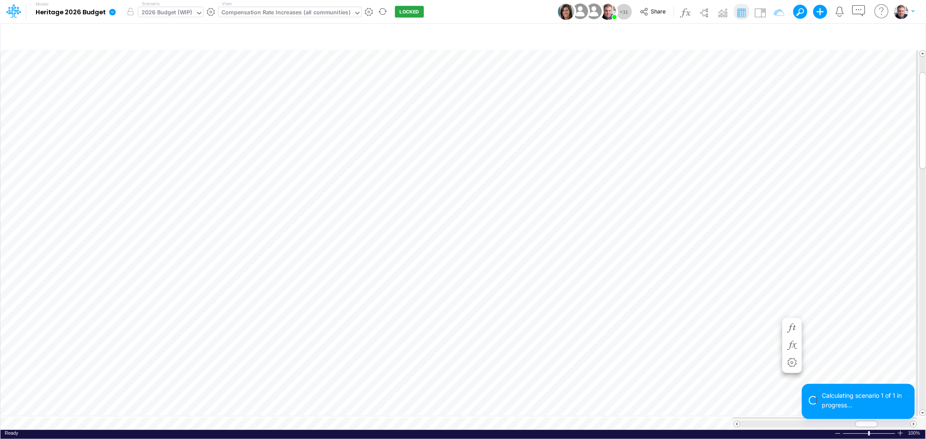
scroll to position [0, 0]
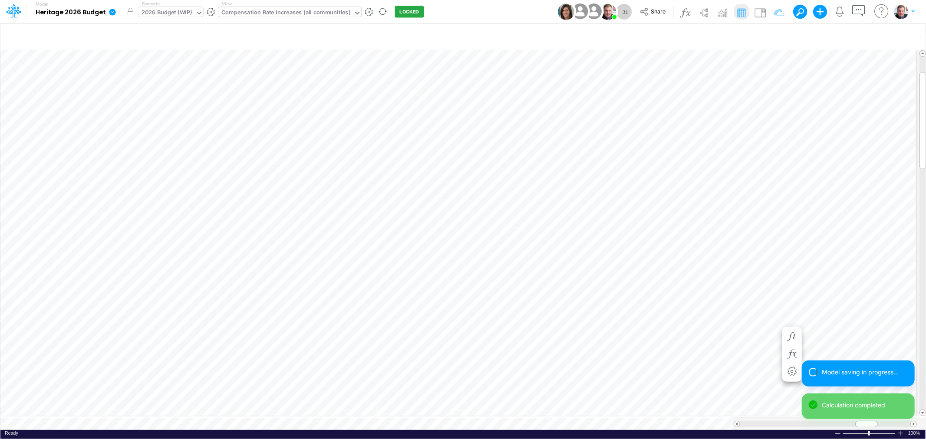
scroll to position [0, 0]
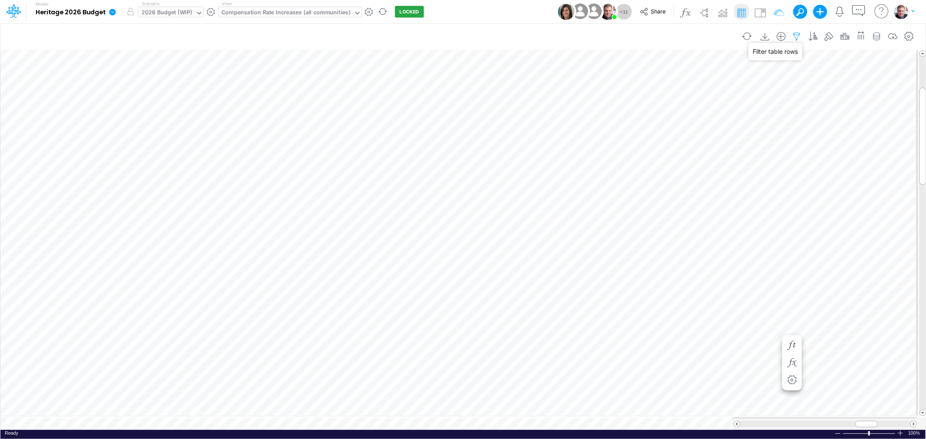
click at [797, 34] on icon "button" at bounding box center [796, 36] width 13 height 9
click at [786, 123] on button "button" at bounding box center [785, 120] width 17 height 12
click at [548, 73] on button "Apply" at bounding box center [547, 73] width 23 height 13
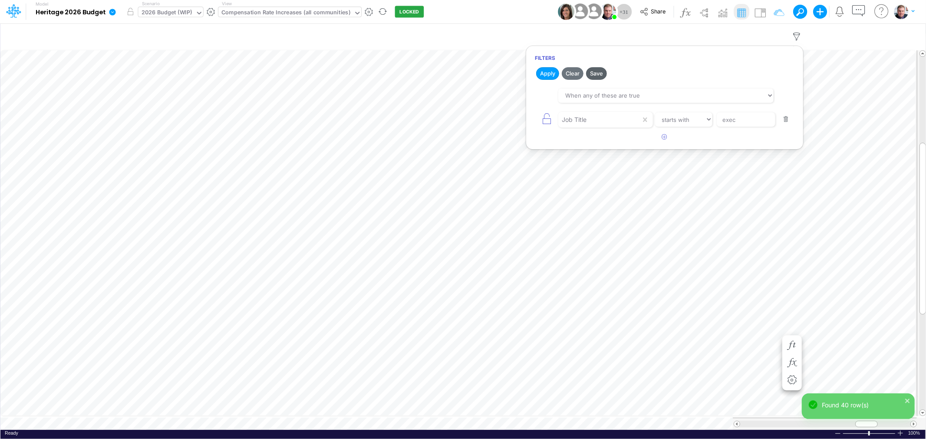
click at [592, 75] on button "Save" at bounding box center [596, 73] width 21 height 13
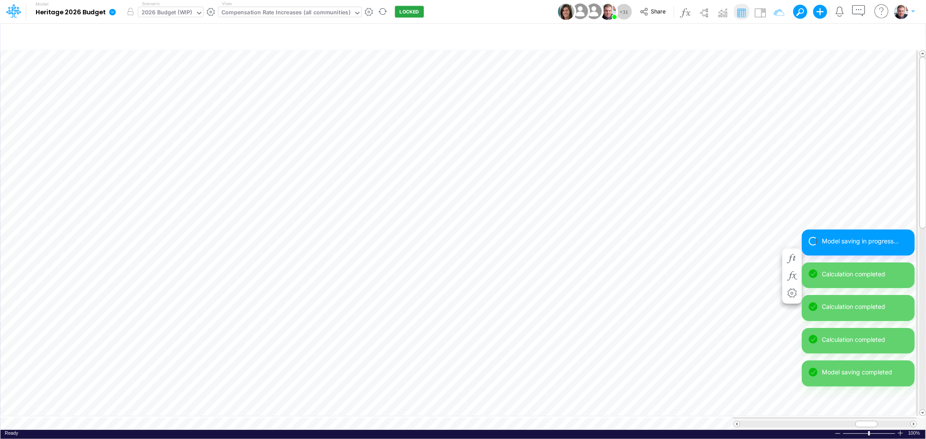
scroll to position [0, 0]
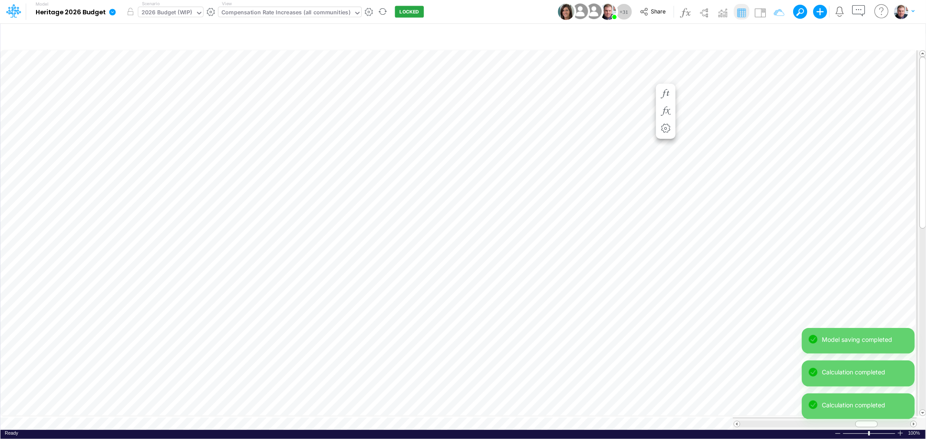
scroll to position [0, 0]
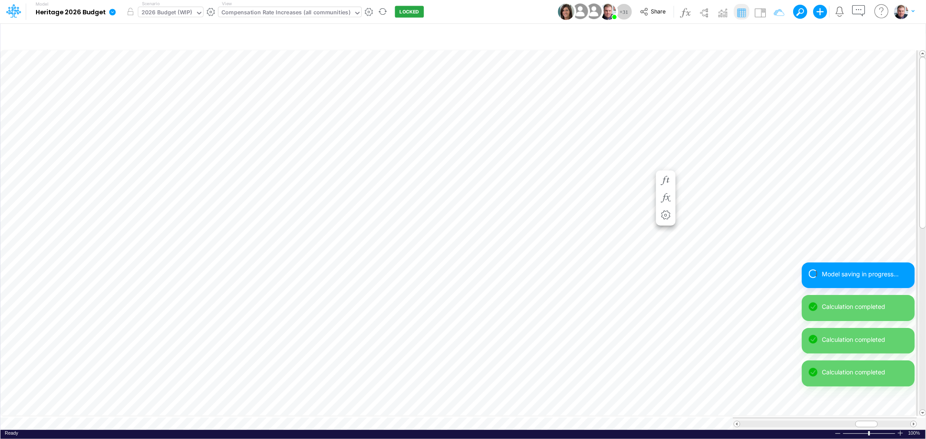
scroll to position [0, 0]
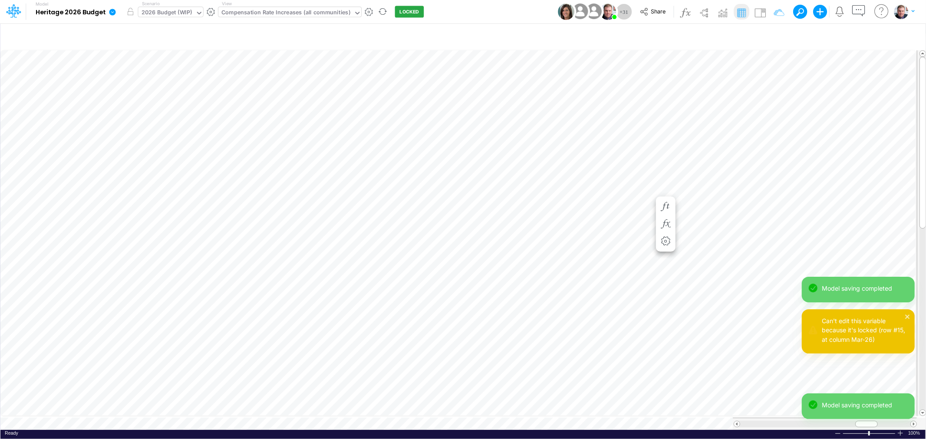
scroll to position [0, 0]
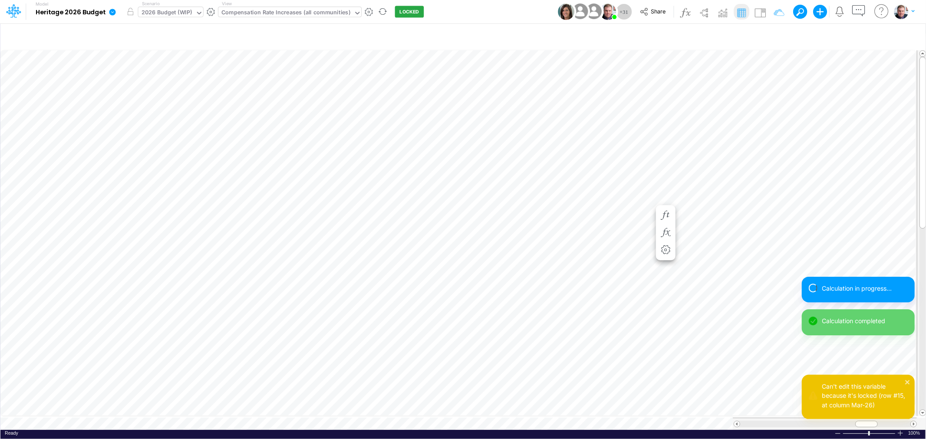
scroll to position [0, 0]
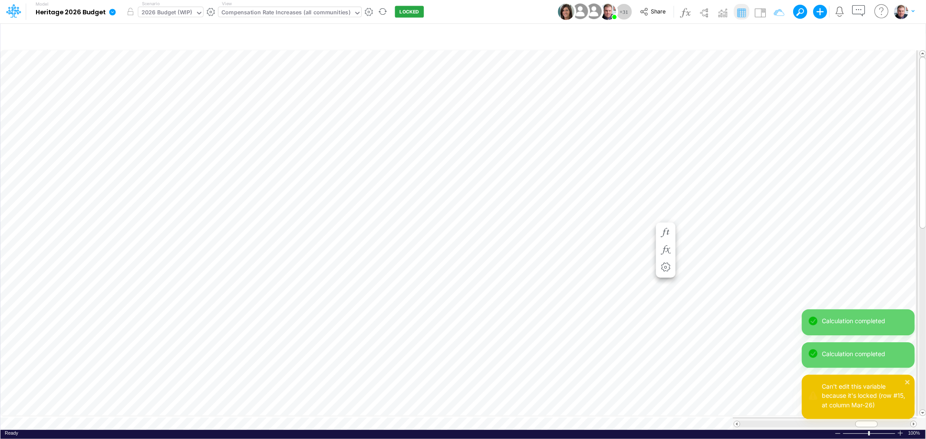
scroll to position [0, 0]
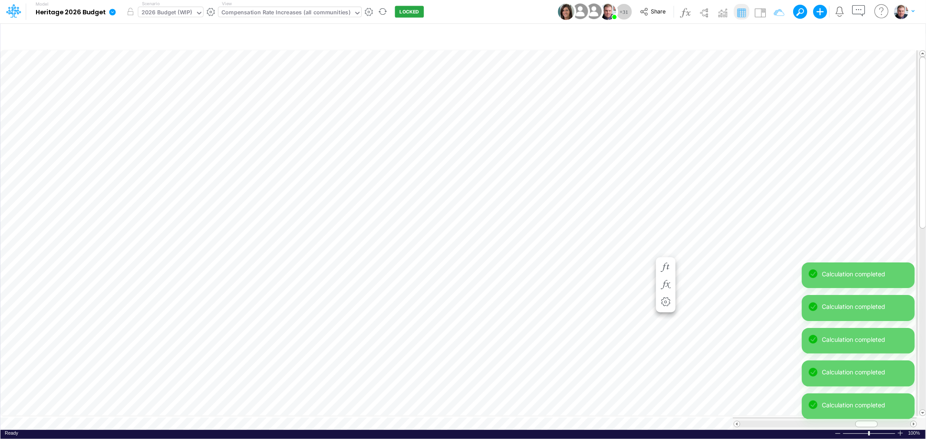
scroll to position [0, 0]
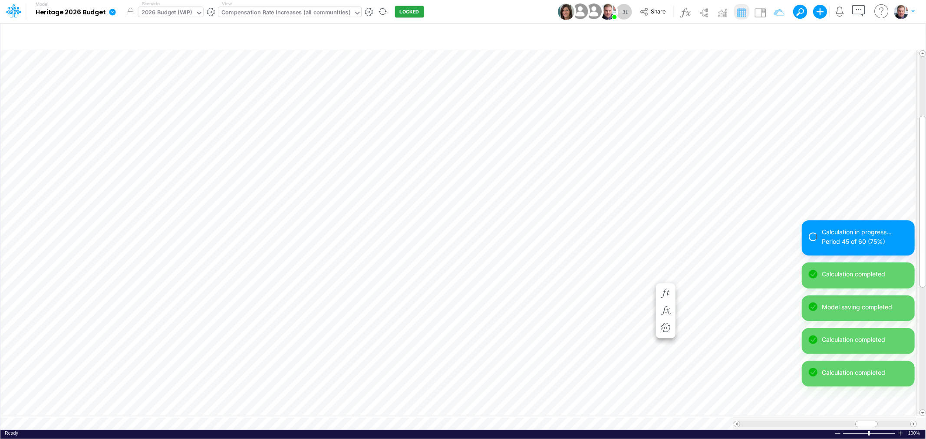
scroll to position [0, 0]
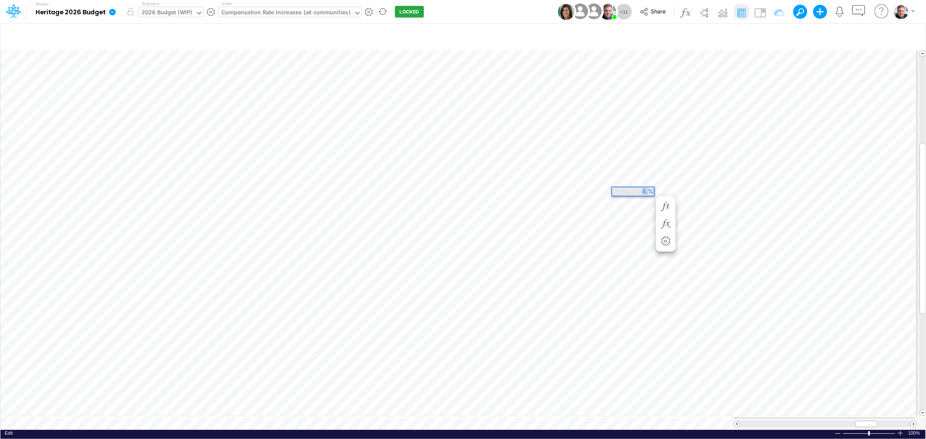
drag, startPoint x: 766, startPoint y: 229, endPoint x: 648, endPoint y: 189, distance: 124.4
click at [648, 189] on div "4.%" at bounding box center [633, 191] width 42 height 8
drag, startPoint x: 866, startPoint y: 416, endPoint x: 899, endPoint y: 415, distance: 33.0
click at [899, 418] on div at bounding box center [824, 424] width 184 height 12
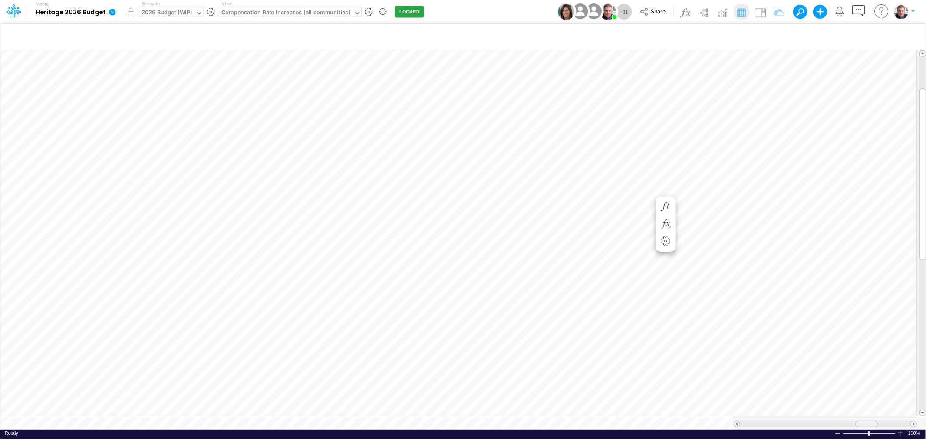
click at [864, 421] on span at bounding box center [866, 424] width 6 height 6
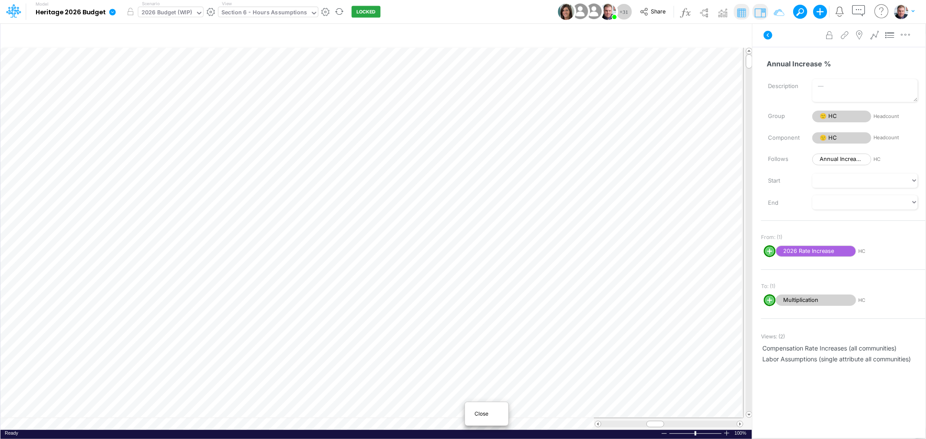
click at [479, 416] on span "Close" at bounding box center [486, 414] width 24 height 8
click at [514, 414] on span "Close" at bounding box center [525, 414] width 24 height 8
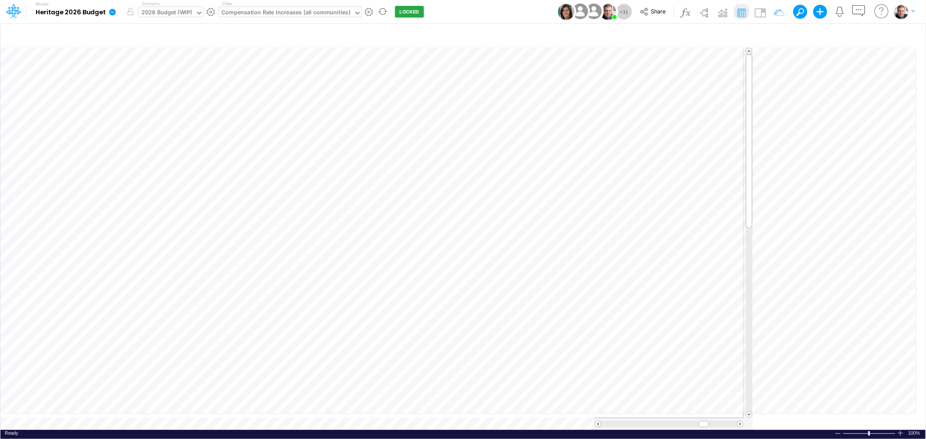
scroll to position [0, 0]
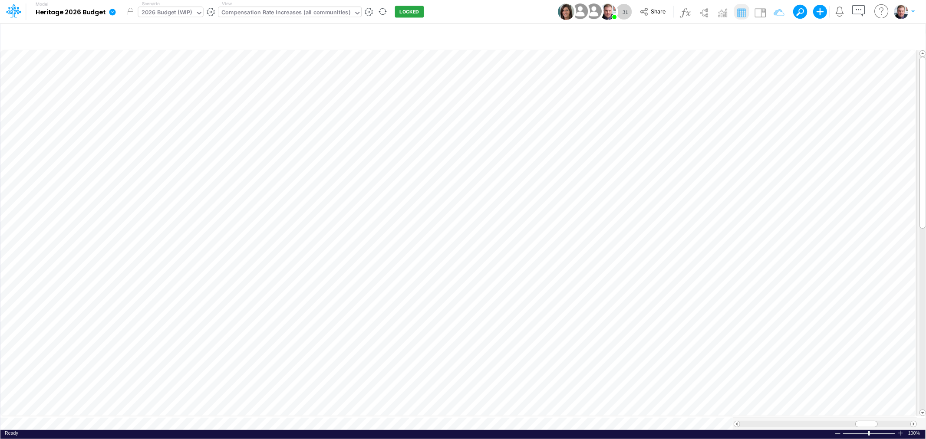
scroll to position [0, 0]
click at [865, 421] on span at bounding box center [866, 424] width 6 height 6
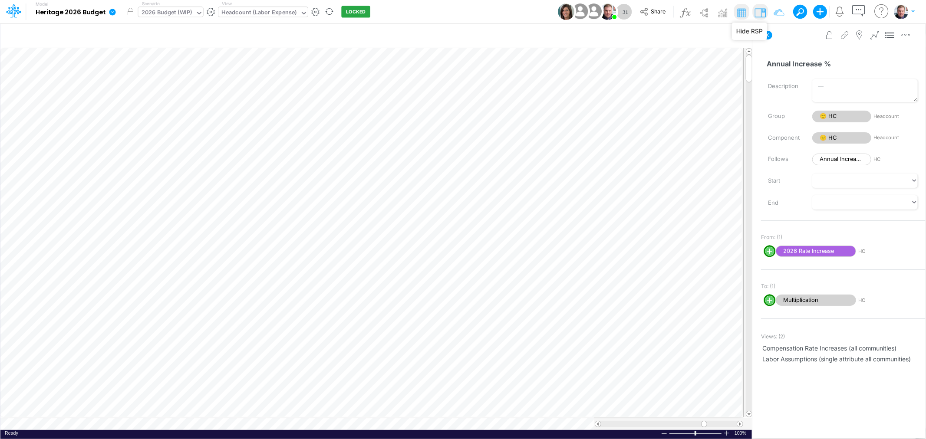
click at [761, 13] on img at bounding box center [760, 13] width 14 height 14
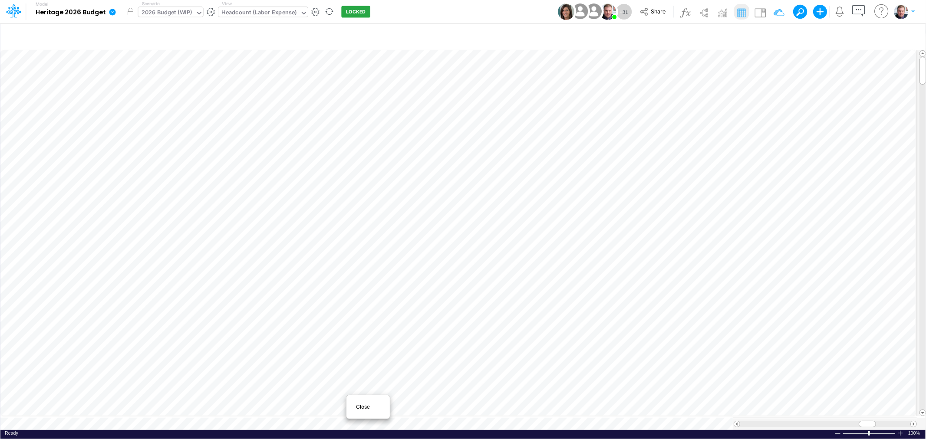
click at [363, 408] on span "Close" at bounding box center [368, 407] width 24 height 8
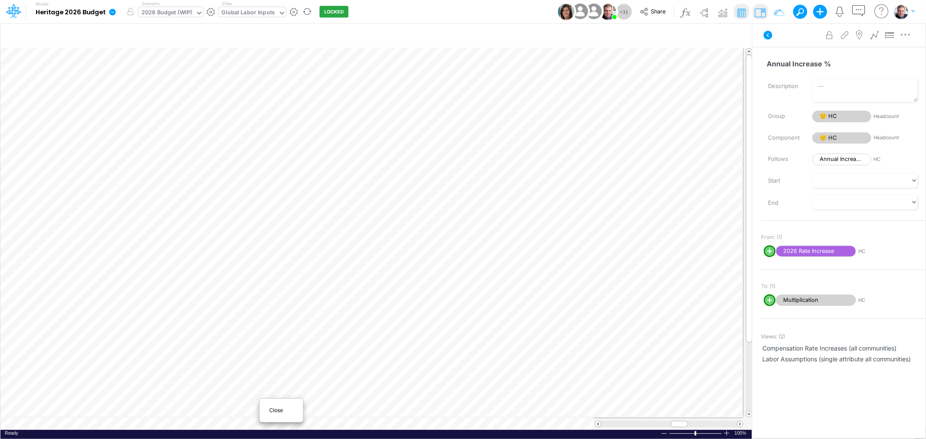
click at [269, 410] on span "Close" at bounding box center [281, 411] width 24 height 8
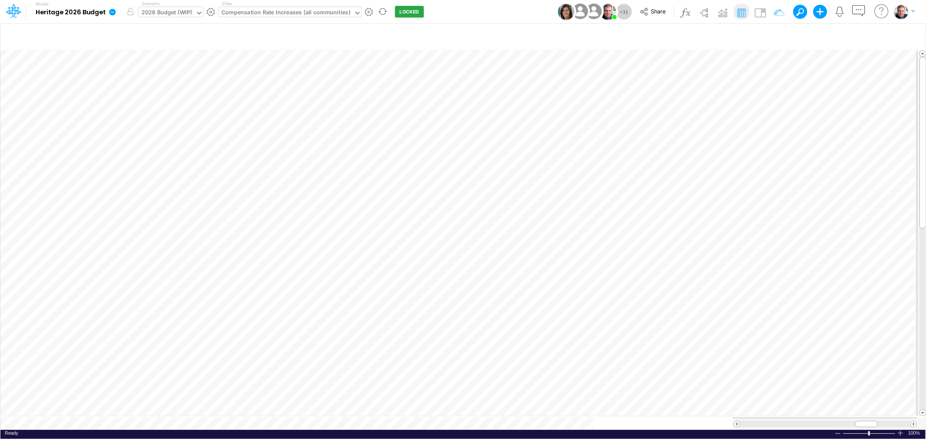
scroll to position [0, 0]
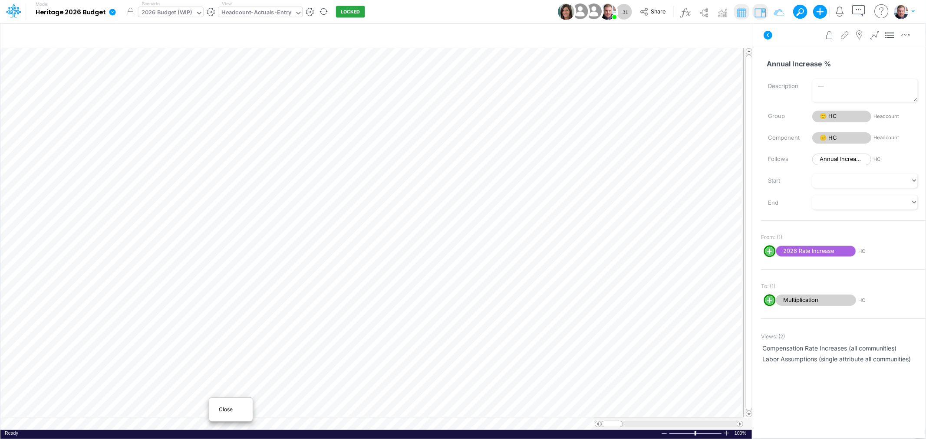
click at [219, 411] on span "Close" at bounding box center [231, 410] width 24 height 8
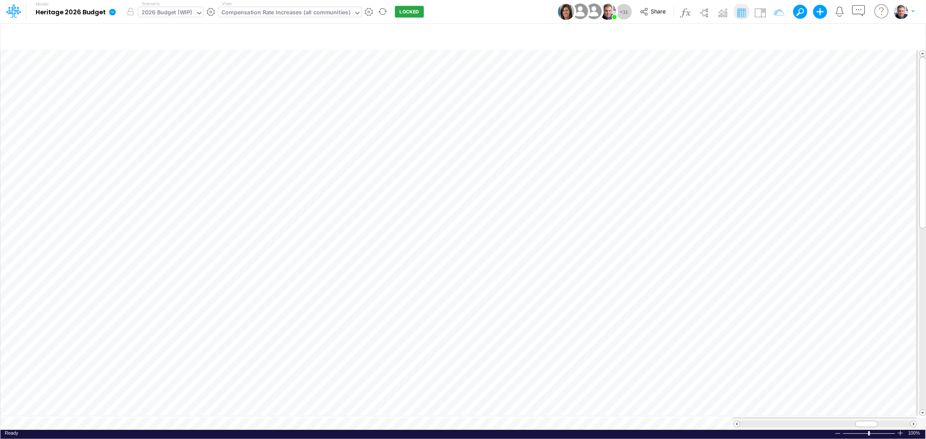
scroll to position [0, 0]
click at [137, 419] on table at bounding box center [463, 239] width 926 height 381
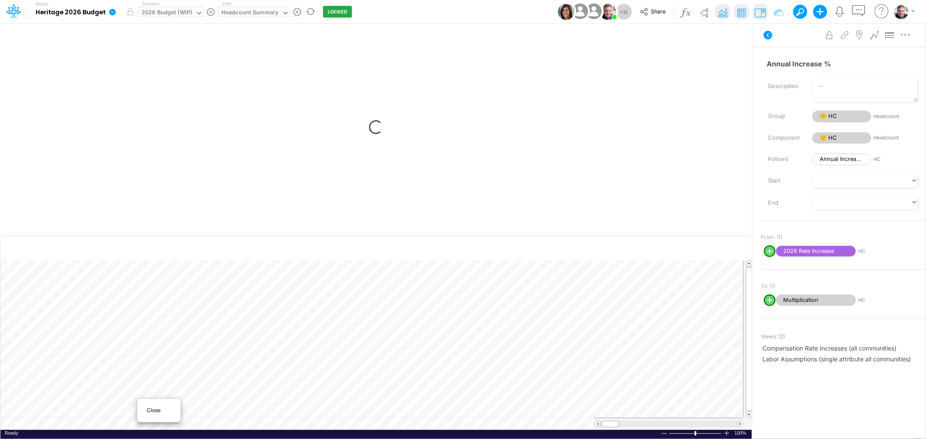
click at [145, 413] on div "Close" at bounding box center [158, 410] width 37 height 10
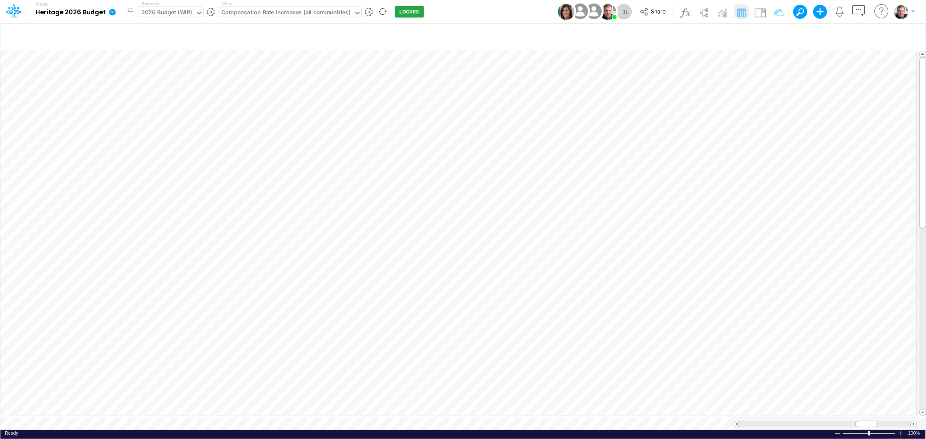
scroll to position [0, 0]
click at [799, 35] on icon "button" at bounding box center [796, 36] width 13 height 9
click at [840, 36] on icon "button" at bounding box center [844, 36] width 13 height 9
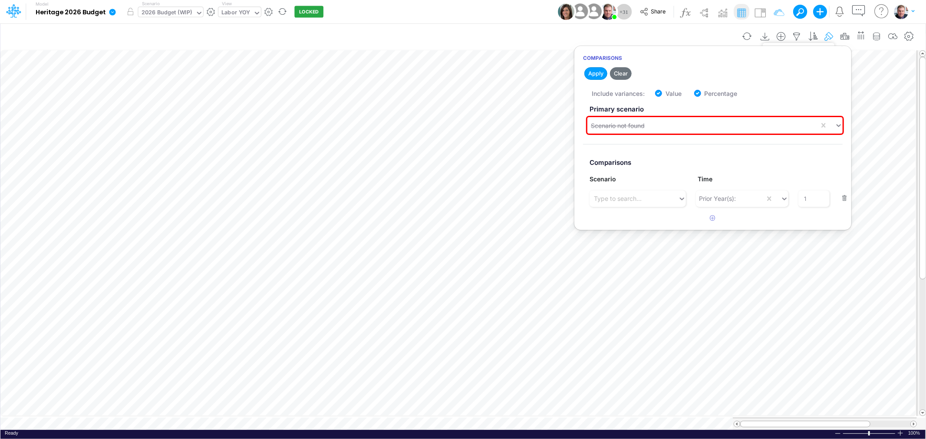
click at [829, 35] on icon "button" at bounding box center [828, 36] width 13 height 9
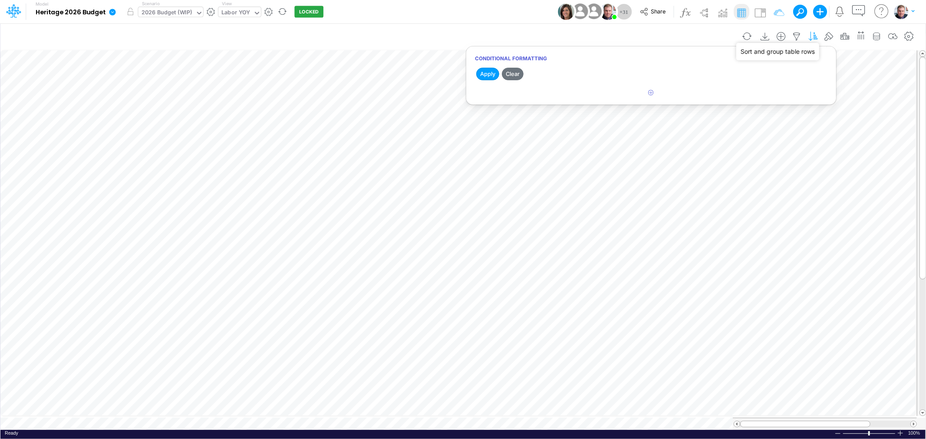
click at [814, 37] on icon "button" at bounding box center [812, 36] width 13 height 9
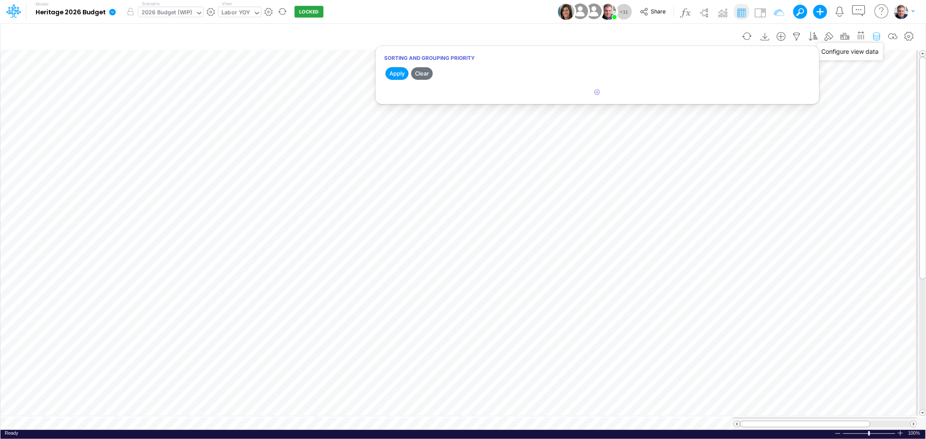
click at [879, 34] on icon "button" at bounding box center [876, 36] width 13 height 9
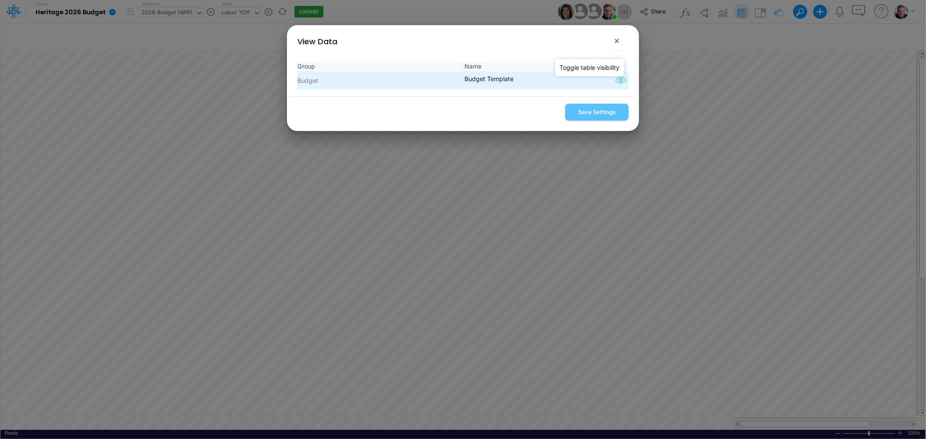
click at [615, 81] on icon "button" at bounding box center [620, 80] width 13 height 11
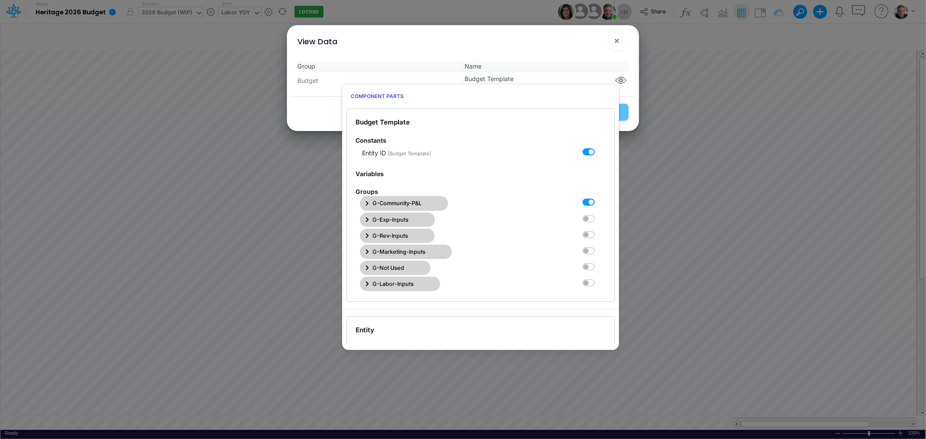
click at [375, 205] on span "G-Community-P&L" at bounding box center [396, 203] width 49 height 8
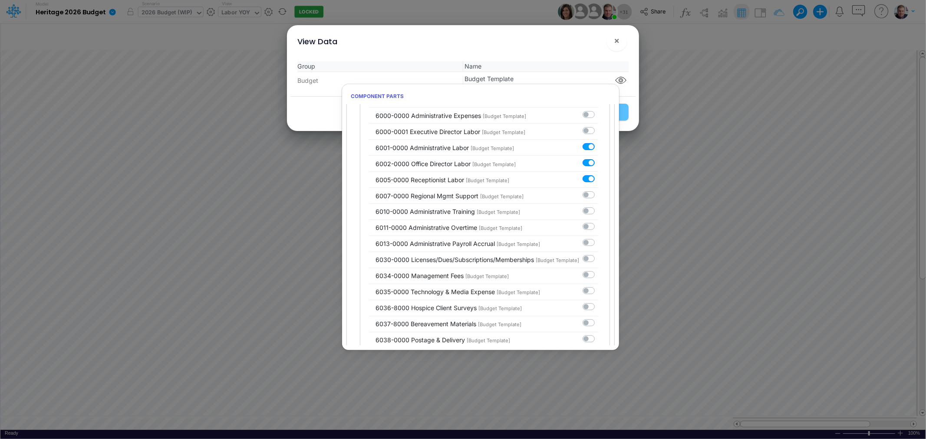
scroll to position [1494, 0]
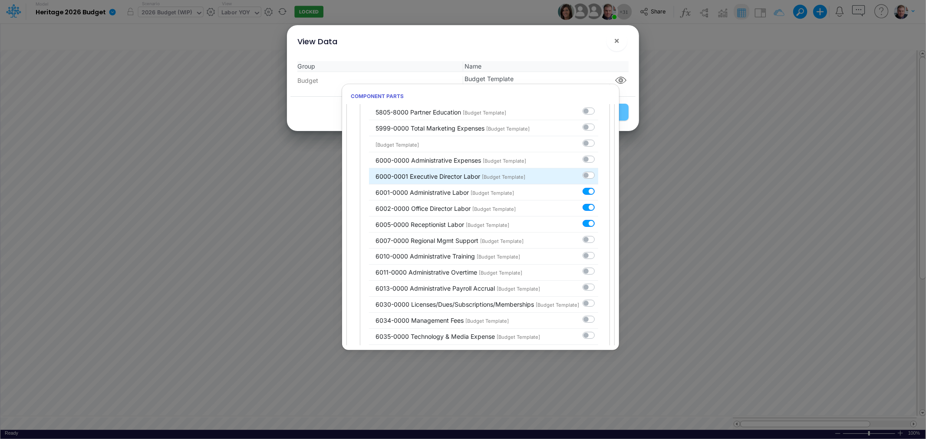
click at [598, 171] on label at bounding box center [598, 171] width 0 height 0
click at [598, 176] on input "checkbox" at bounding box center [601, 174] width 6 height 6
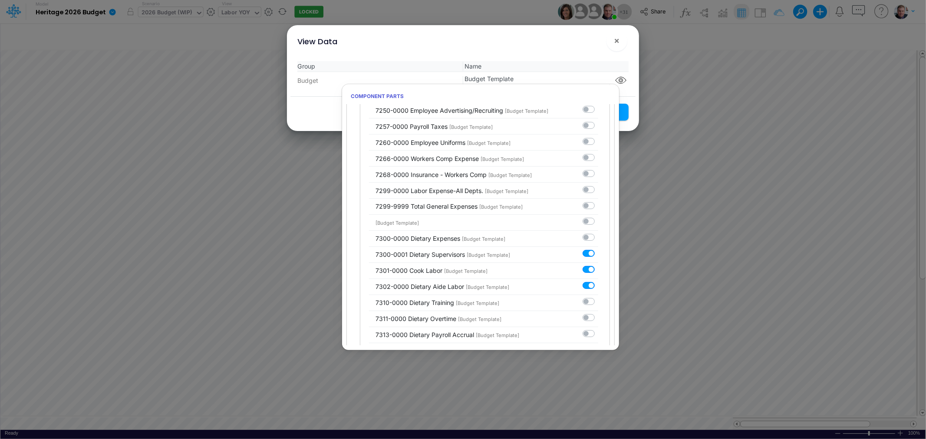
scroll to position [2266, 0]
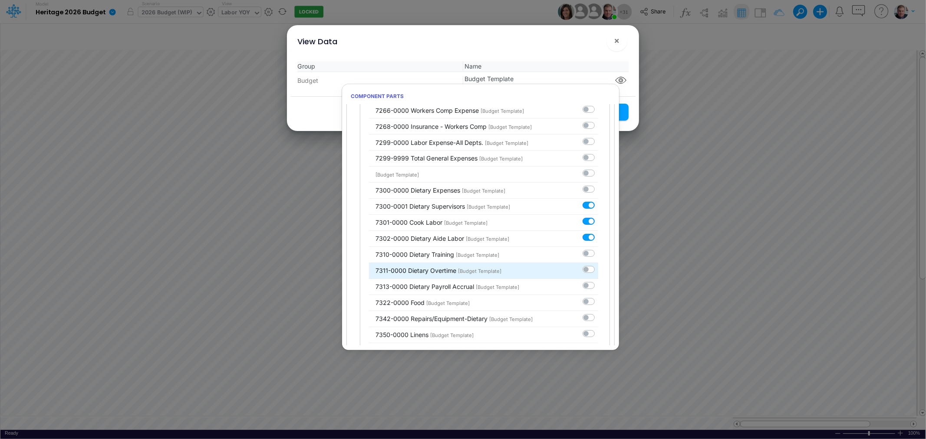
click at [598, 265] on label at bounding box center [598, 265] width 0 height 0
click at [598, 271] on input "checkbox" at bounding box center [601, 268] width 6 height 6
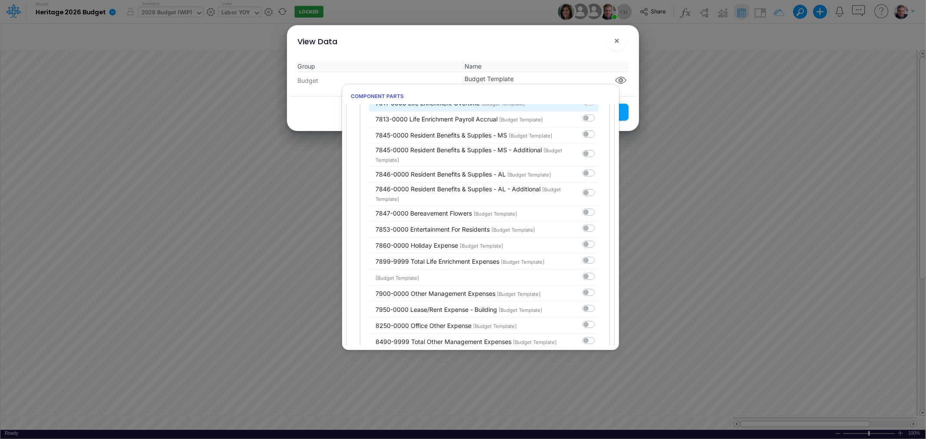
scroll to position [3519, 0]
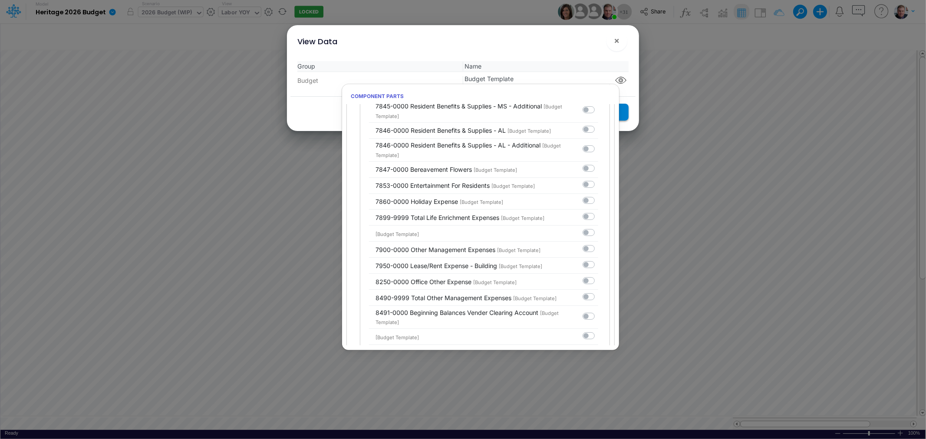
click at [625, 110] on button "Save Settings" at bounding box center [596, 112] width 63 height 17
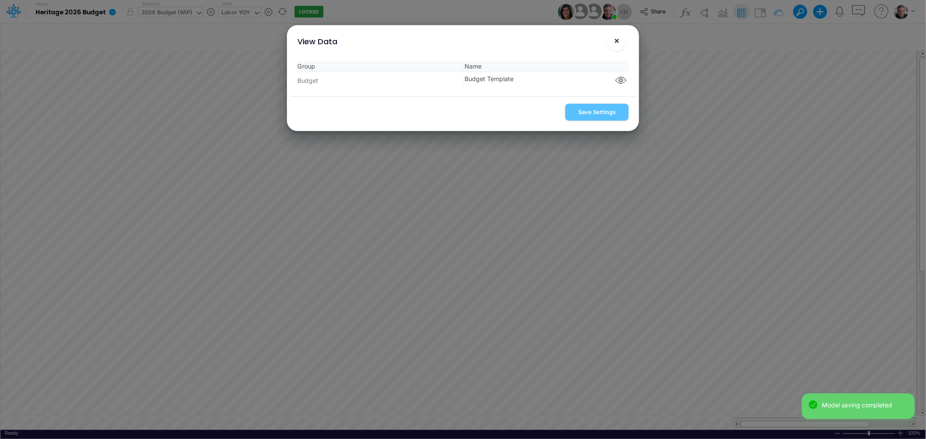
click at [622, 42] on button "×" at bounding box center [616, 40] width 21 height 21
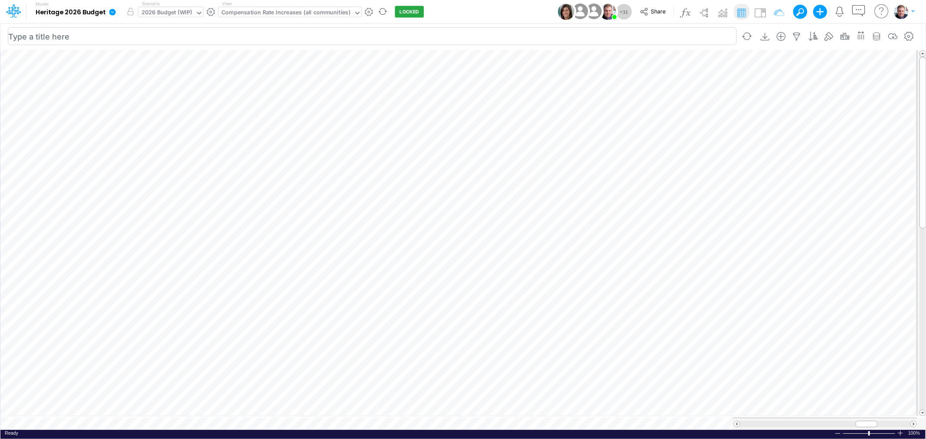
scroll to position [0, 0]
drag, startPoint x: 601, startPoint y: 44, endPoint x: 644, endPoint y: 285, distance: 244.6
click at [644, 285] on div "4.%" at bounding box center [633, 287] width 42 height 8
drag, startPoint x: 638, startPoint y: 286, endPoint x: 648, endPoint y: 285, distance: 10.6
click at [648, 285] on div "4.%" at bounding box center [633, 287] width 42 height 8
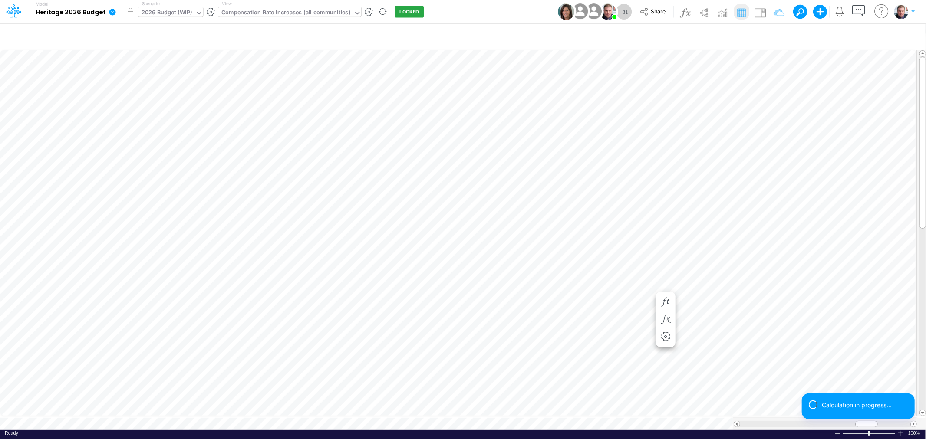
scroll to position [0, 0]
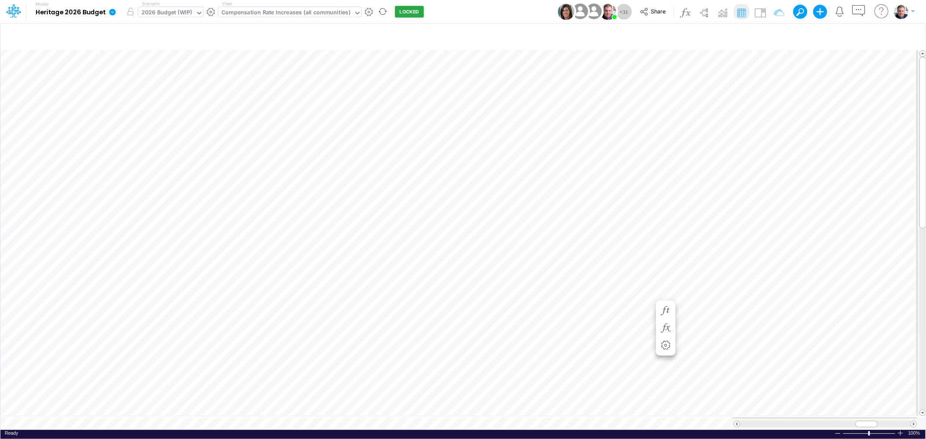
scroll to position [0, 0]
drag, startPoint x: 172, startPoint y: 426, endPoint x: 650, endPoint y: 285, distance: 498.0
click at [650, 285] on div "9.%" at bounding box center [633, 287] width 42 height 8
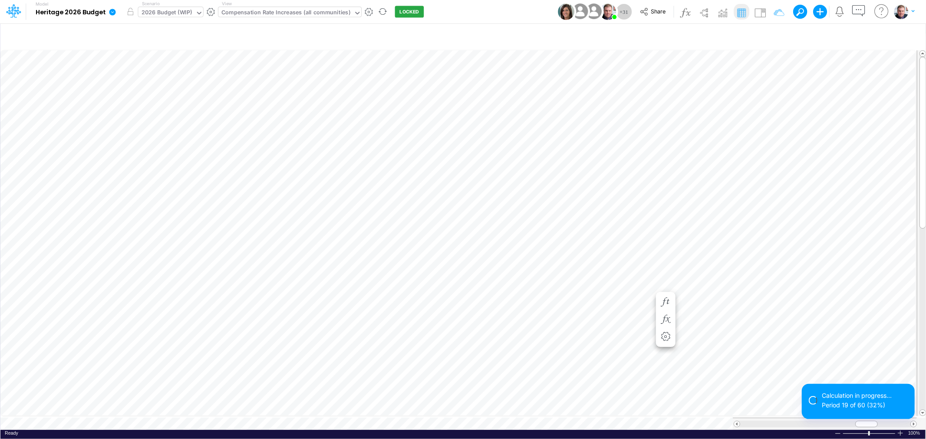
scroll to position [0, 0]
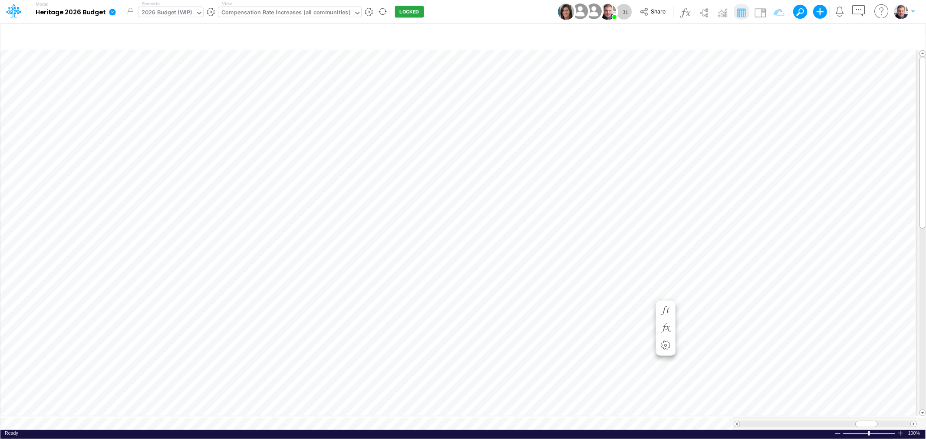
scroll to position [0, 0]
click at [891, 35] on icon "button" at bounding box center [892, 36] width 13 height 9
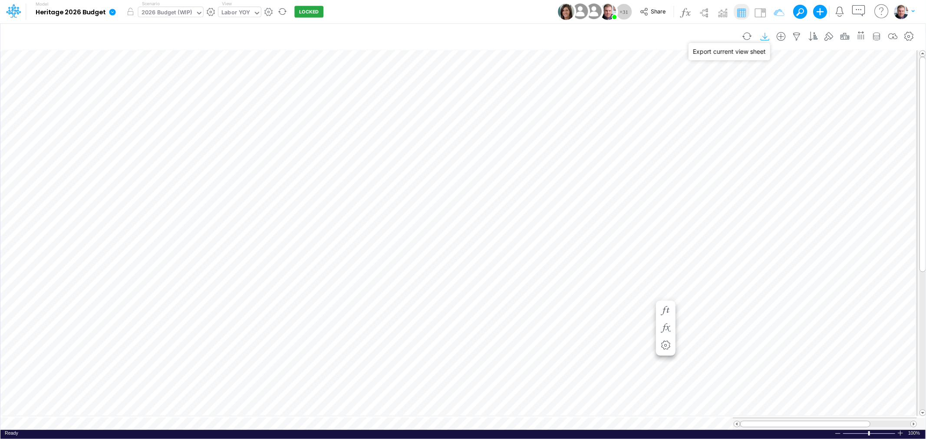
click at [763, 36] on icon "button" at bounding box center [764, 36] width 13 height 9
click at [797, 39] on icon "button" at bounding box center [796, 36] width 13 height 9
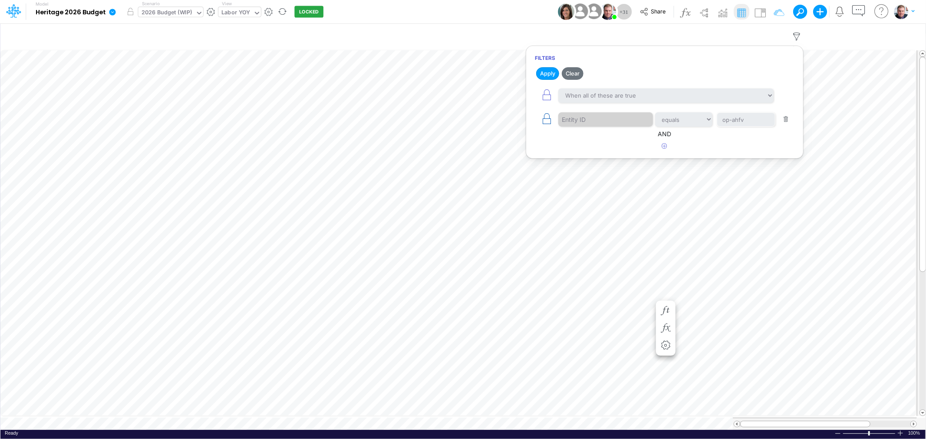
click at [550, 117] on icon "button" at bounding box center [546, 119] width 12 height 12
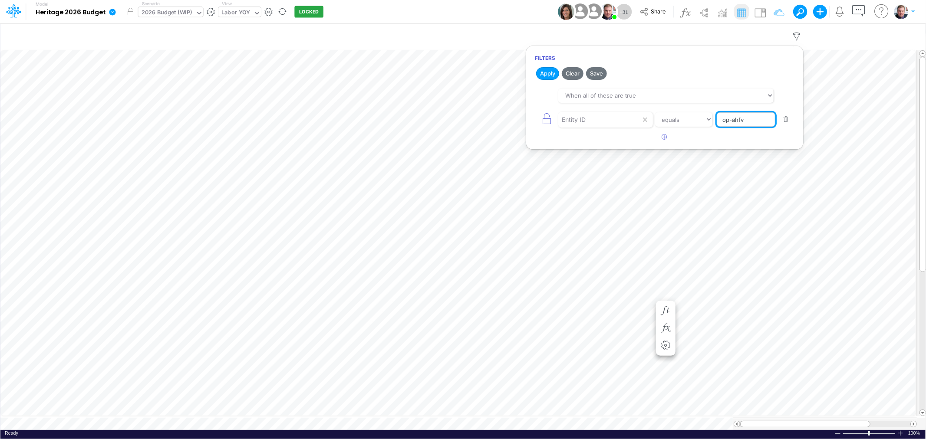
drag, startPoint x: 744, startPoint y: 122, endPoint x: 738, endPoint y: 121, distance: 6.1
click at [738, 121] on input "op-ahfv" at bounding box center [745, 119] width 59 height 15
click at [545, 75] on button "Apply" at bounding box center [547, 73] width 23 height 13
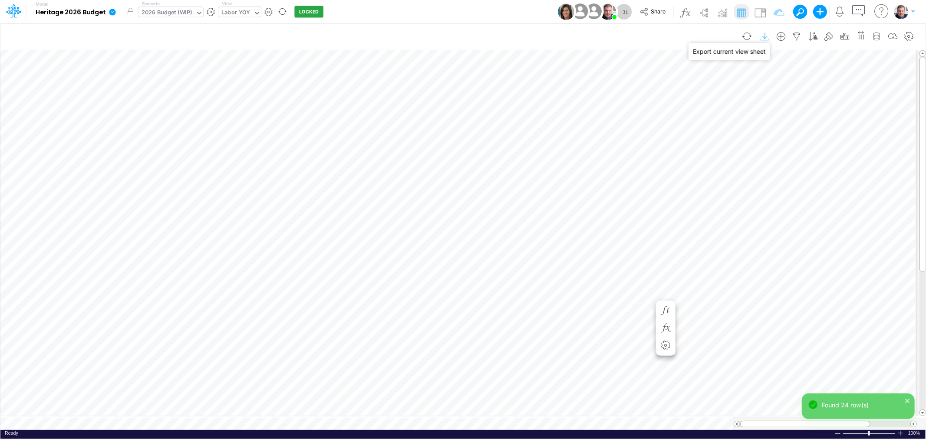
click at [765, 36] on icon "button" at bounding box center [764, 36] width 13 height 9
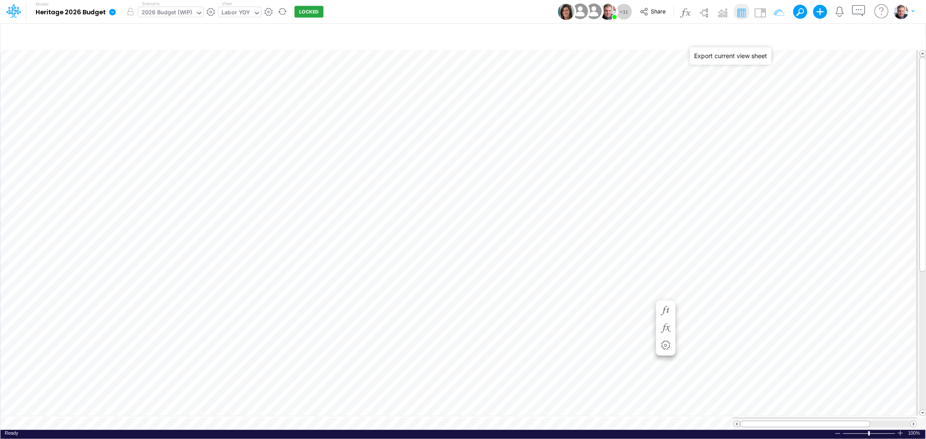
click at [154, 11] on div "2026 Budget (WIP)" at bounding box center [166, 13] width 51 height 10
click at [242, 14] on div "Labor YOY" at bounding box center [235, 13] width 29 height 10
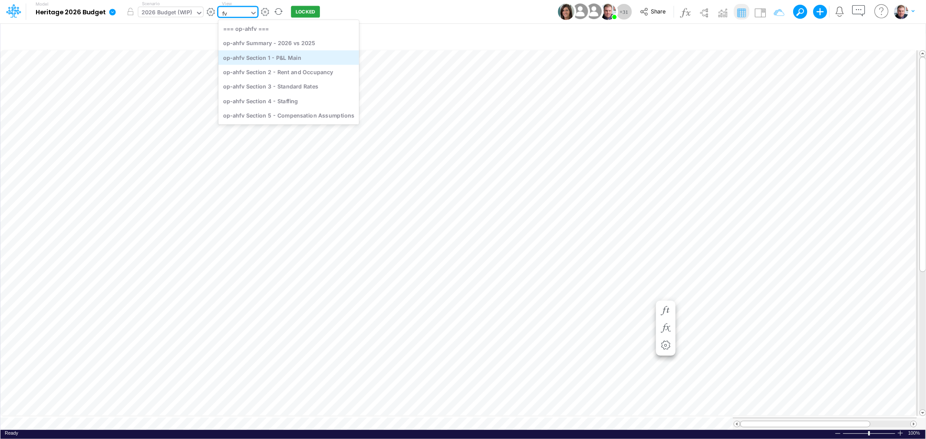
click at [299, 59] on div "op-ahfv Section 1 - P&L Main" at bounding box center [288, 57] width 141 height 14
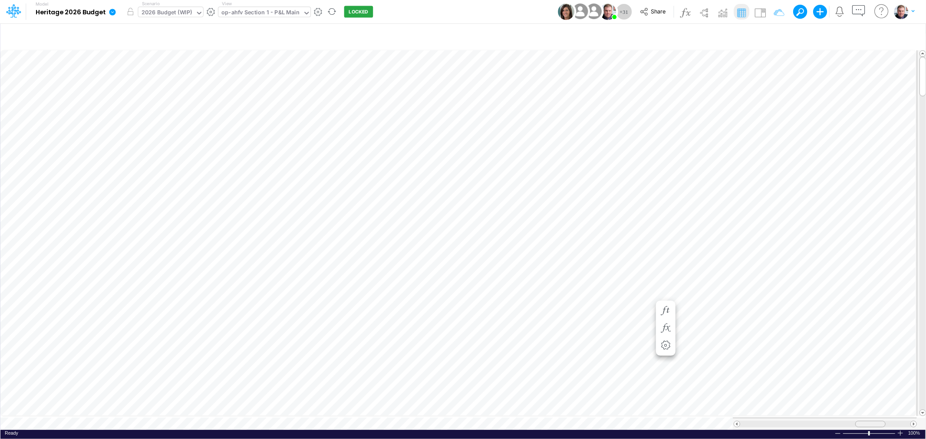
drag, startPoint x: 834, startPoint y: 421, endPoint x: 868, endPoint y: 421, distance: 33.4
click at [868, 421] on span at bounding box center [870, 424] width 6 height 6
click at [292, 10] on div "op-ahfv Section 1 - P&L Main" at bounding box center [260, 13] width 78 height 10
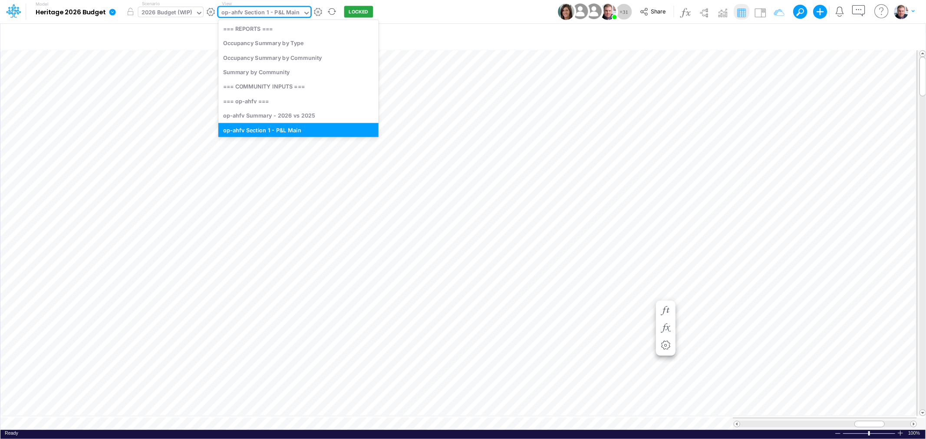
scroll to position [6, 0]
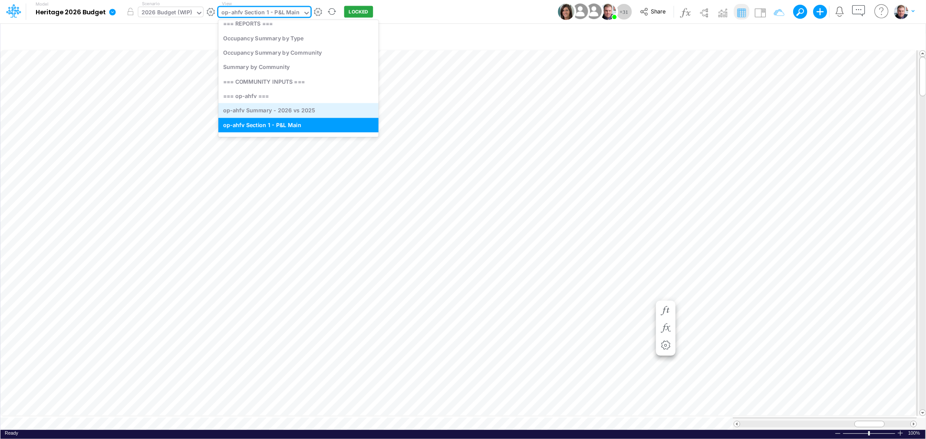
click at [301, 108] on div "op-ahfv Summary - 2026 vs 2025" at bounding box center [298, 110] width 160 height 14
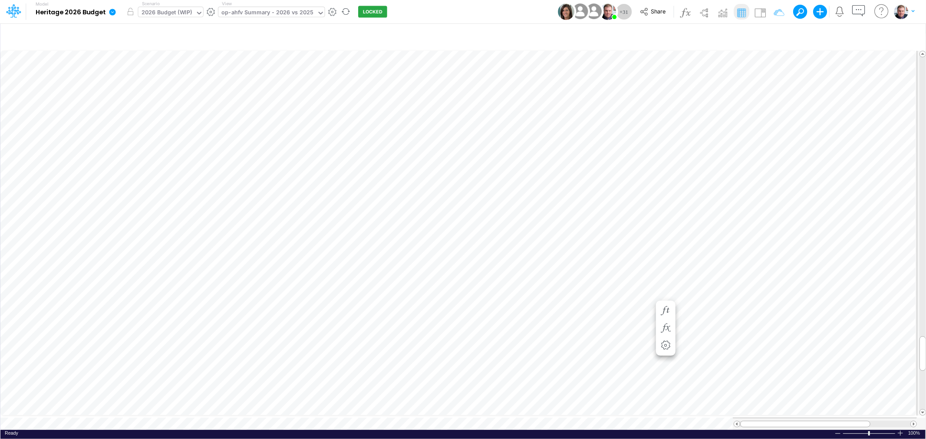
click at [256, 15] on div "op-ahfv Summary - 2026 vs 2025" at bounding box center [267, 13] width 92 height 10
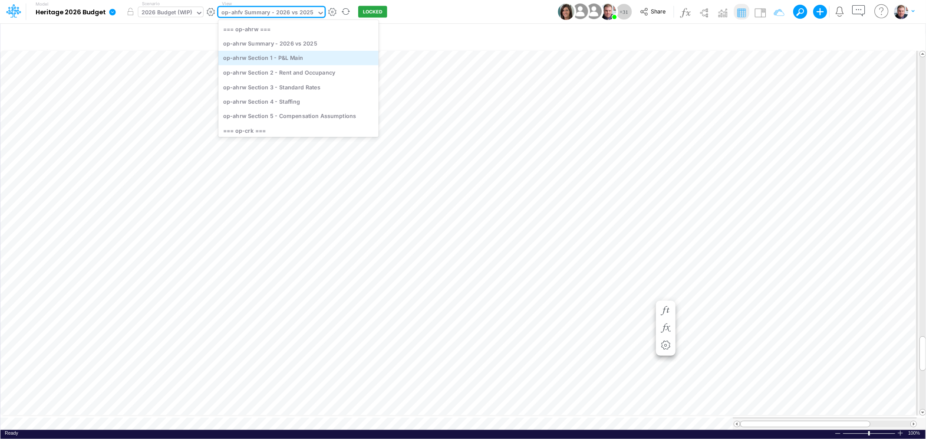
click at [276, 60] on div "op-ahrw Section 1 - P&L Main" at bounding box center [298, 58] width 160 height 14
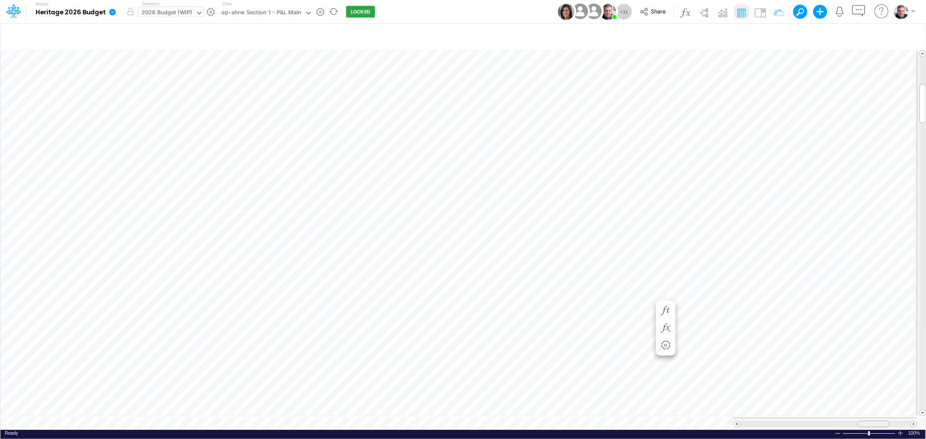
drag, startPoint x: 836, startPoint y: 420, endPoint x: 873, endPoint y: 415, distance: 37.2
click at [873, 418] on div at bounding box center [824, 424] width 184 height 12
click at [258, 12] on div "op-ahrw Section 1 - P&L Main" at bounding box center [261, 13] width 80 height 10
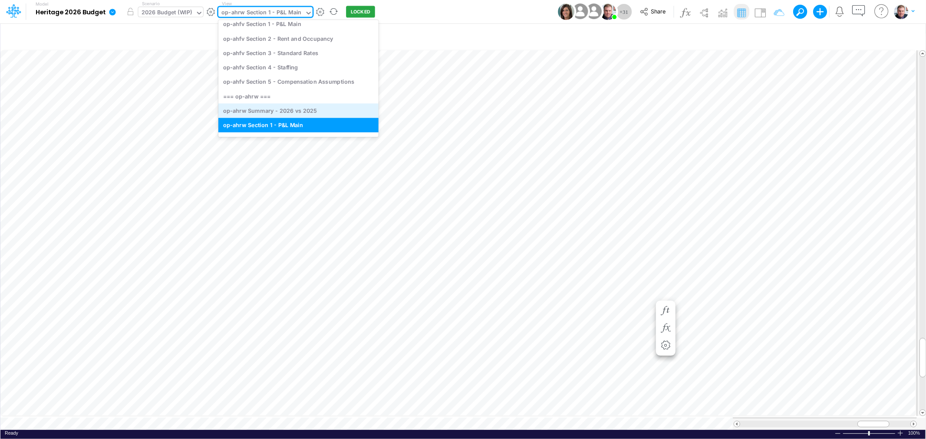
click at [276, 106] on div "op-ahrw Summary - 2026 vs 2025" at bounding box center [298, 111] width 160 height 14
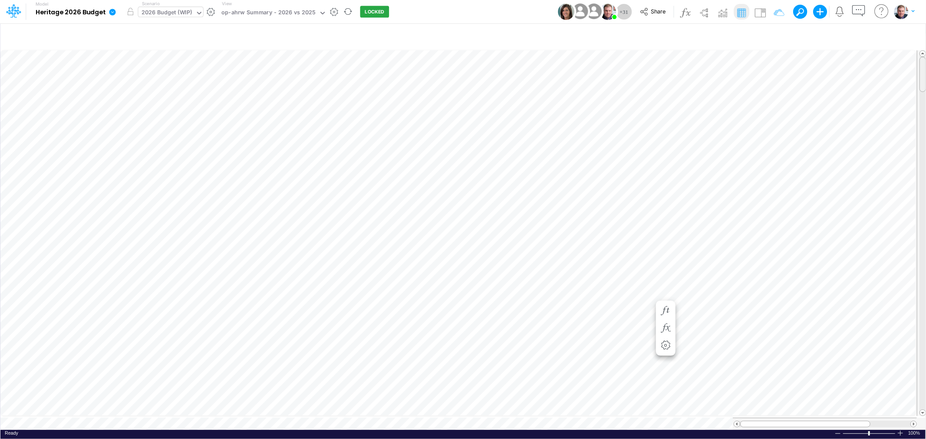
drag, startPoint x: 925, startPoint y: 213, endPoint x: 925, endPoint y: 10, distance: 202.2
click at [925, 10] on div "Model Heritage 2026 Budget Edit model settings Duplicate Import QuickBooks Quic…" at bounding box center [463, 219] width 926 height 439
